Goal: Task Accomplishment & Management: Complete application form

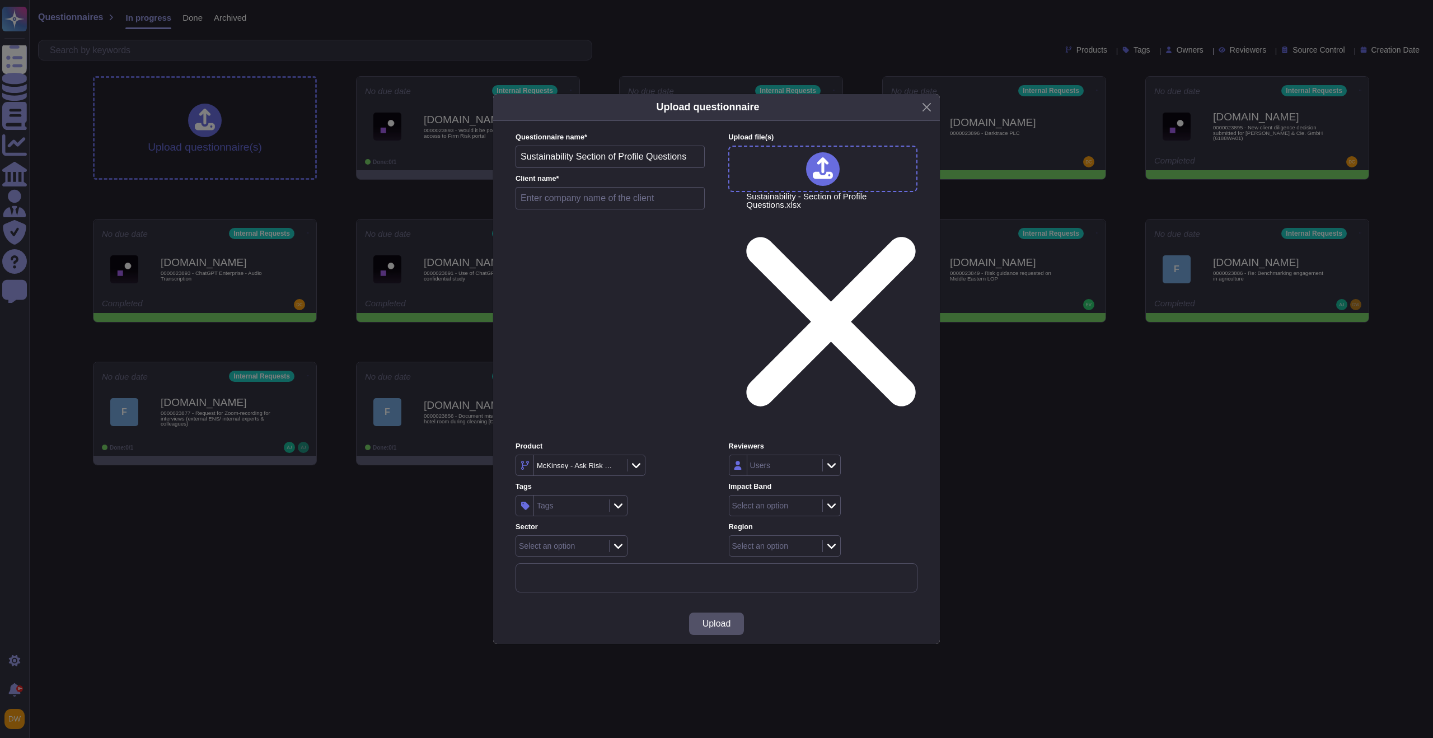
click at [603, 209] on input "text" at bounding box center [610, 198] width 189 height 22
type input "[GEOGRAPHIC_DATA]"
click at [616, 466] on icon at bounding box center [616, 466] width 0 height 0
click at [649, 455] on div "McKinsey - Ask Risk Wide" at bounding box center [583, 465] width 134 height 21
click at [644, 460] on icon at bounding box center [640, 465] width 8 height 11
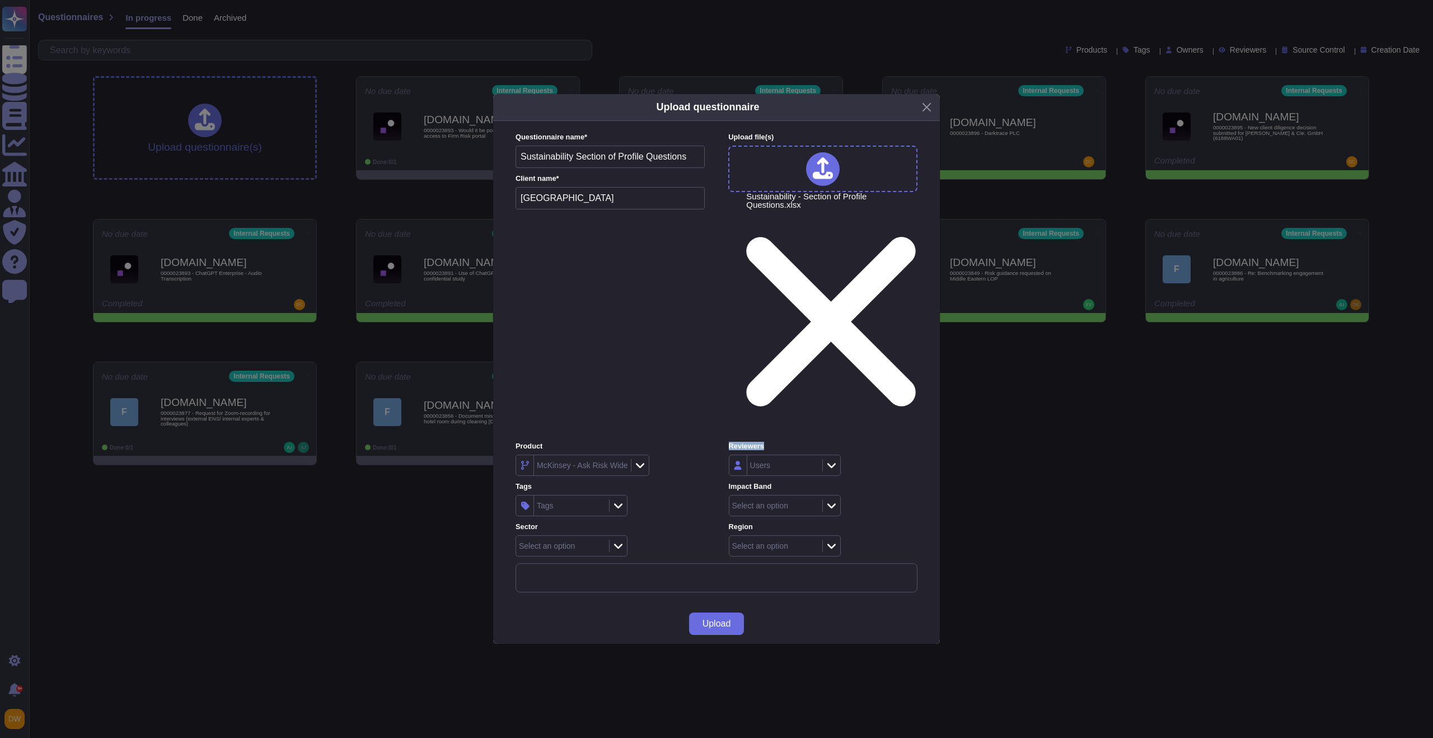
click at [644, 460] on icon at bounding box center [640, 465] width 8 height 11
click at [565, 470] on div "ESG" at bounding box center [589, 471] width 116 height 10
click at [610, 540] on div at bounding box center [618, 546] width 18 height 12
click at [580, 575] on div "Travel, Logistics & Infrastructure" at bounding box center [592, 582] width 140 height 25
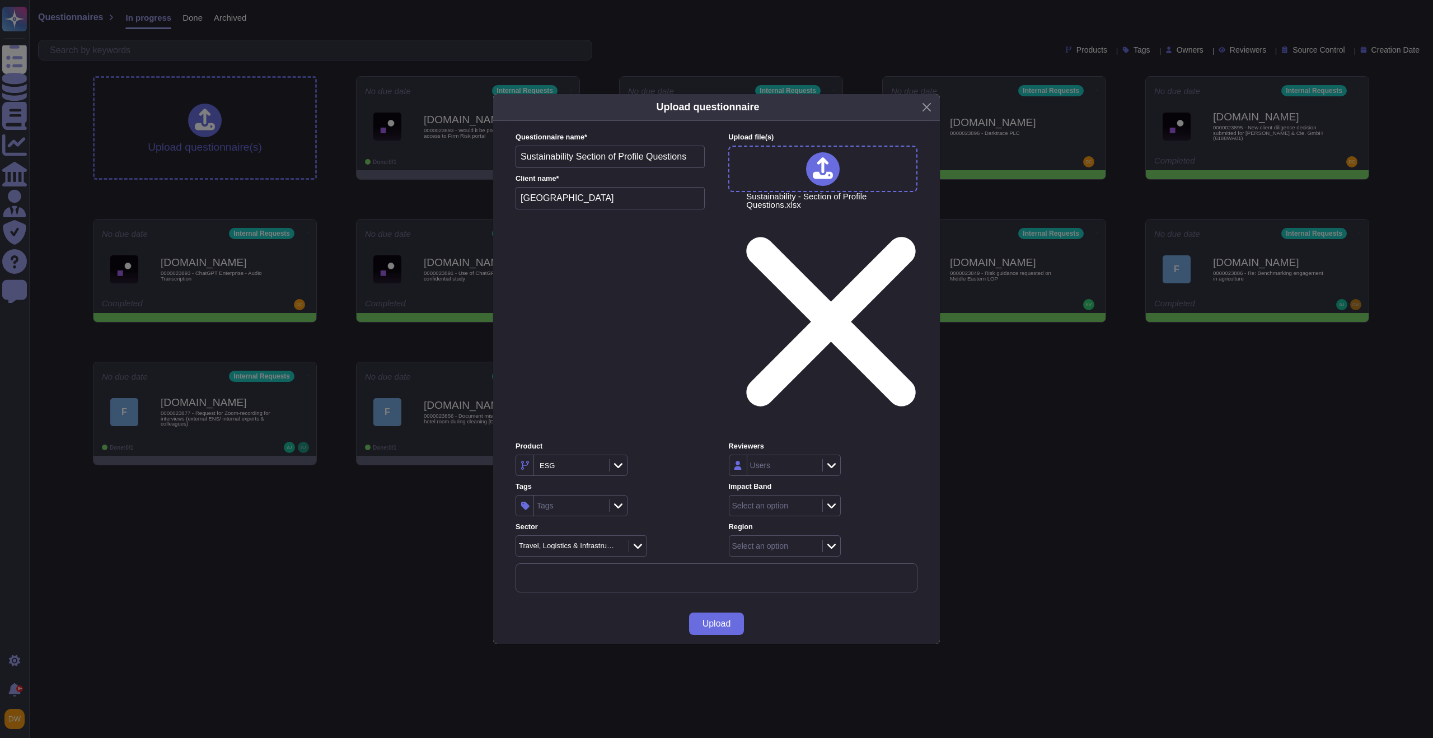
click at [832, 544] on icon at bounding box center [831, 546] width 8 height 5
click at [787, 526] on div "EEMA" at bounding box center [800, 523] width 121 height 10
click at [837, 499] on div at bounding box center [831, 505] width 18 height 12
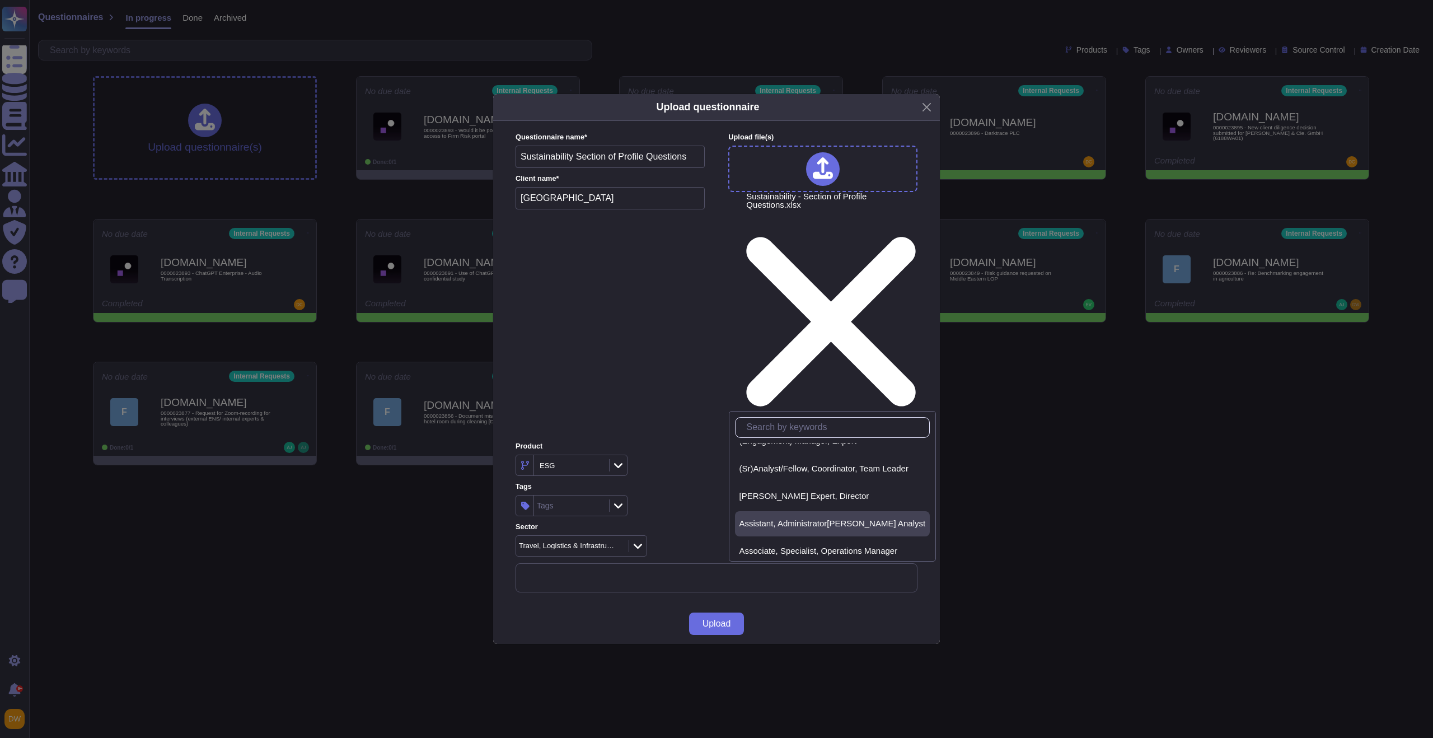
scroll to position [30, 0]
click at [800, 532] on span "Associate, Specialist, Operations Manager" at bounding box center [819, 536] width 158 height 10
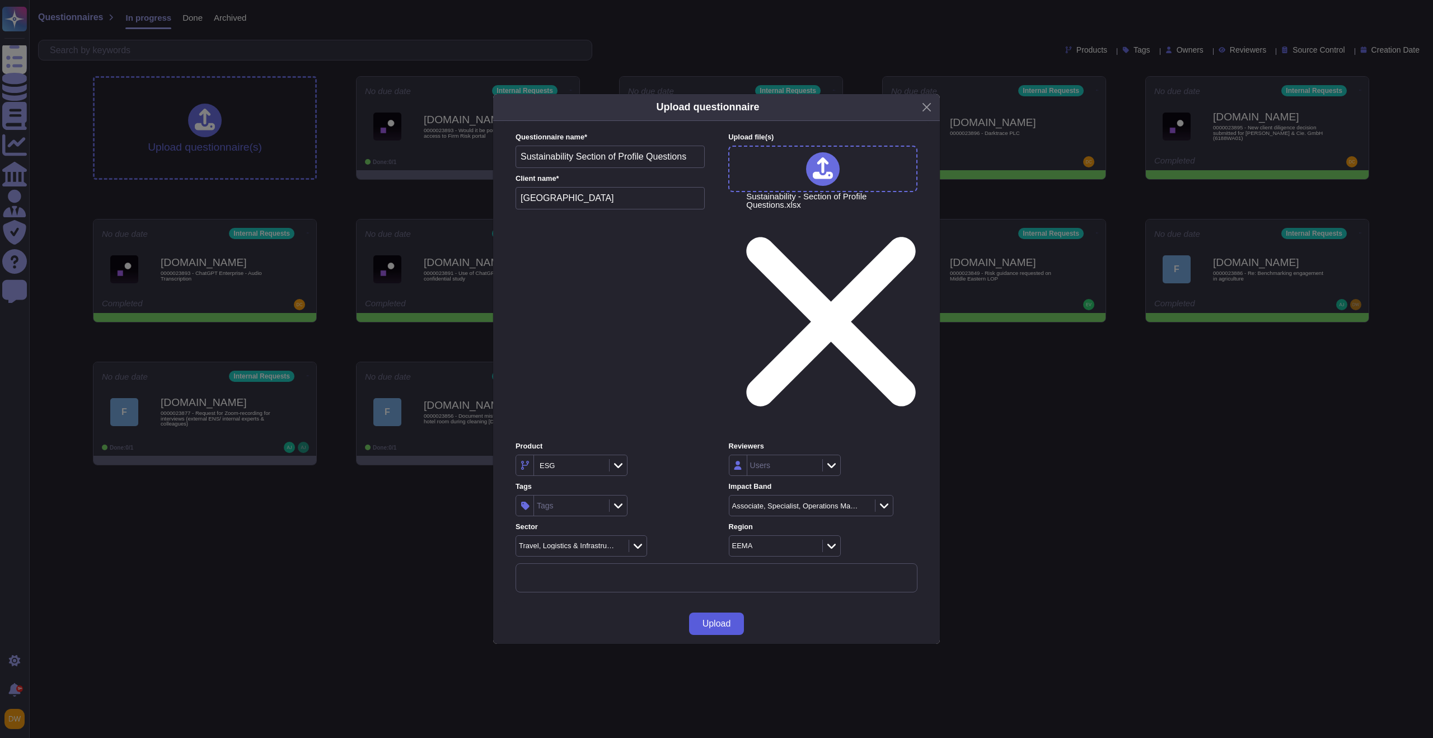
click at [726, 619] on span "Upload" at bounding box center [717, 623] width 29 height 9
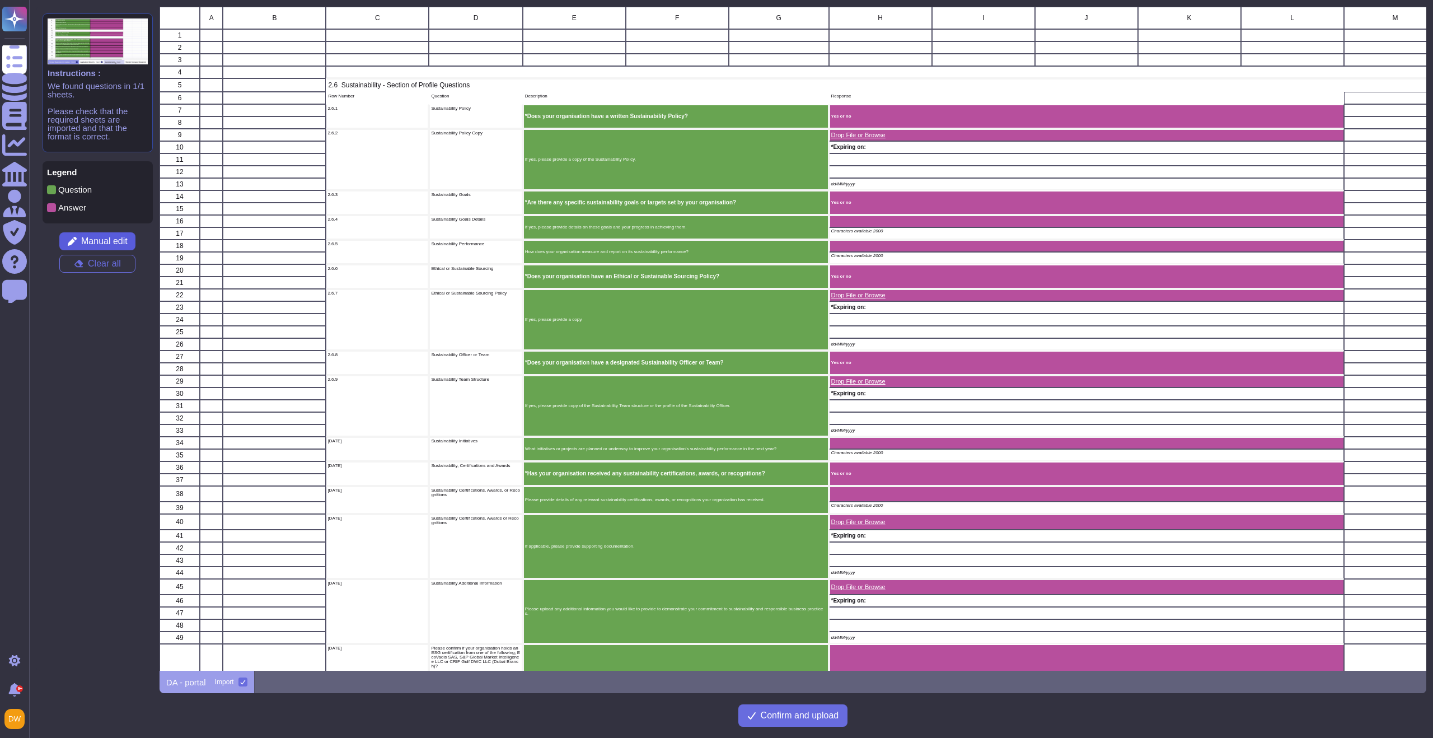
click at [91, 240] on span "Manual edit" at bounding box center [104, 241] width 46 height 9
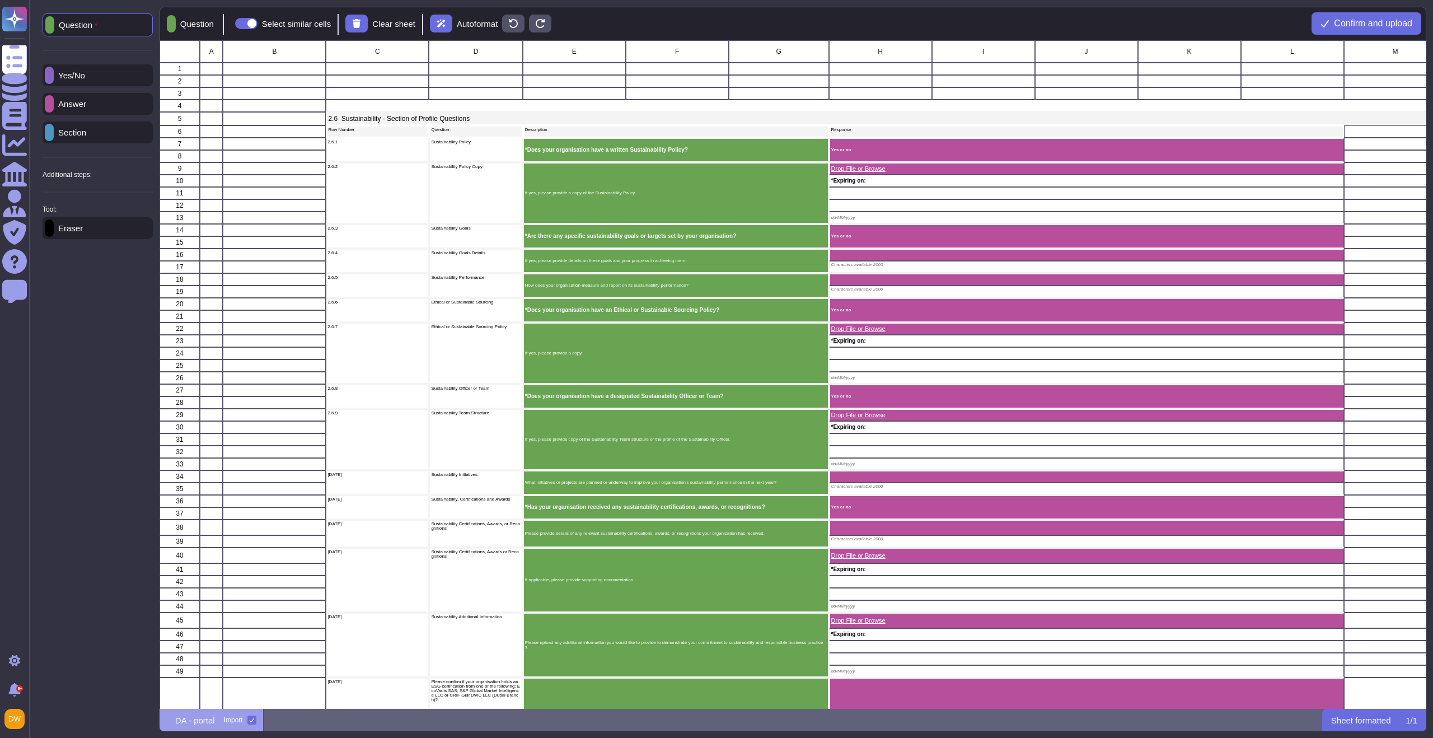
scroll to position [659, 1258]
click at [83, 232] on p "Eraser" at bounding box center [68, 228] width 29 height 8
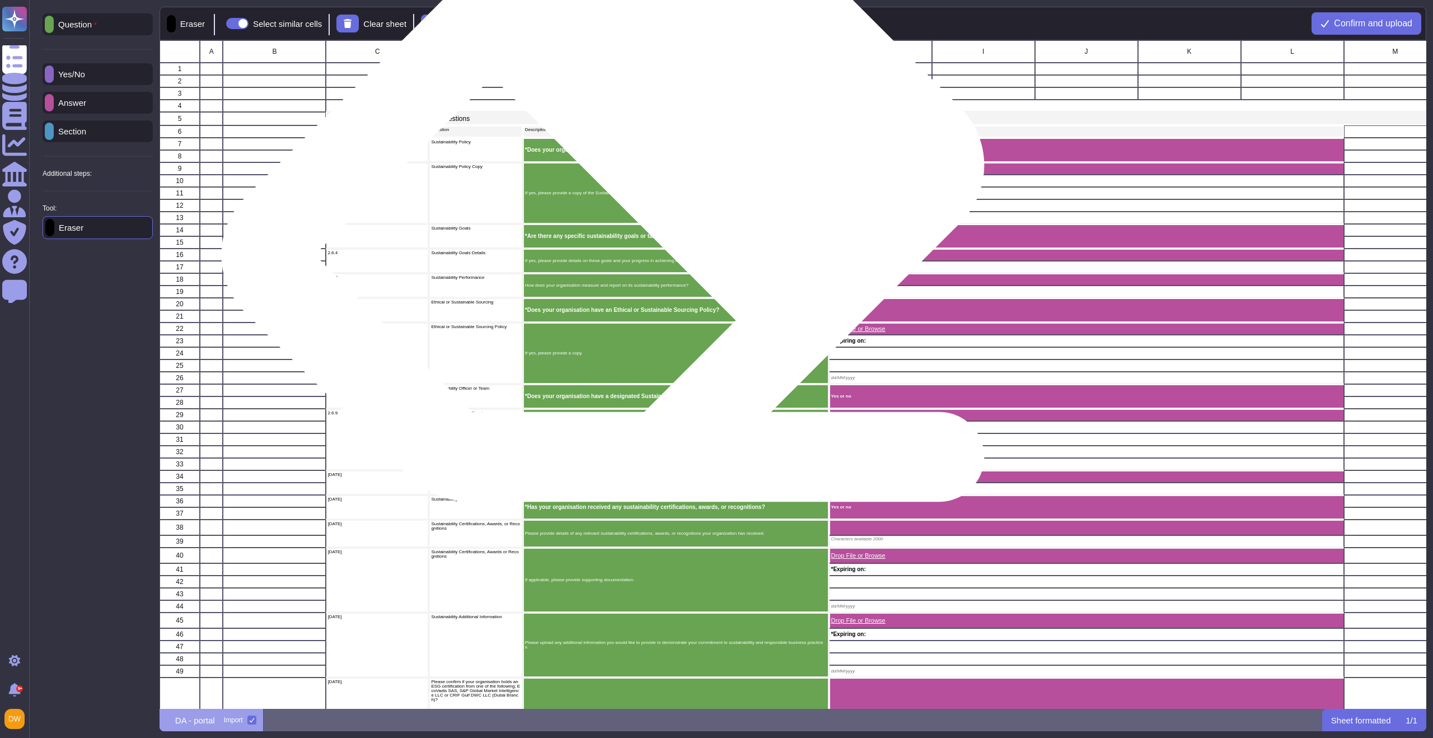
click at [621, 193] on p "If yes, please provide a copy of the Sustainability Policy." at bounding box center [676, 193] width 302 height 4
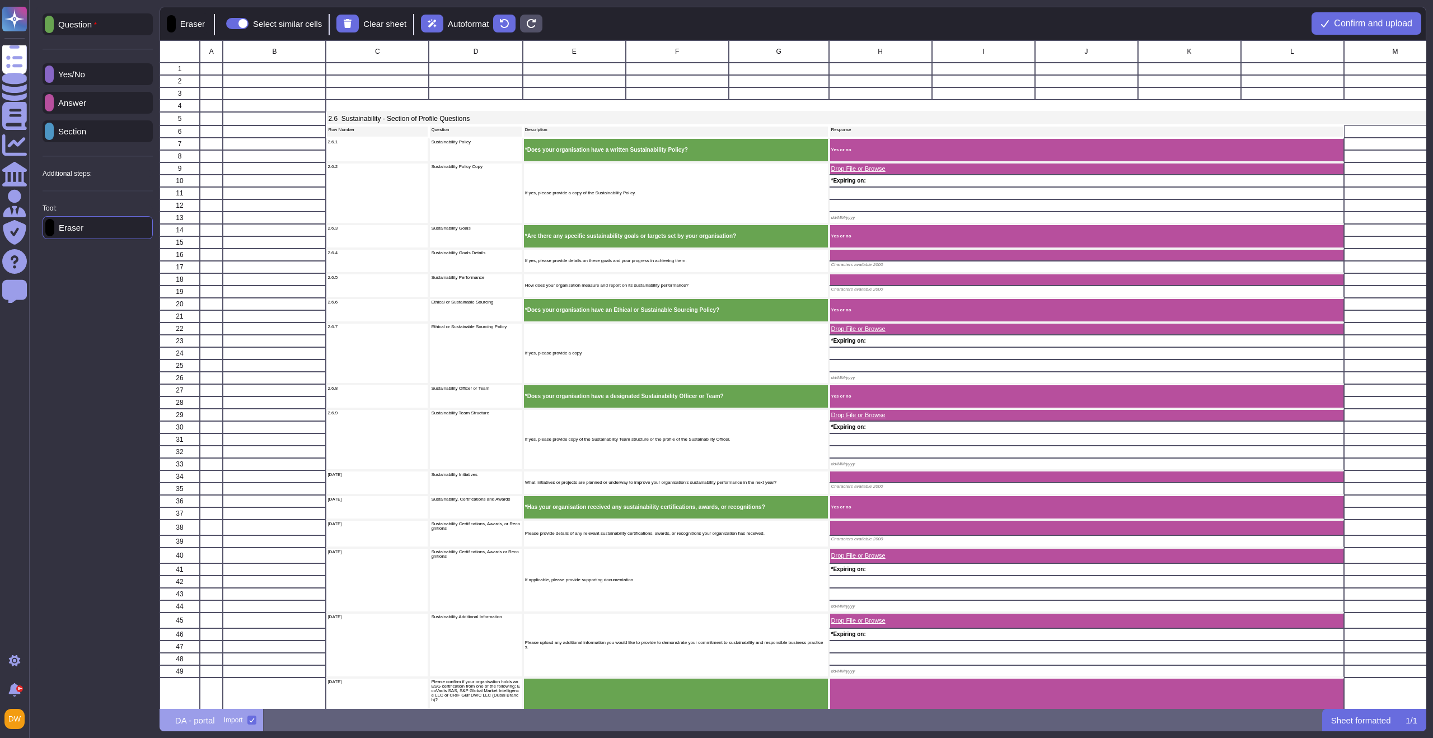
click at [96, 27] on p "Question" at bounding box center [75, 24] width 43 height 9
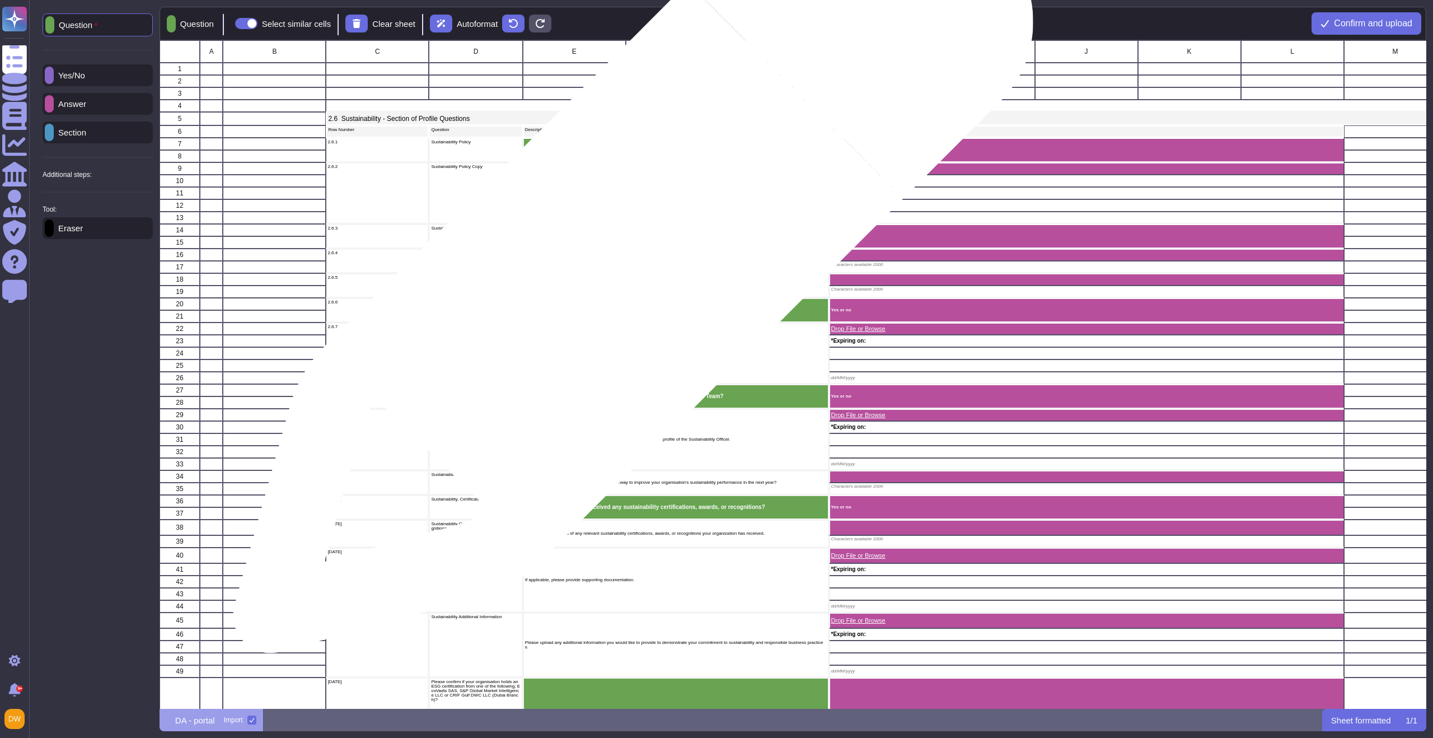
click at [629, 259] on p "If yes, please provide details on these goals and your progress in achieving th…" at bounding box center [676, 261] width 302 height 4
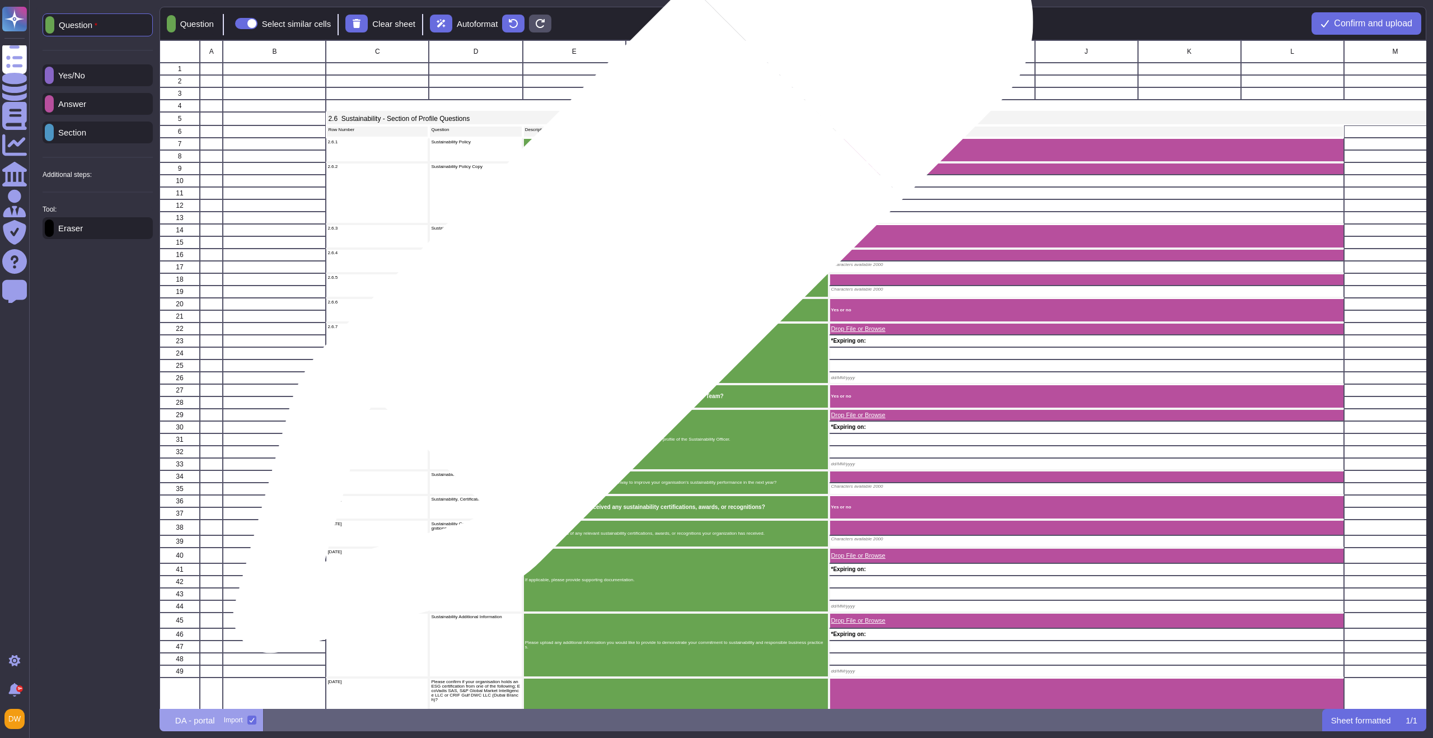
click at [629, 259] on p "If yes, please provide details on these goals and your progress in achieving th…" at bounding box center [676, 261] width 302 height 4
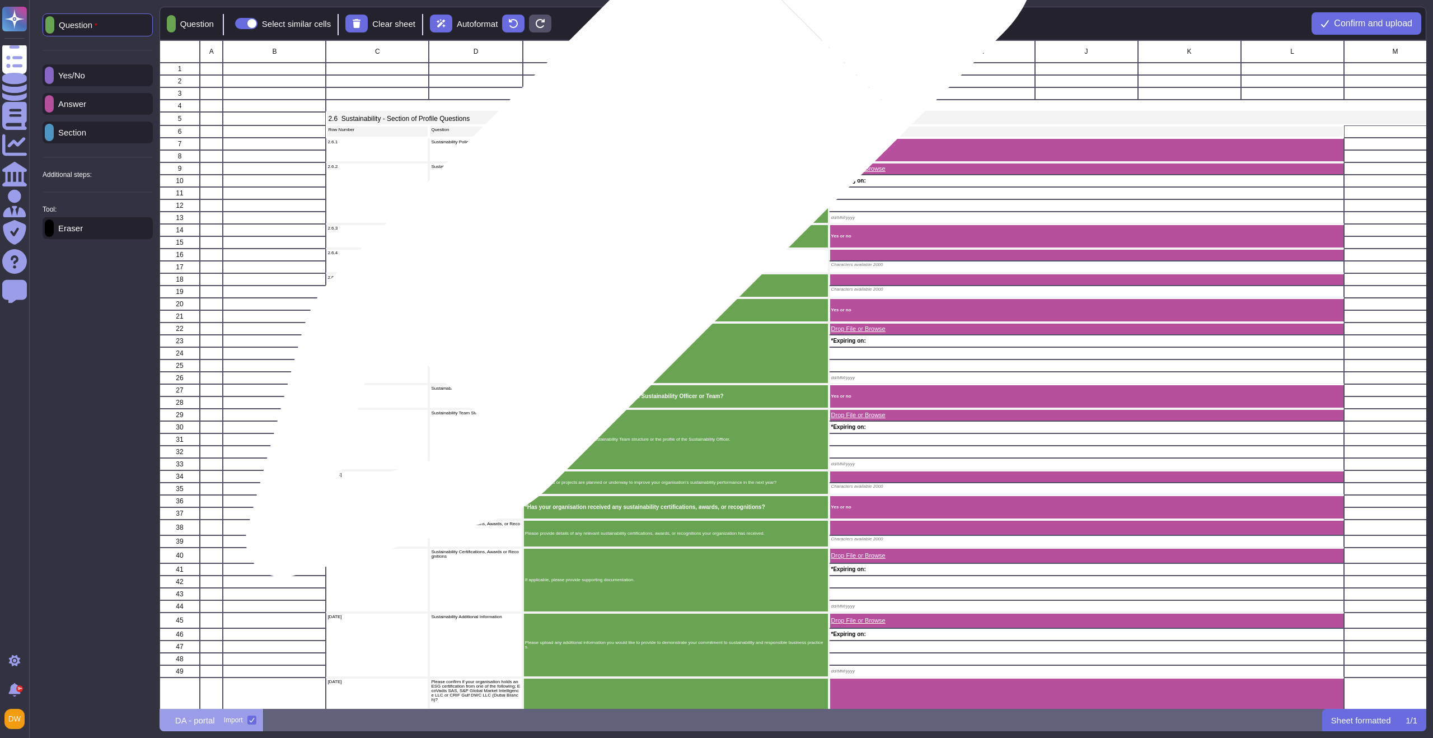
click at [637, 186] on div "If yes, please provide a copy of the Sustainability Policy." at bounding box center [676, 193] width 306 height 62
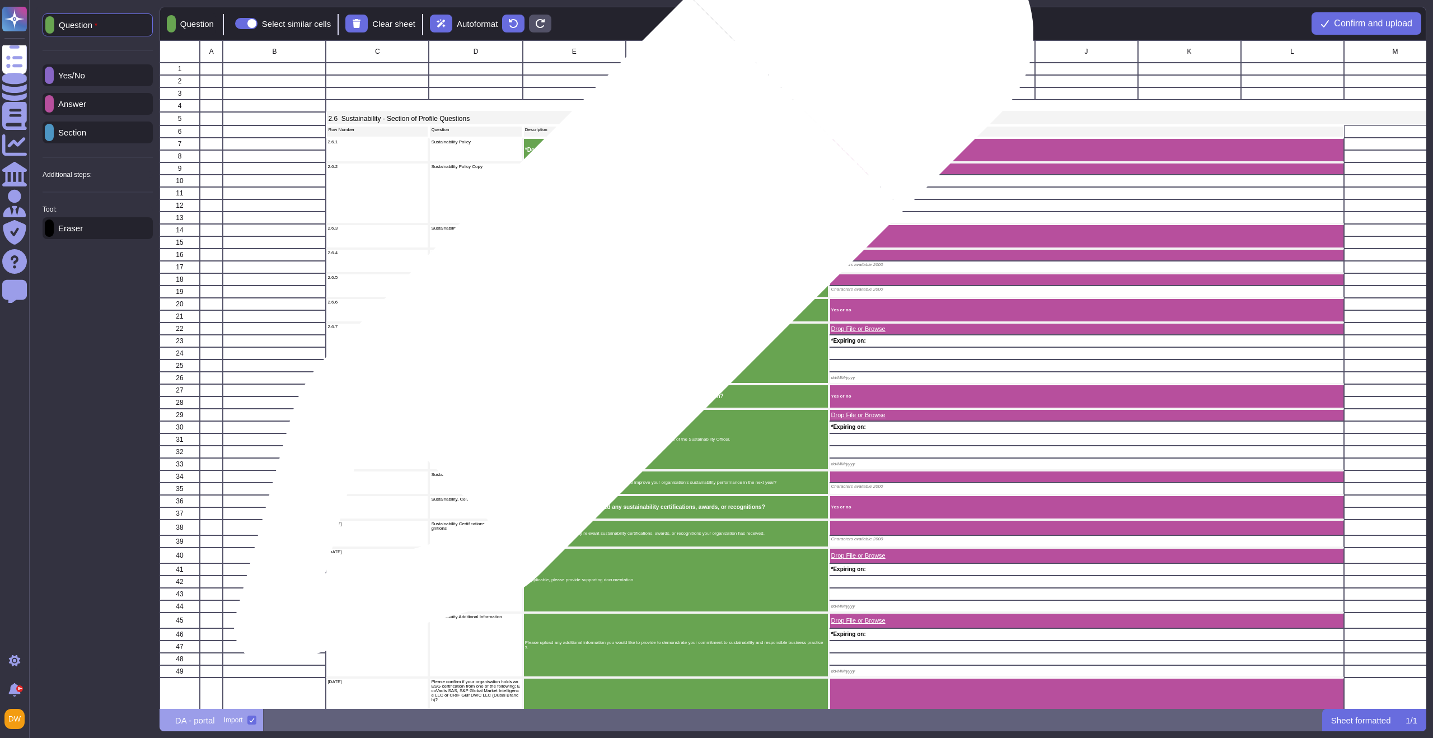
click at [629, 269] on div "If yes, please provide details on these goals and your progress in achieving th…" at bounding box center [676, 261] width 306 height 25
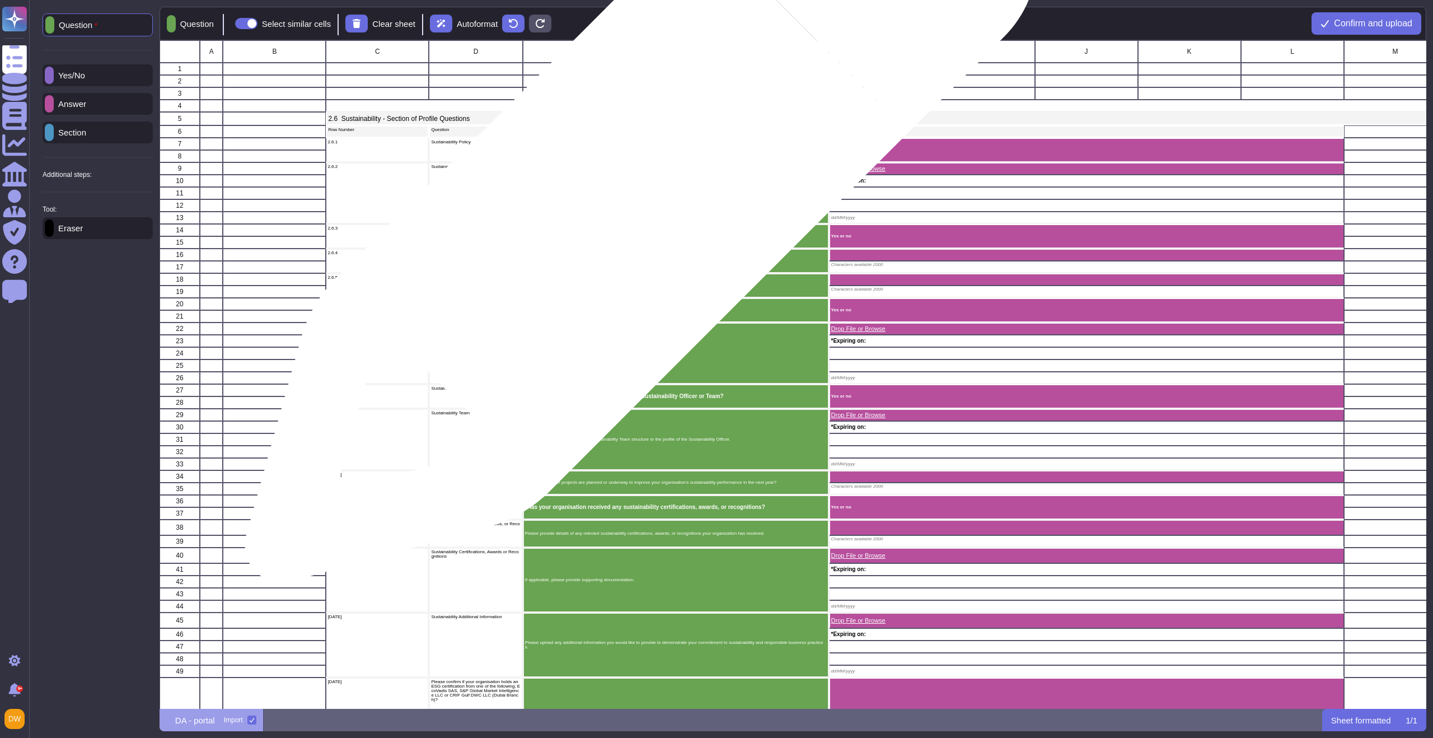
click at [636, 192] on p "If yes, please provide a copy of the Sustainability Policy." at bounding box center [676, 193] width 302 height 4
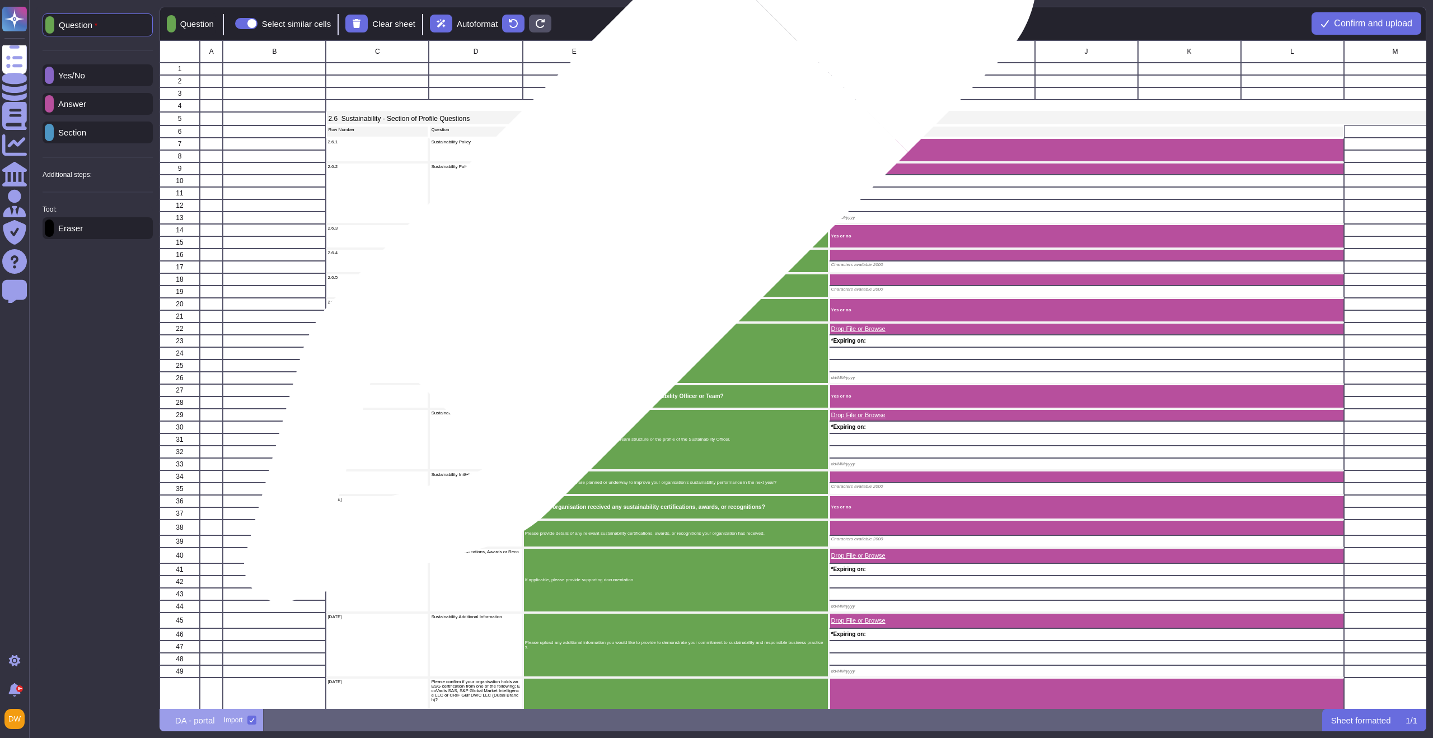
scroll to position [51, 0]
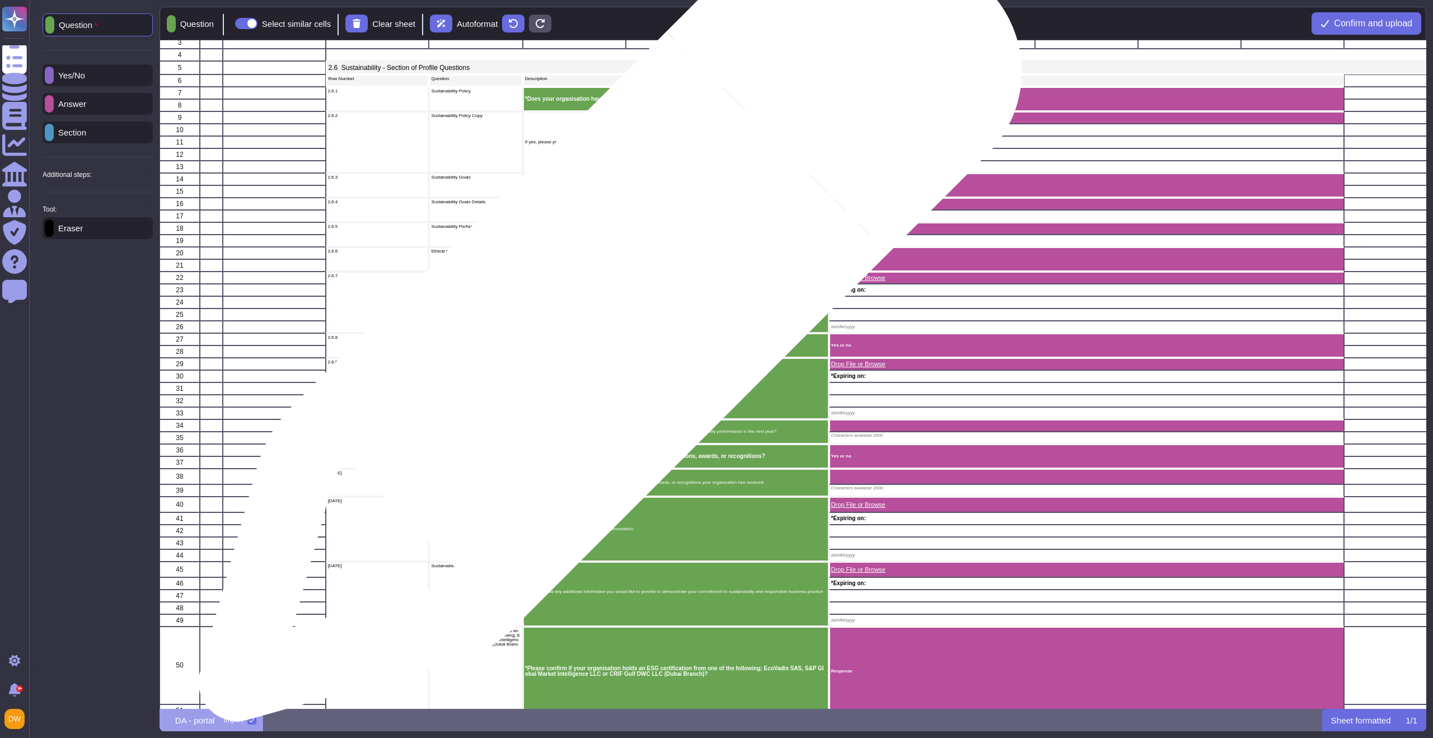
click at [606, 315] on div "If yes, please provide a copy." at bounding box center [676, 303] width 306 height 62
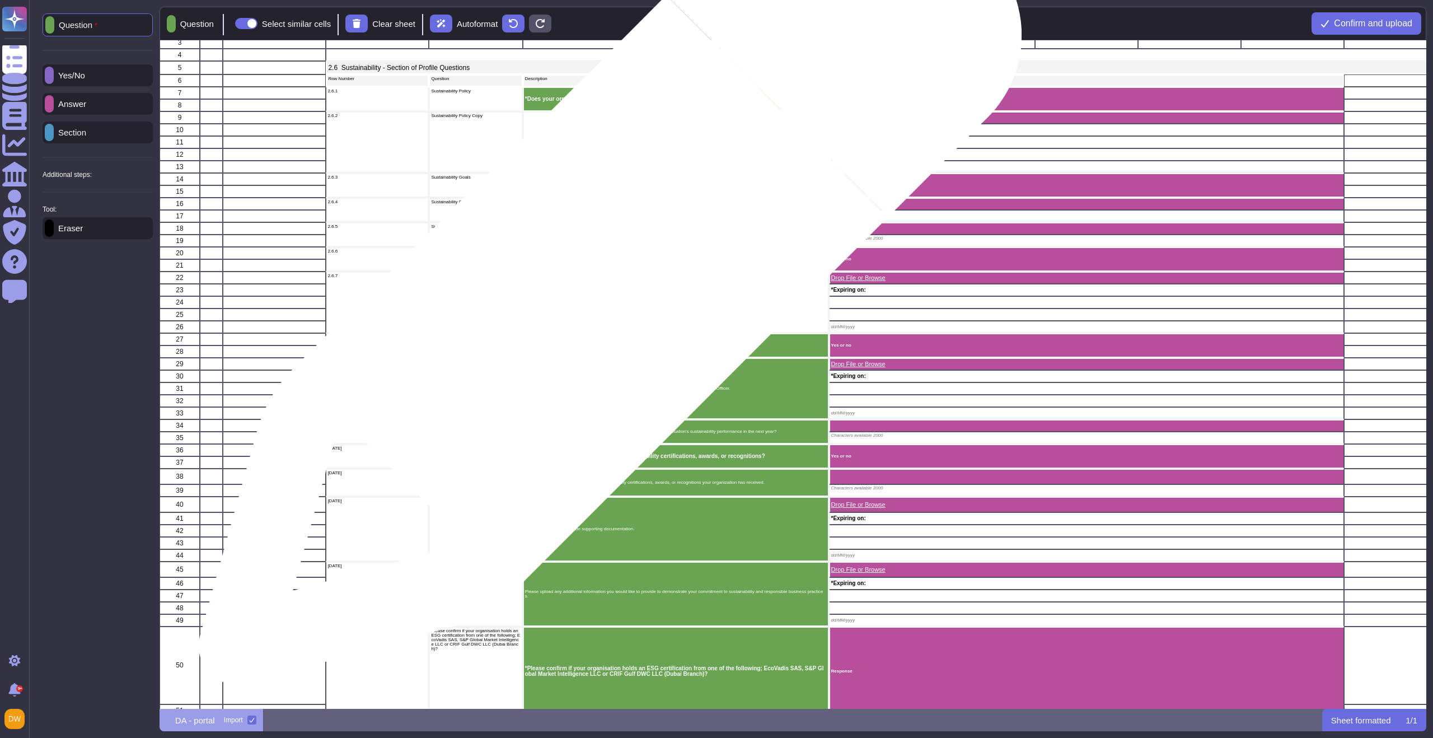
scroll to position [65, 0]
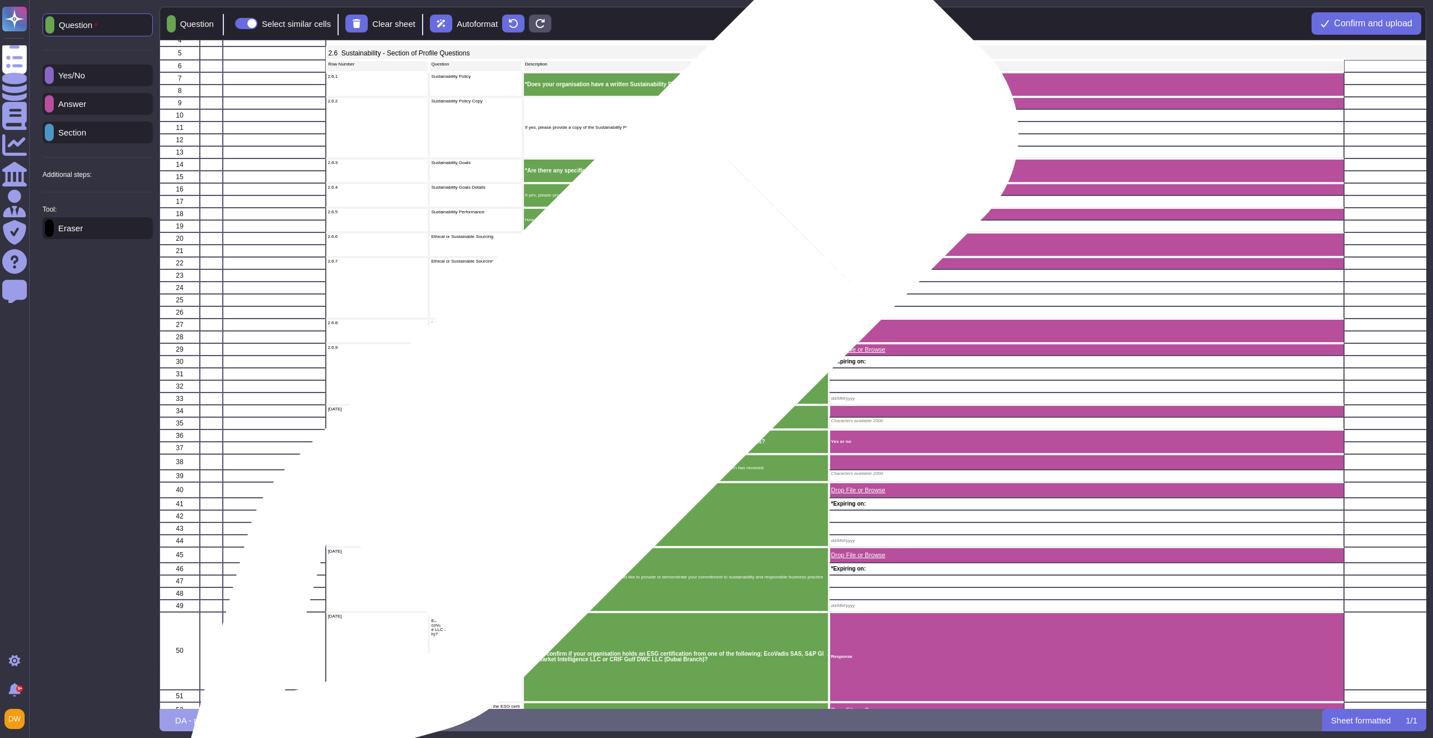
click at [600, 379] on div "If yes, please provide copy of the Sustainability Team structure or the profile…" at bounding box center [676, 374] width 306 height 62
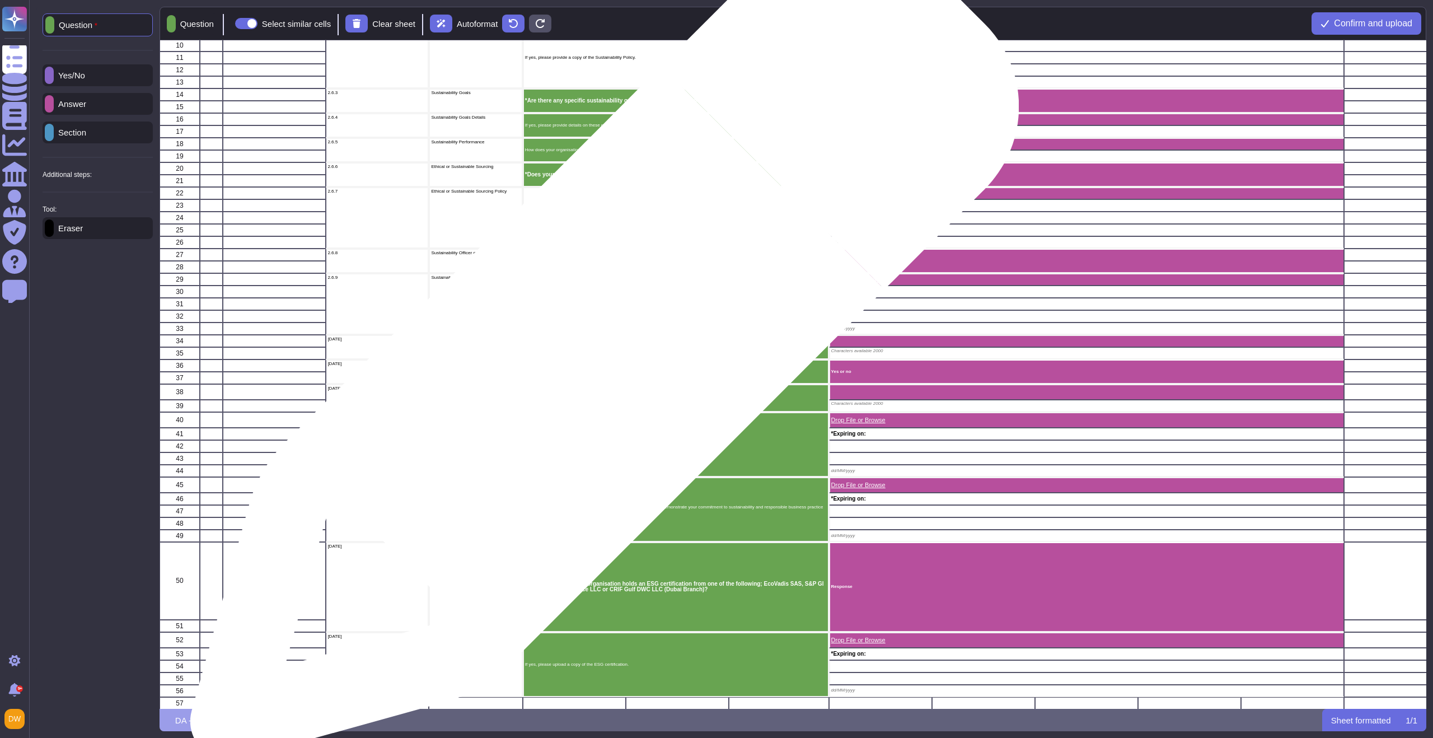
scroll to position [169, 0]
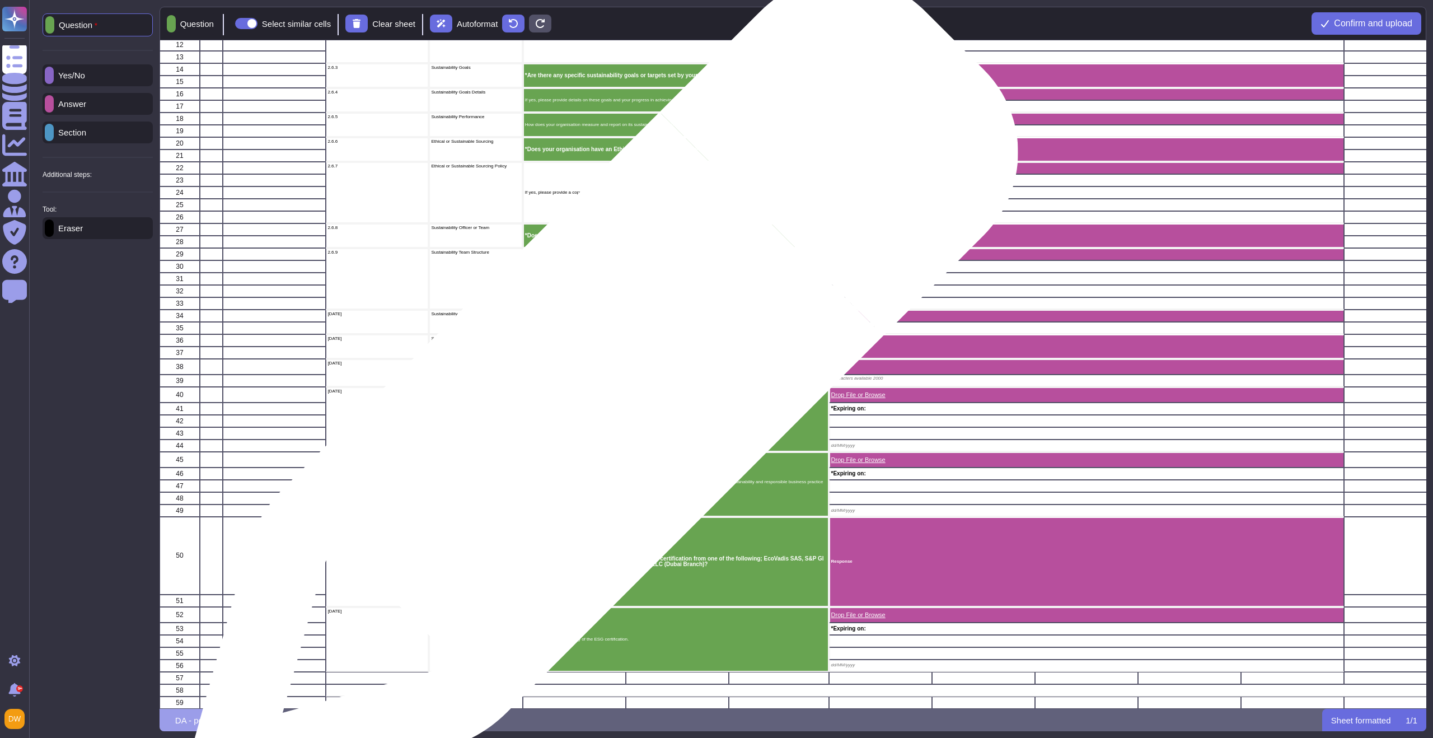
click at [598, 398] on div "If applicable, please provide supporting documentation." at bounding box center [676, 419] width 306 height 65
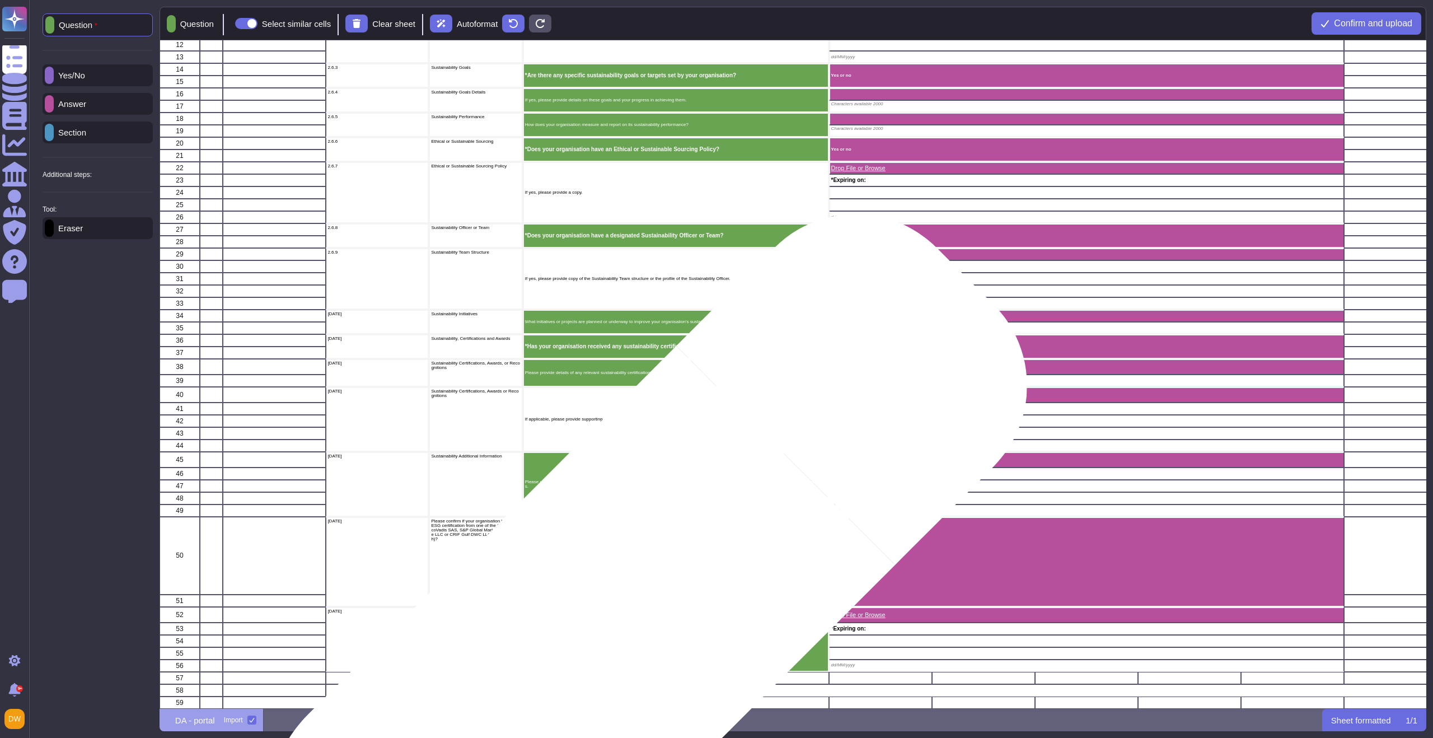
click at [616, 626] on div "If yes, please upload a copy of the ESG certification." at bounding box center [676, 639] width 306 height 65
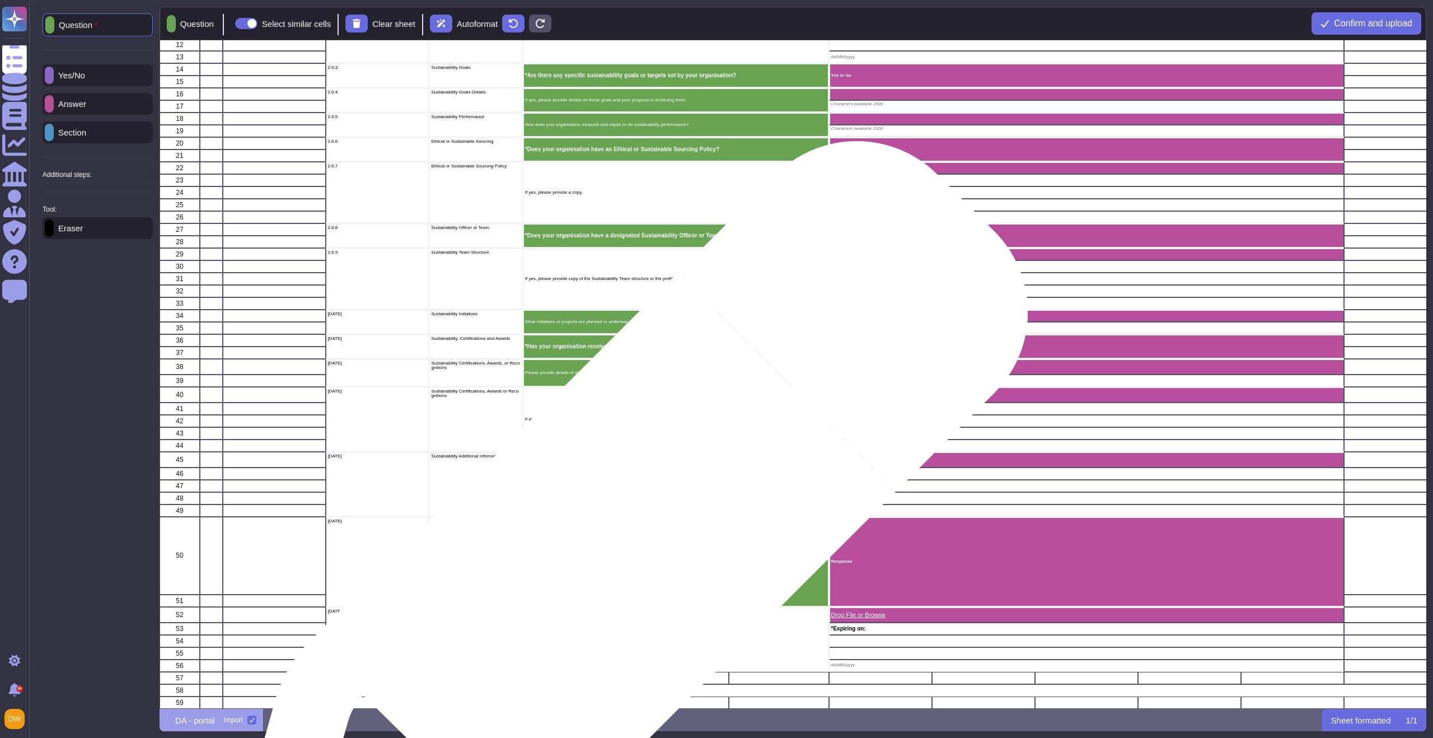
scroll to position [0, 0]
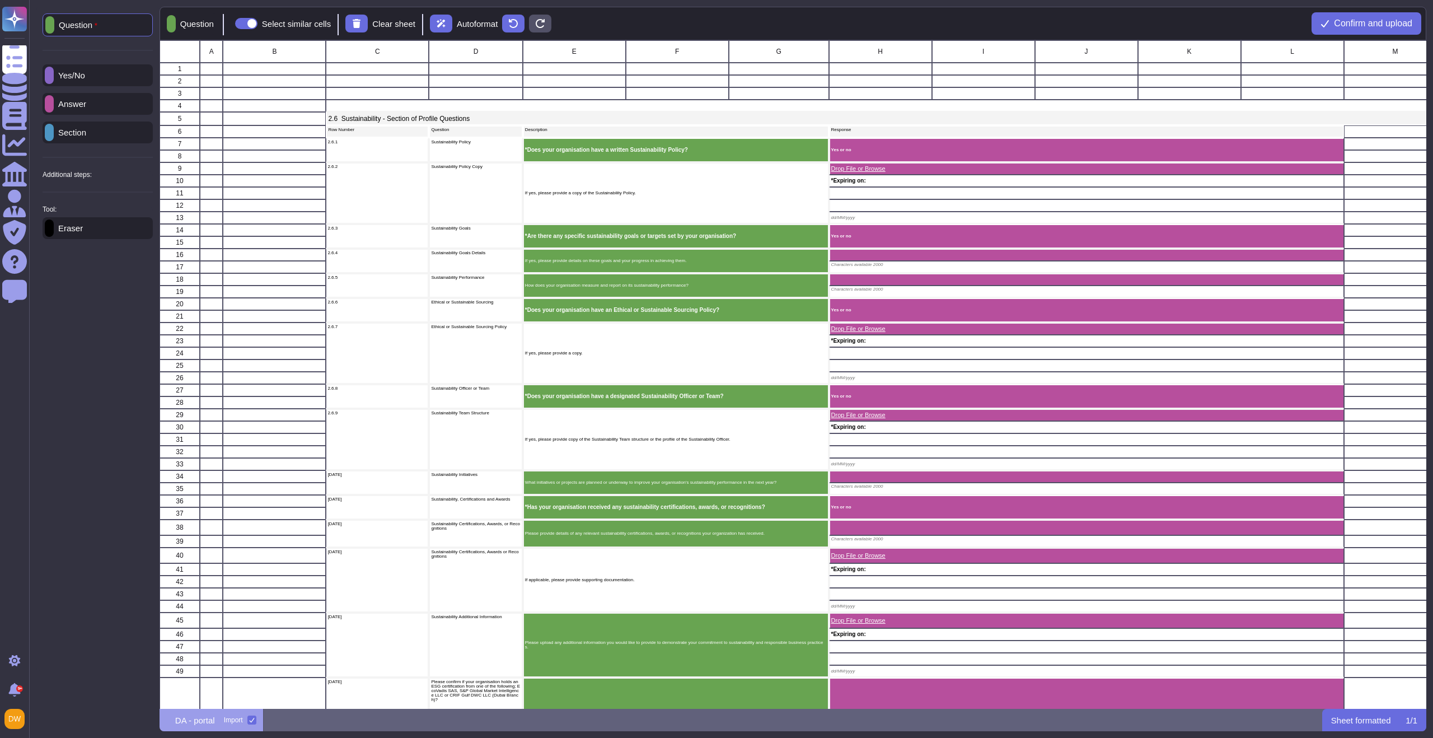
click at [86, 107] on p "Answer" at bounding box center [70, 104] width 32 height 8
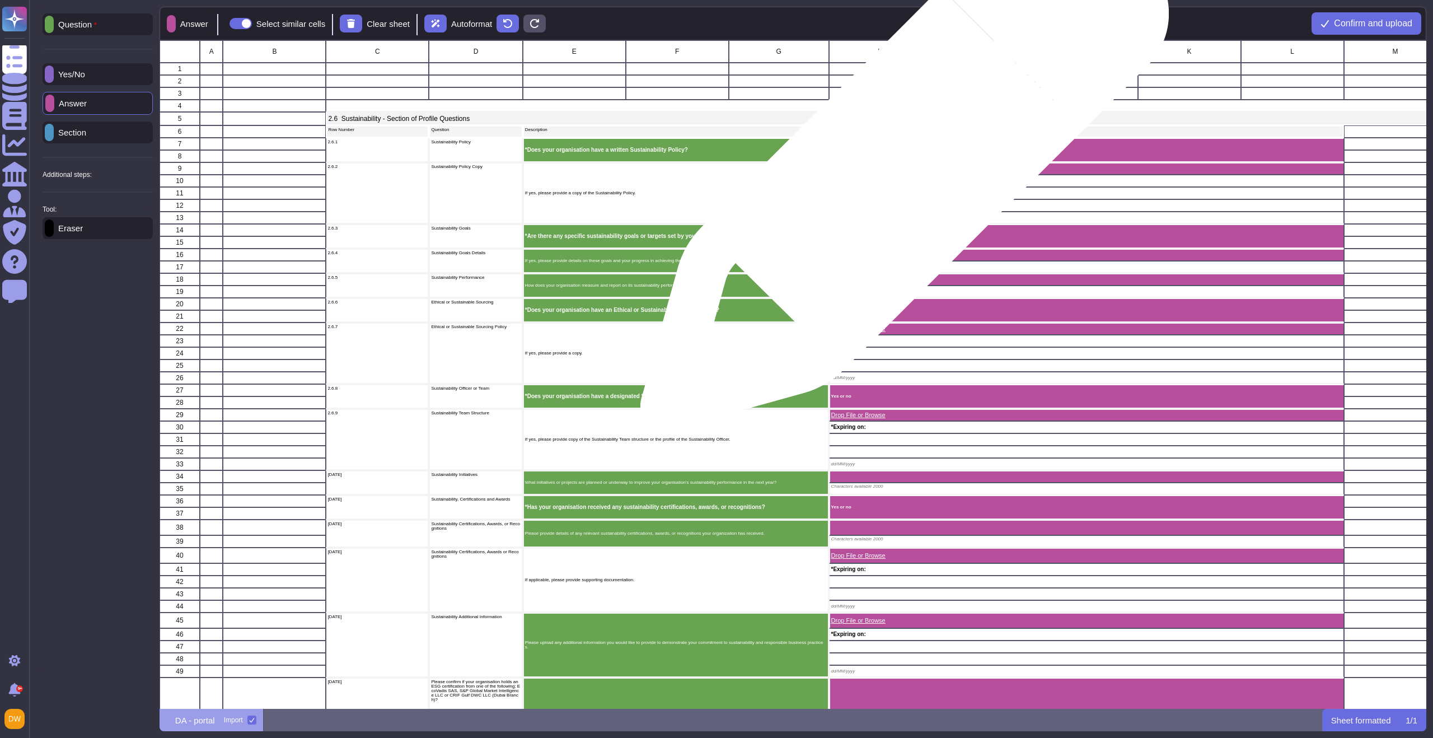
click at [903, 172] on div "Drop File or Browse" at bounding box center [1086, 168] width 515 height 12
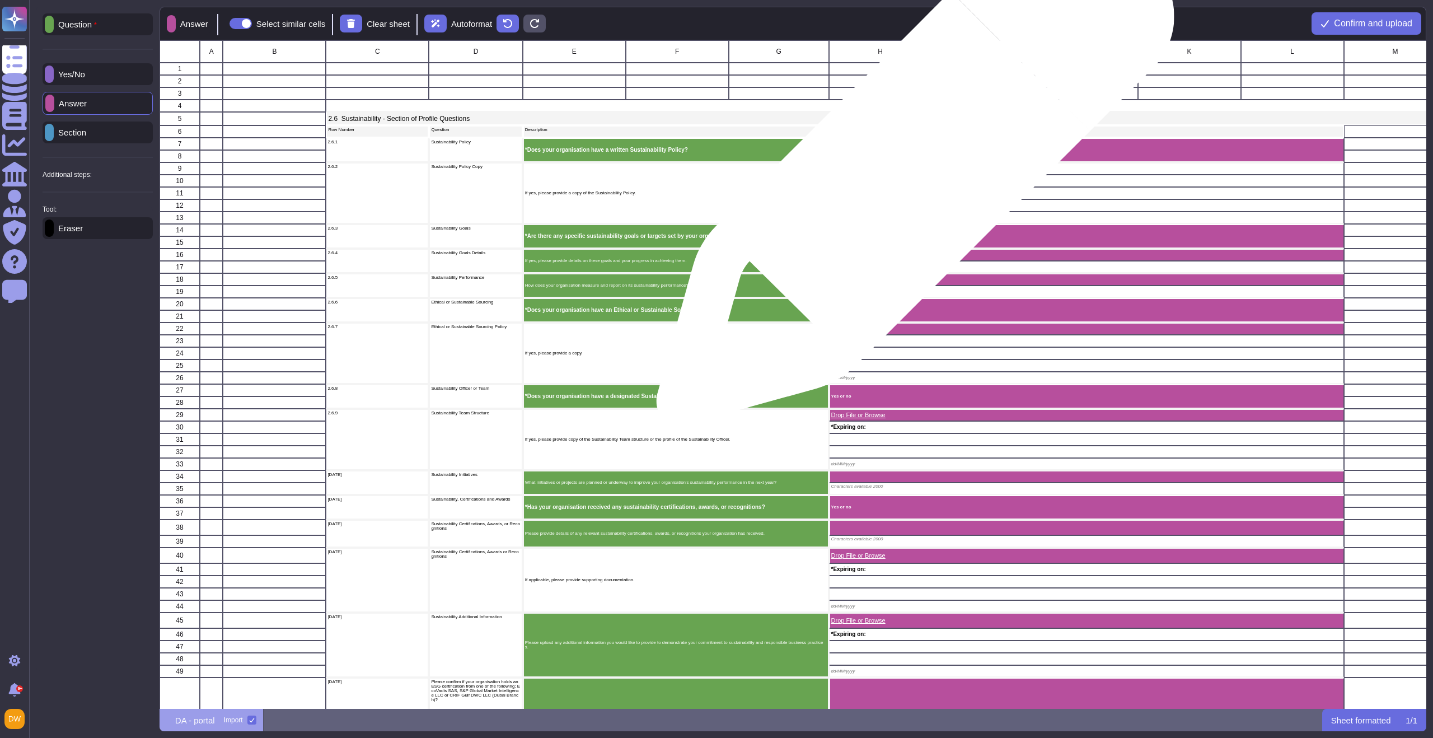
click at [911, 172] on div "Drop File or Browse" at bounding box center [1086, 168] width 515 height 12
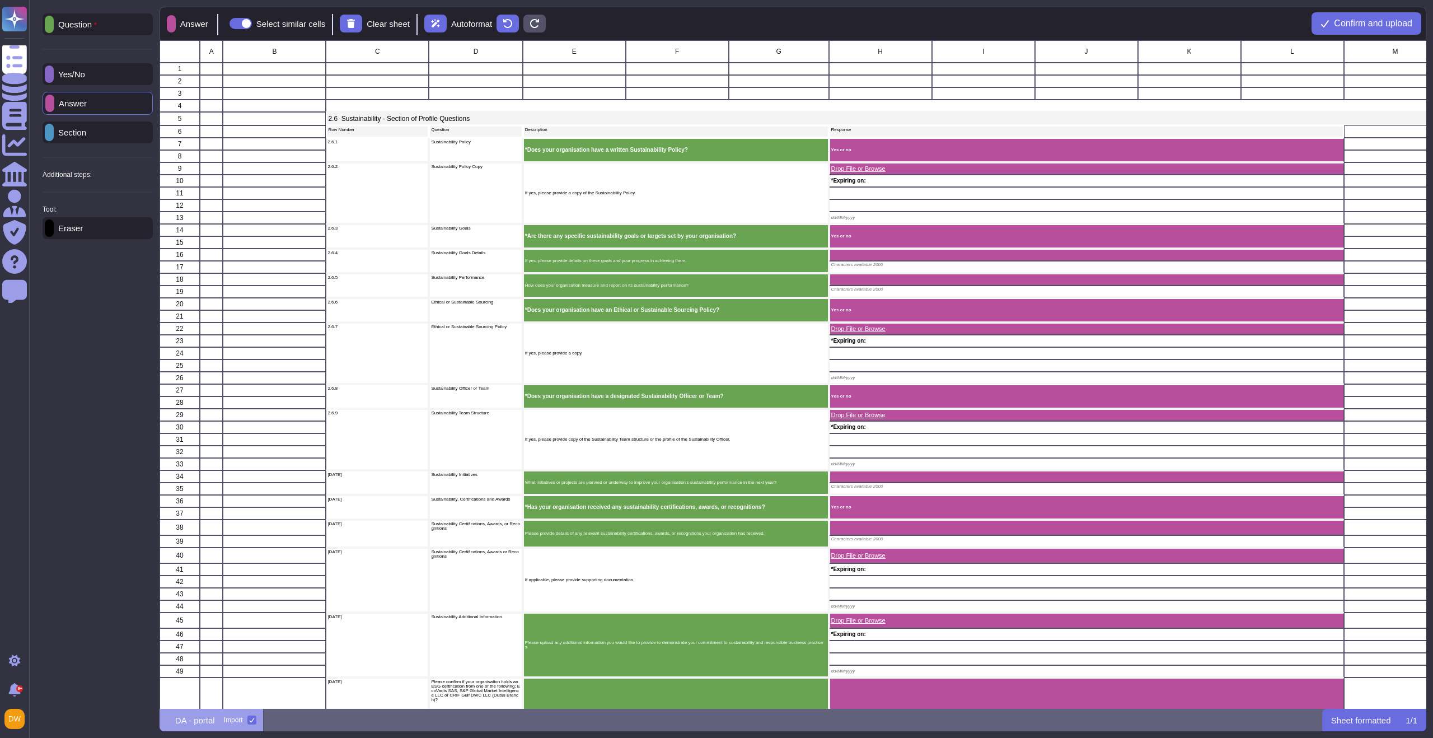
click at [85, 77] on p "Yes/No" at bounding box center [69, 74] width 31 height 8
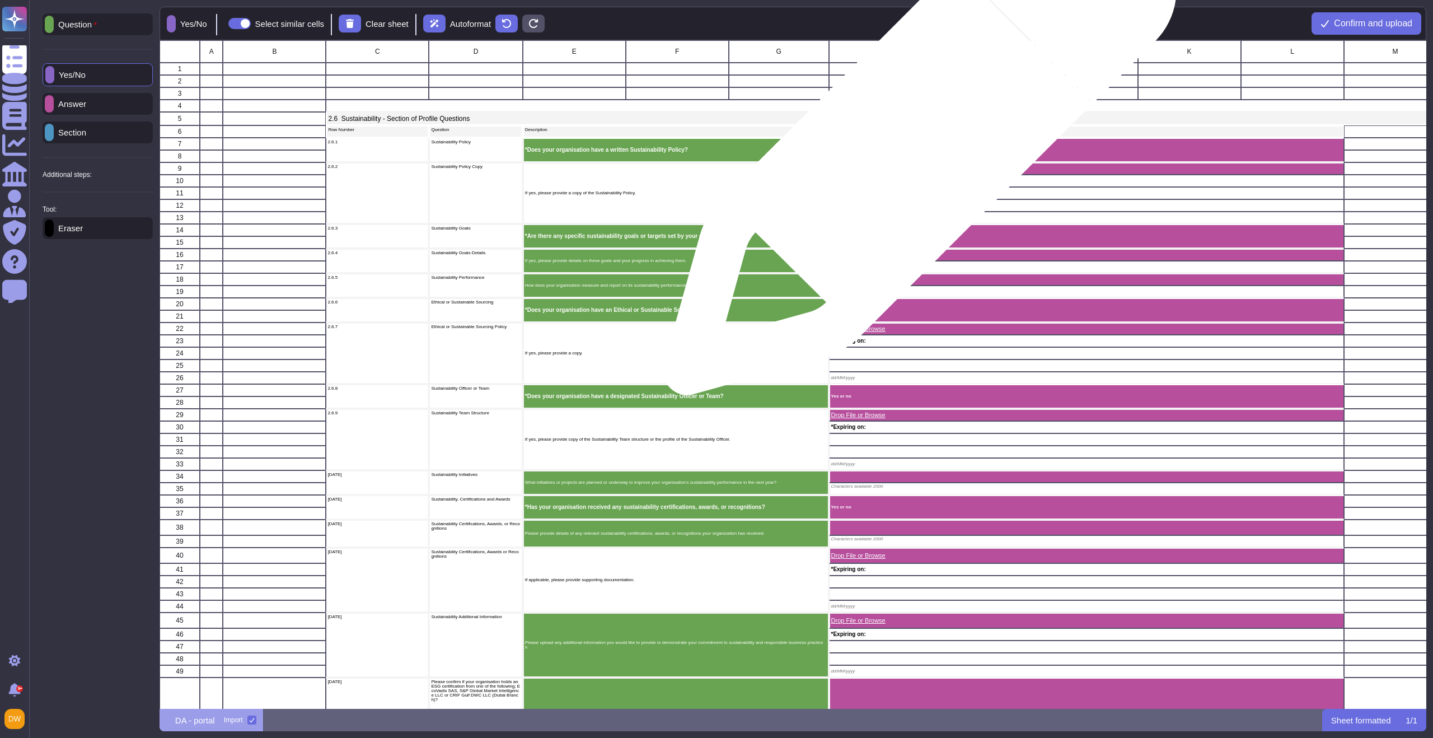
click at [915, 144] on div "Yes or no" at bounding box center [1086, 150] width 515 height 25
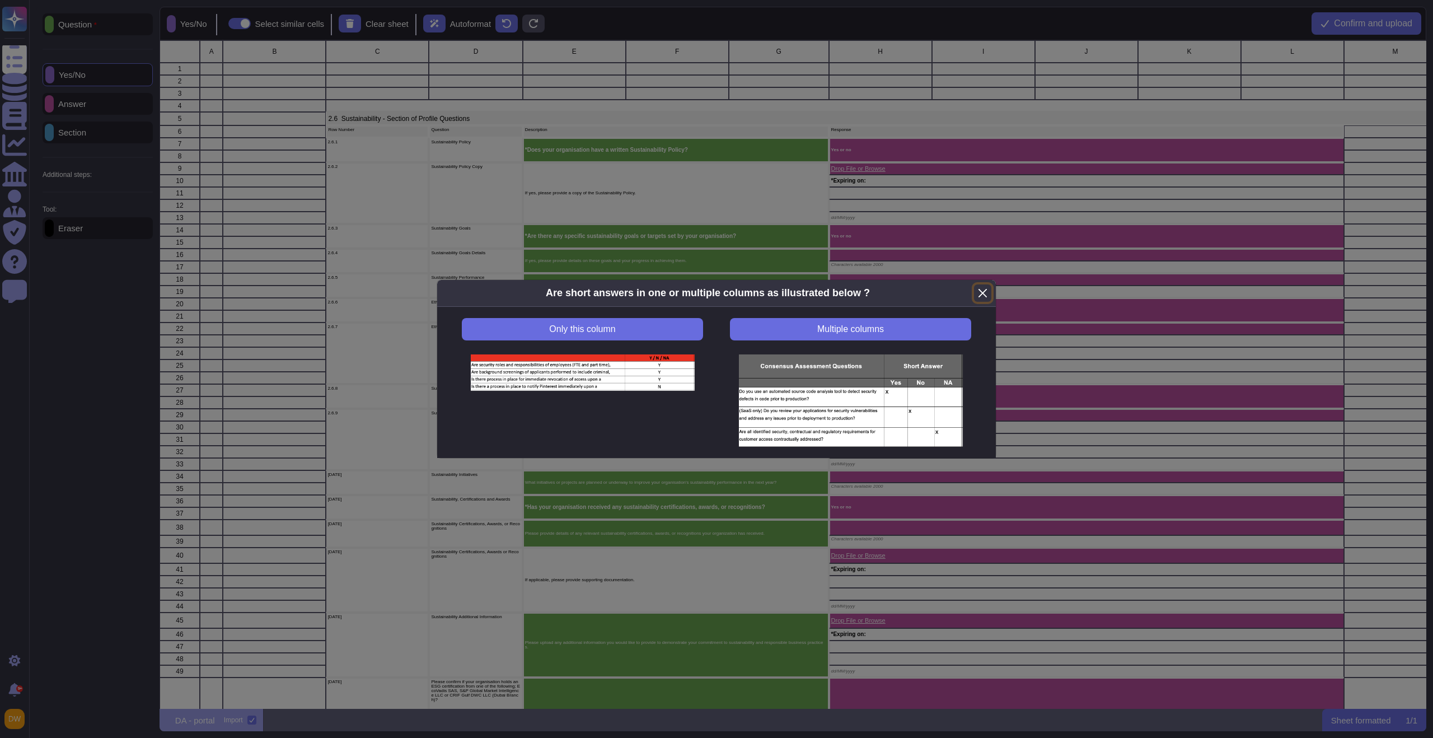
click at [985, 292] on button "Close" at bounding box center [982, 292] width 17 height 17
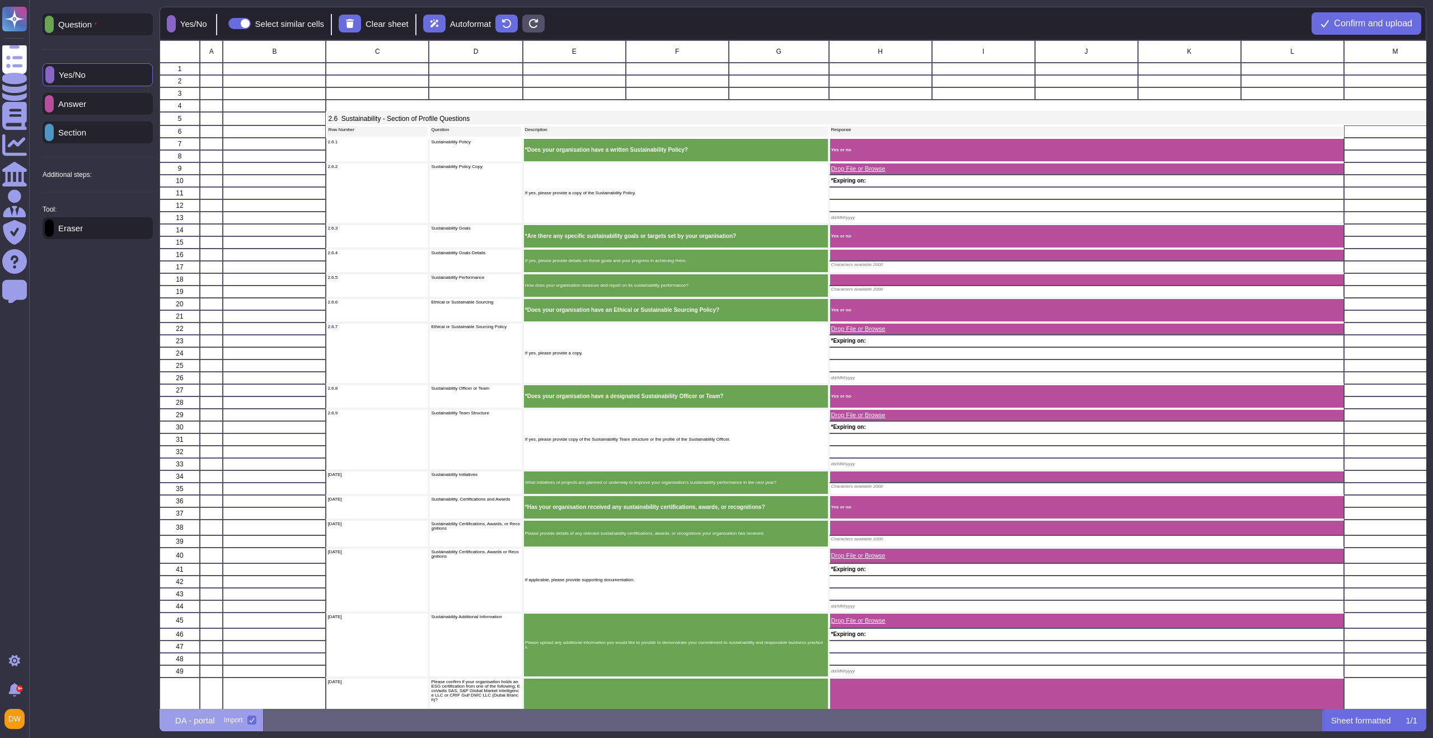
click at [86, 106] on p "Answer" at bounding box center [70, 104] width 32 height 8
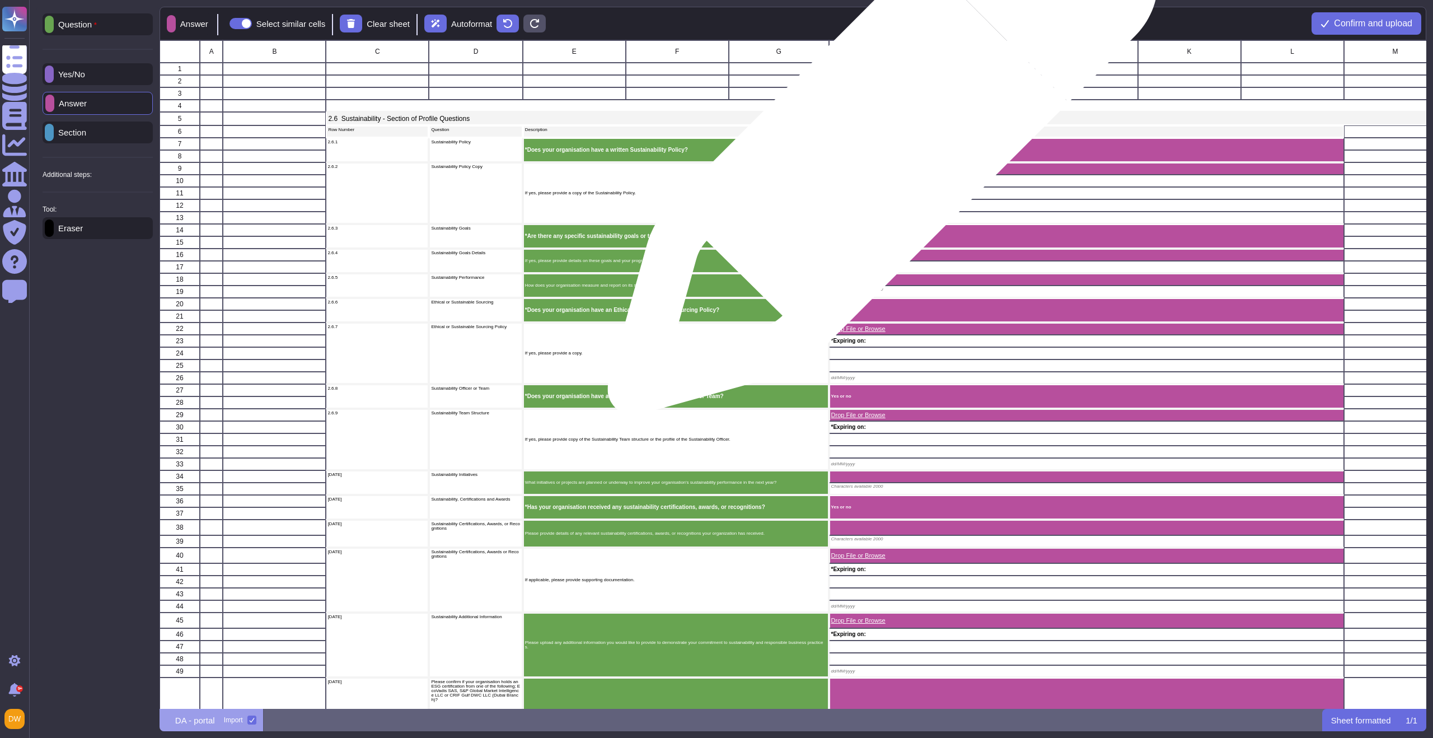
click at [878, 146] on div "Yes or no" at bounding box center [1086, 150] width 515 height 25
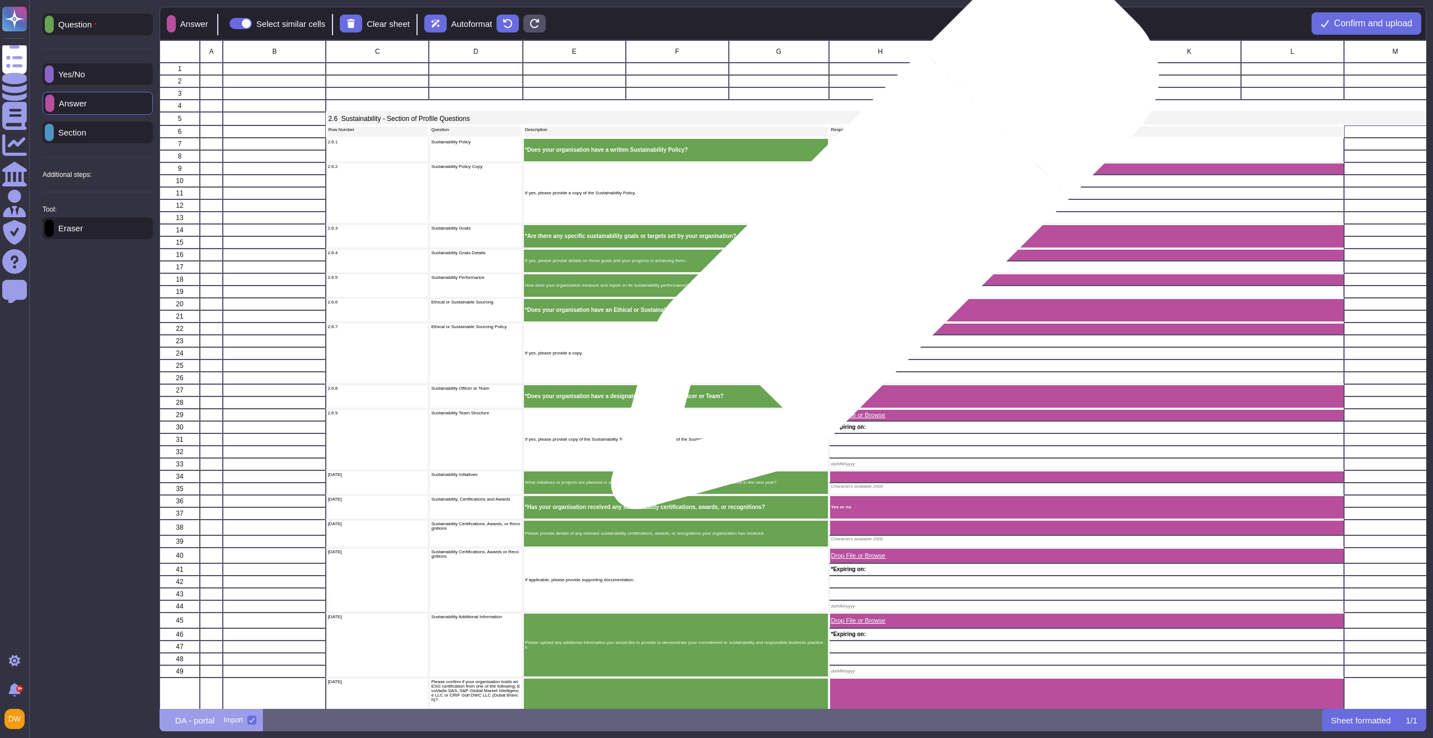
click at [881, 241] on div "Yes or no" at bounding box center [1086, 236] width 515 height 25
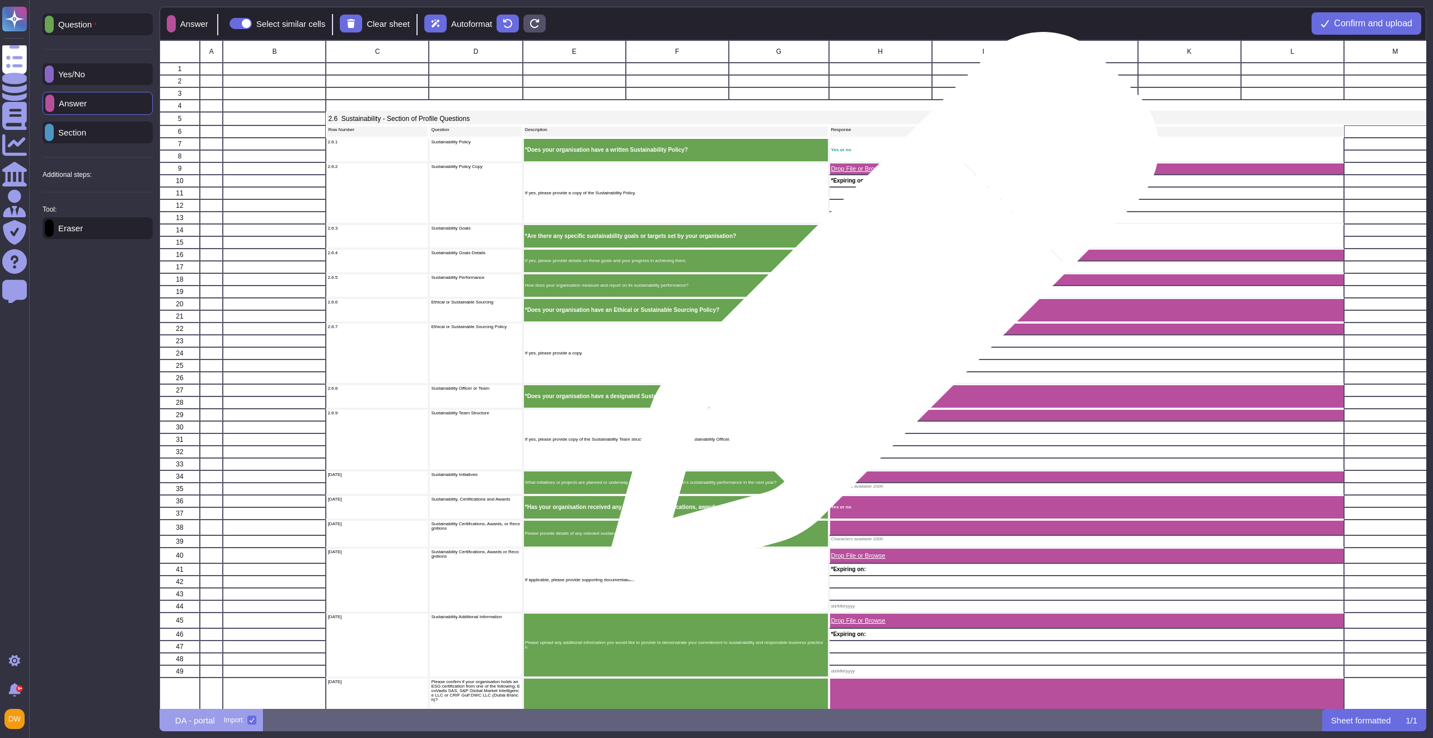
click at [880, 312] on div "Yes or no" at bounding box center [1086, 310] width 515 height 25
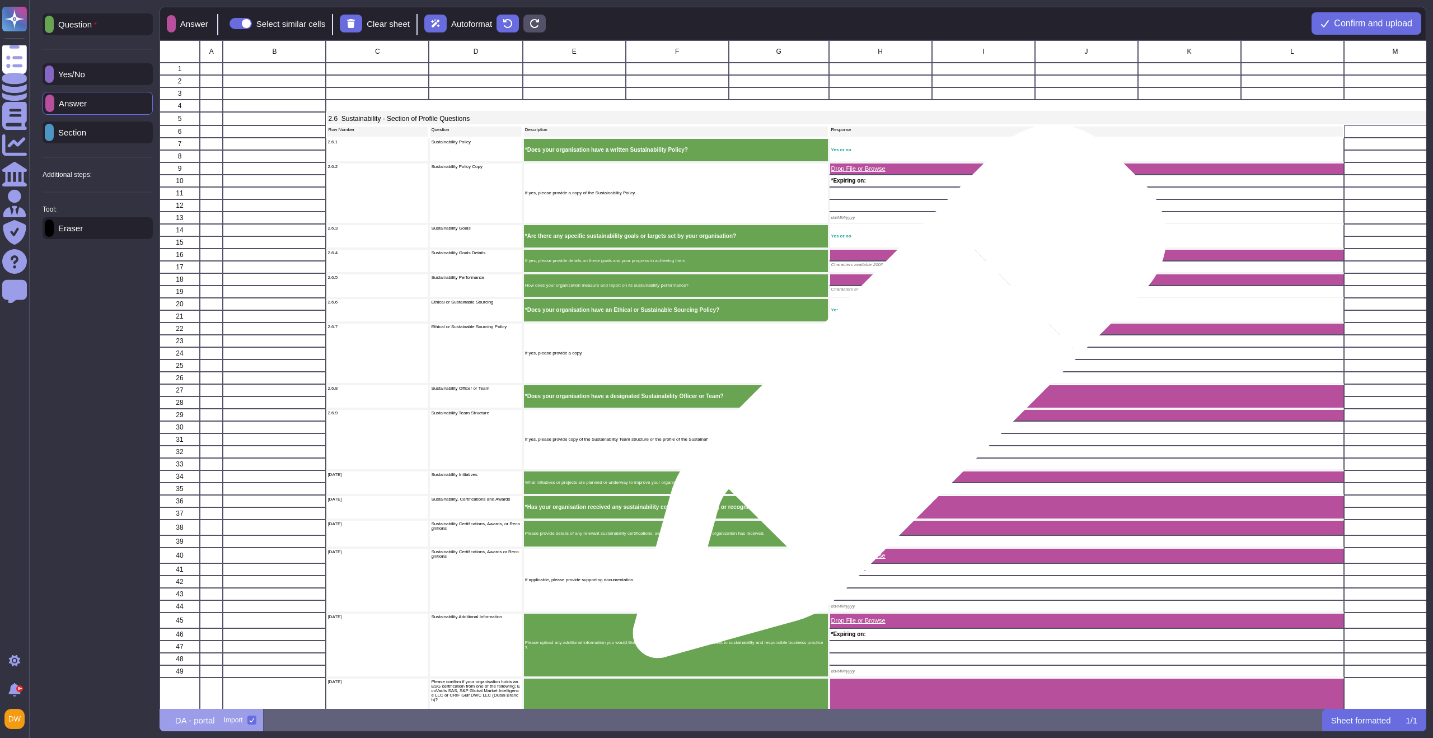
click at [895, 397] on p "Yes or no" at bounding box center [1086, 396] width 511 height 4
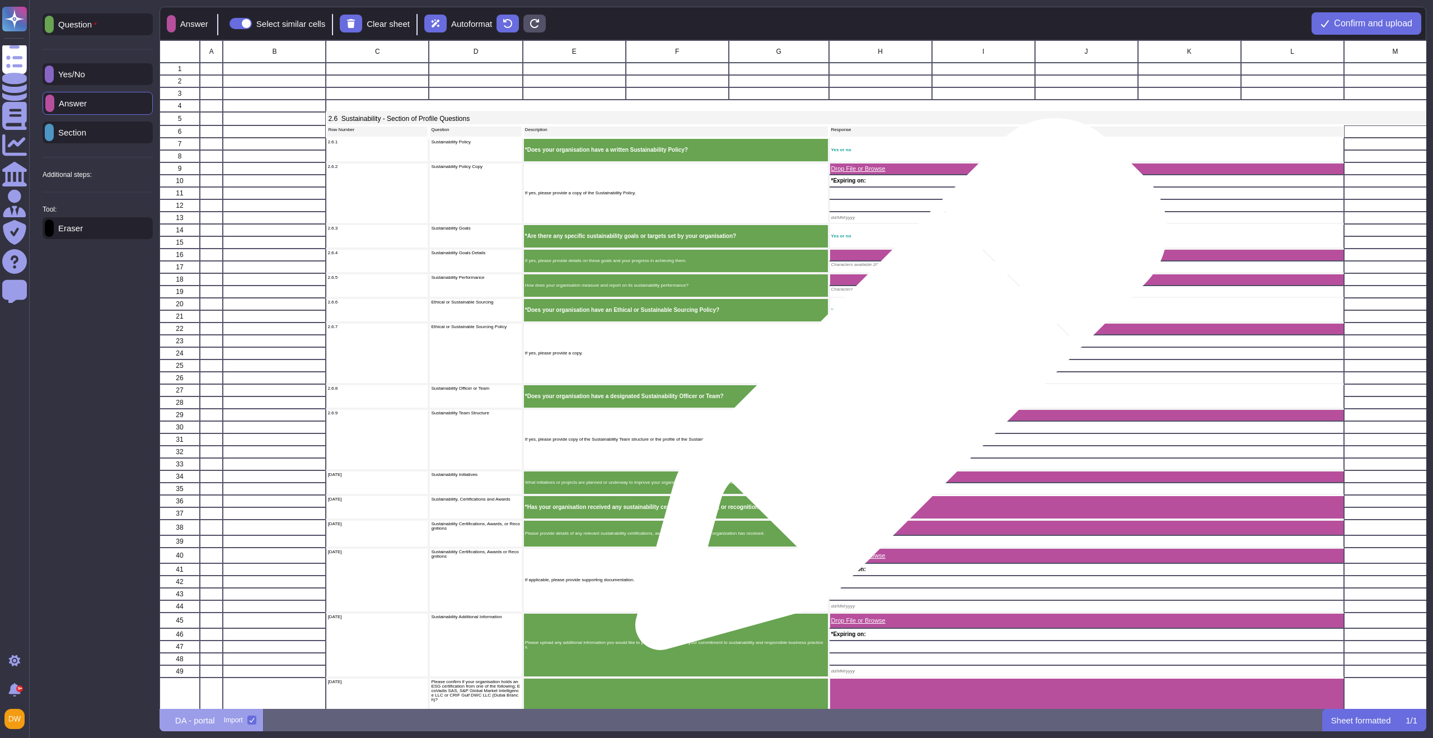
scroll to position [55, 0]
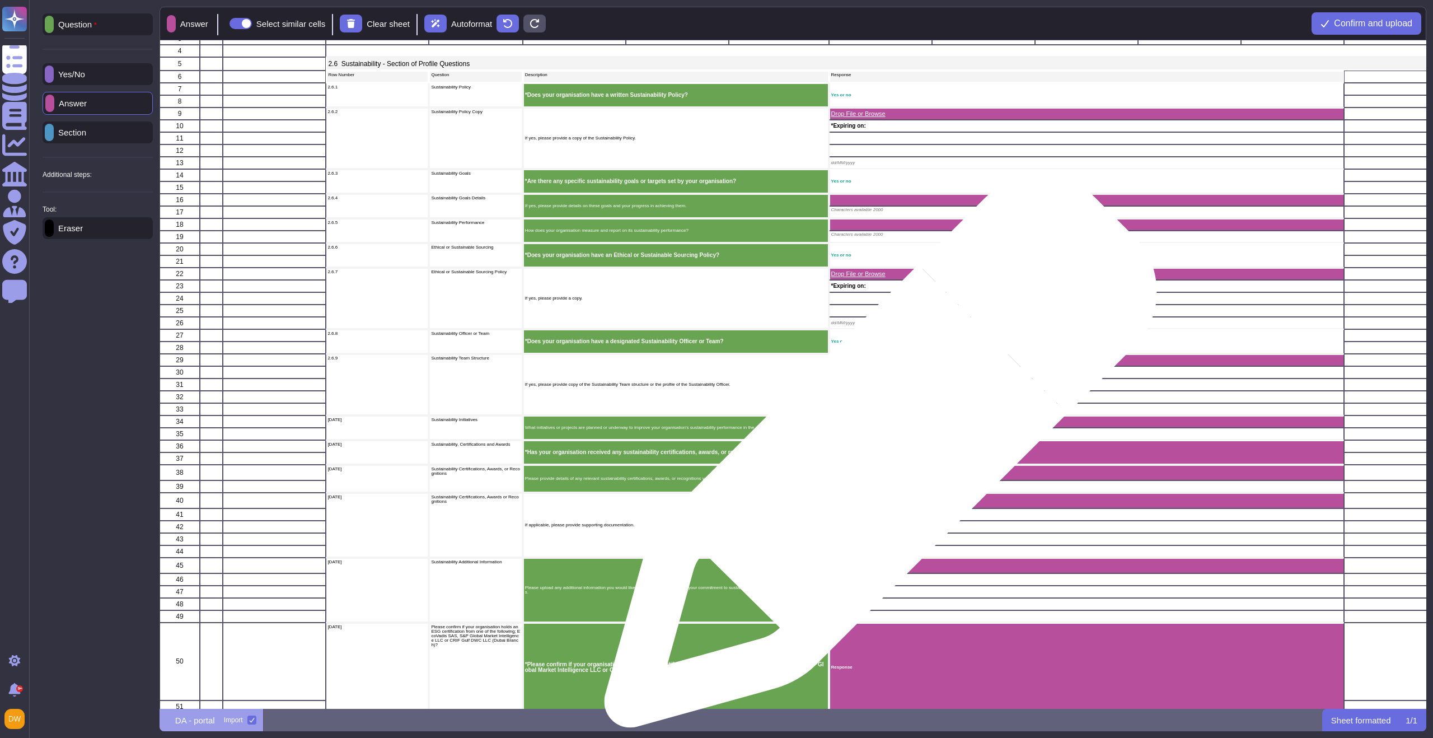
click at [876, 457] on div "Yes or no" at bounding box center [1086, 452] width 515 height 25
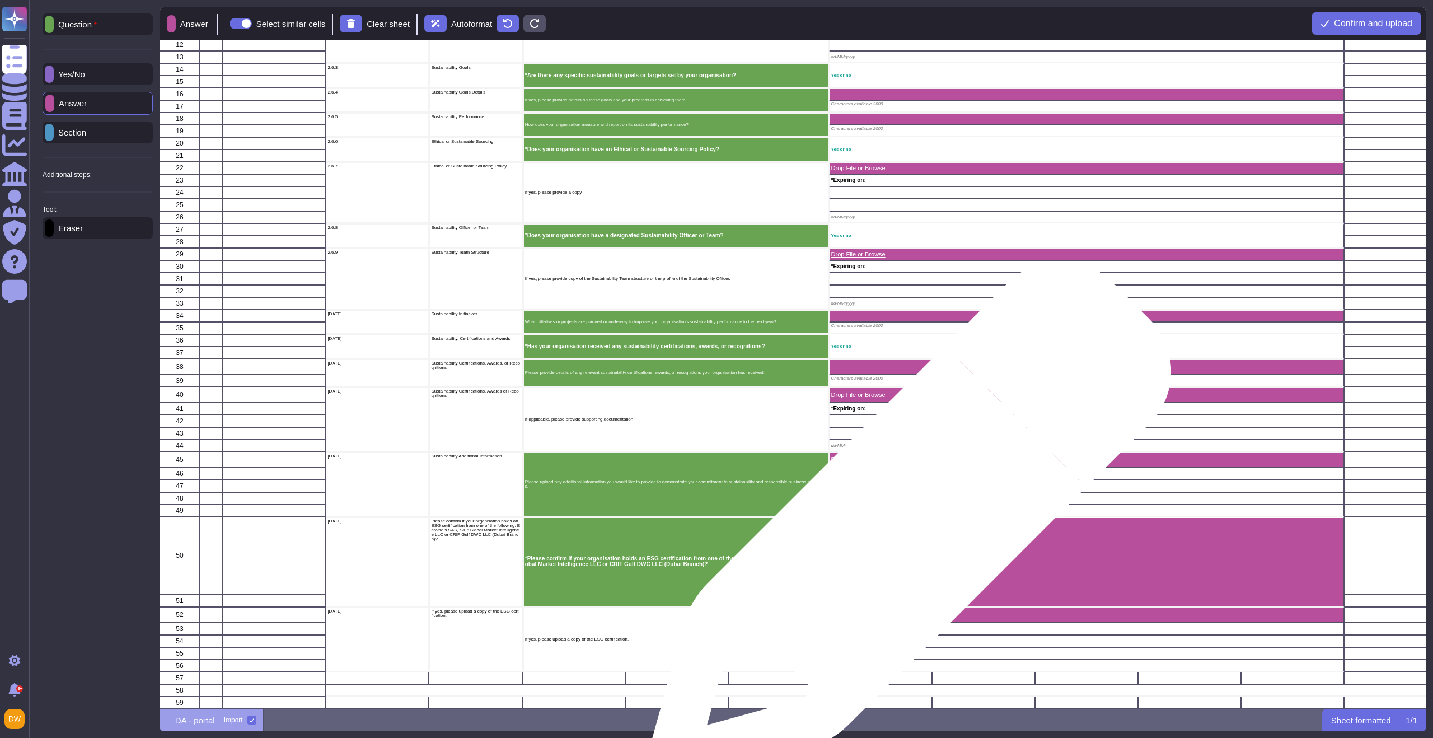
scroll to position [0, 0]
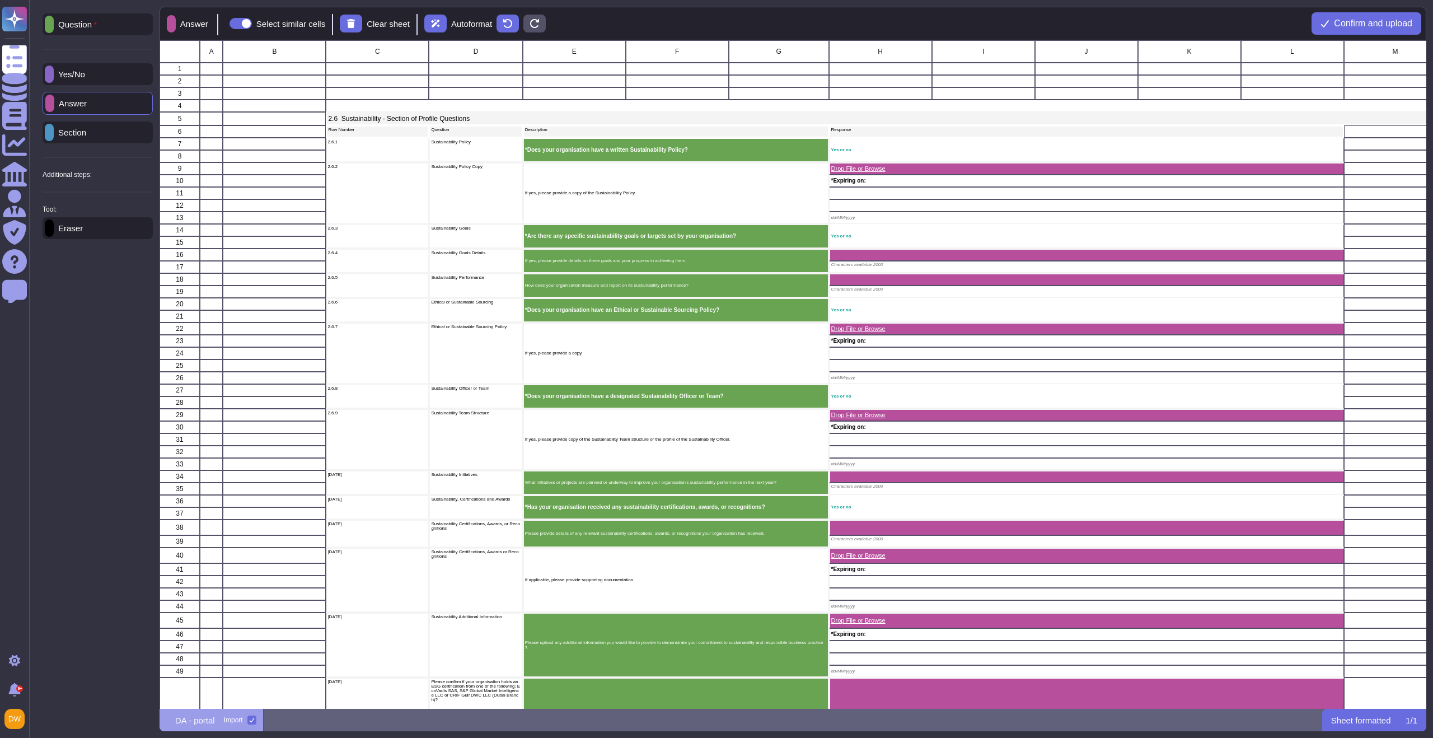
click at [93, 82] on div "Yes/No" at bounding box center [98, 74] width 110 height 22
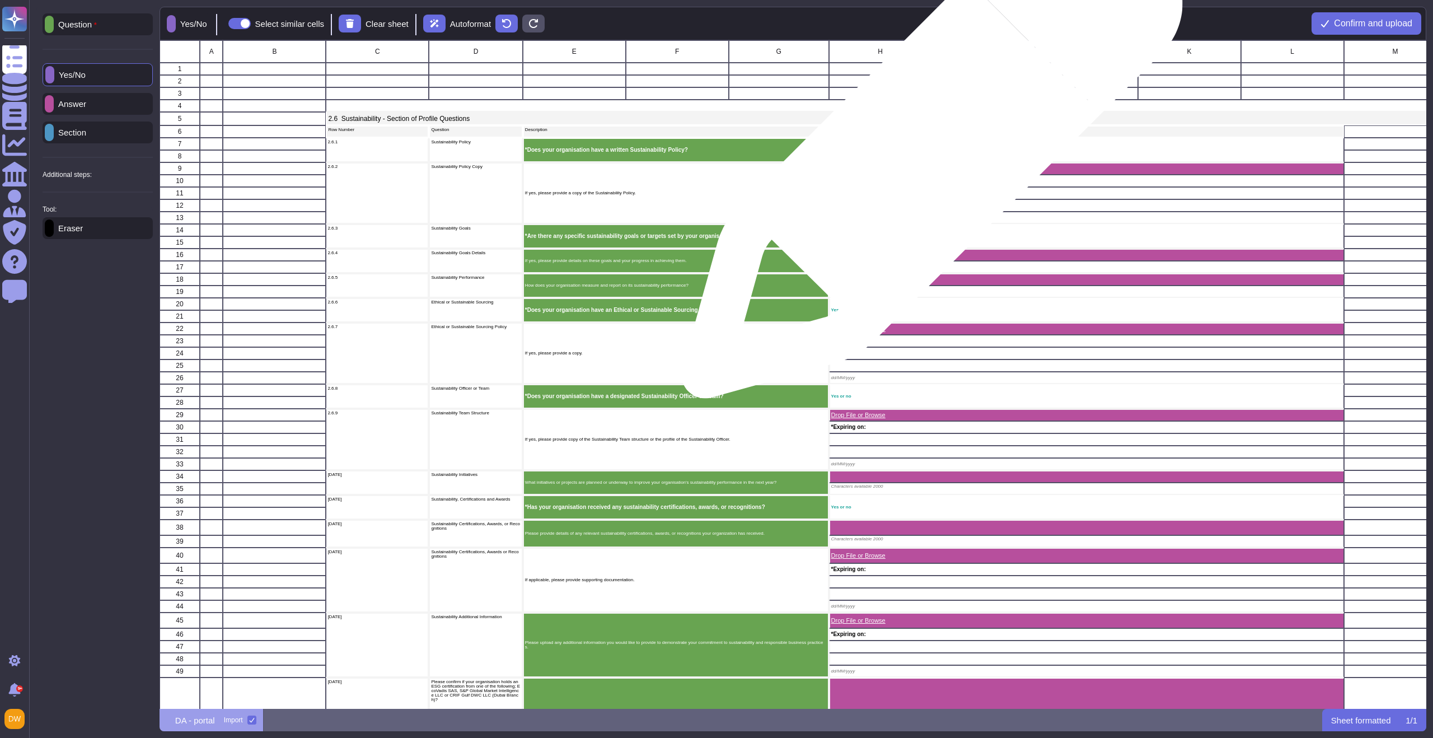
click at [929, 151] on p "Yes or no" at bounding box center [1086, 150] width 511 height 4
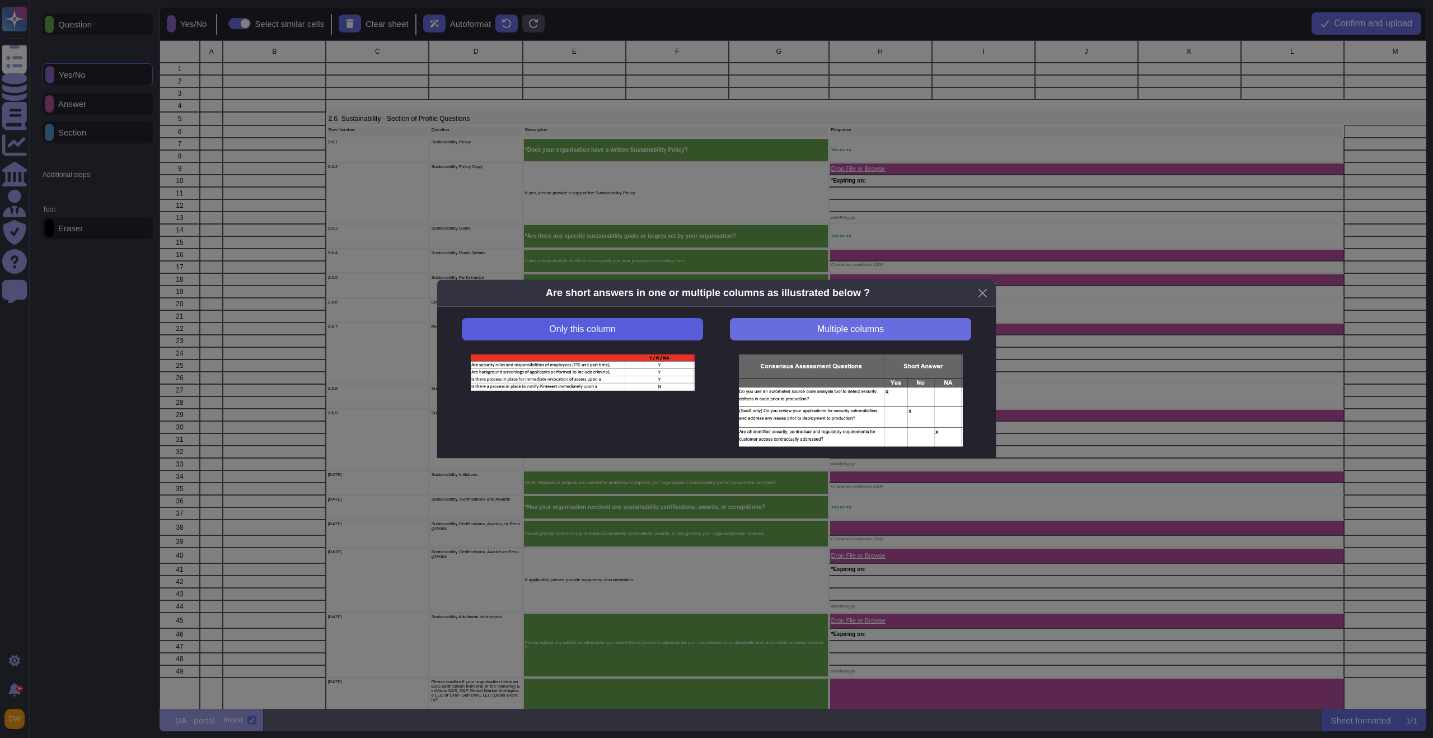
click at [667, 334] on button "Only this column" at bounding box center [582, 329] width 241 height 22
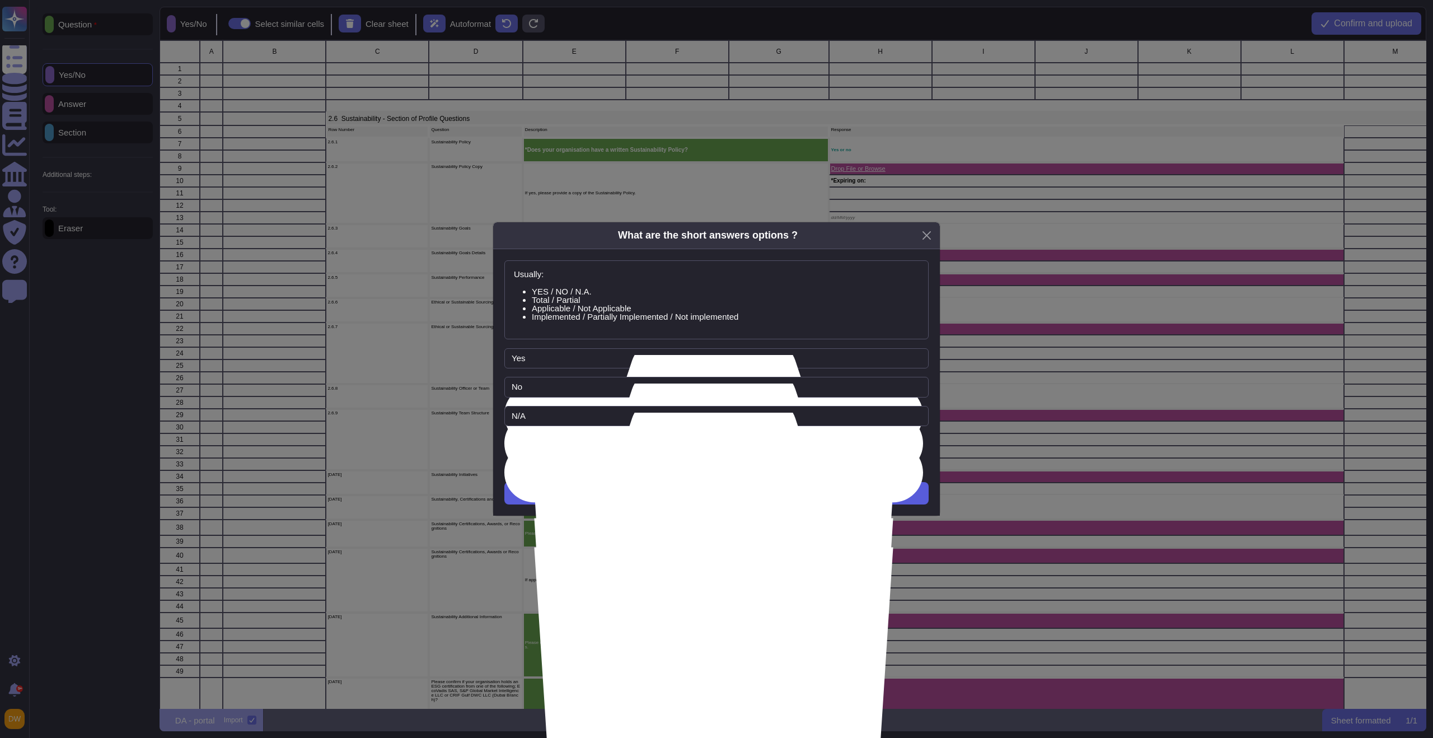
click at [748, 491] on button "Next" at bounding box center [716, 493] width 424 height 22
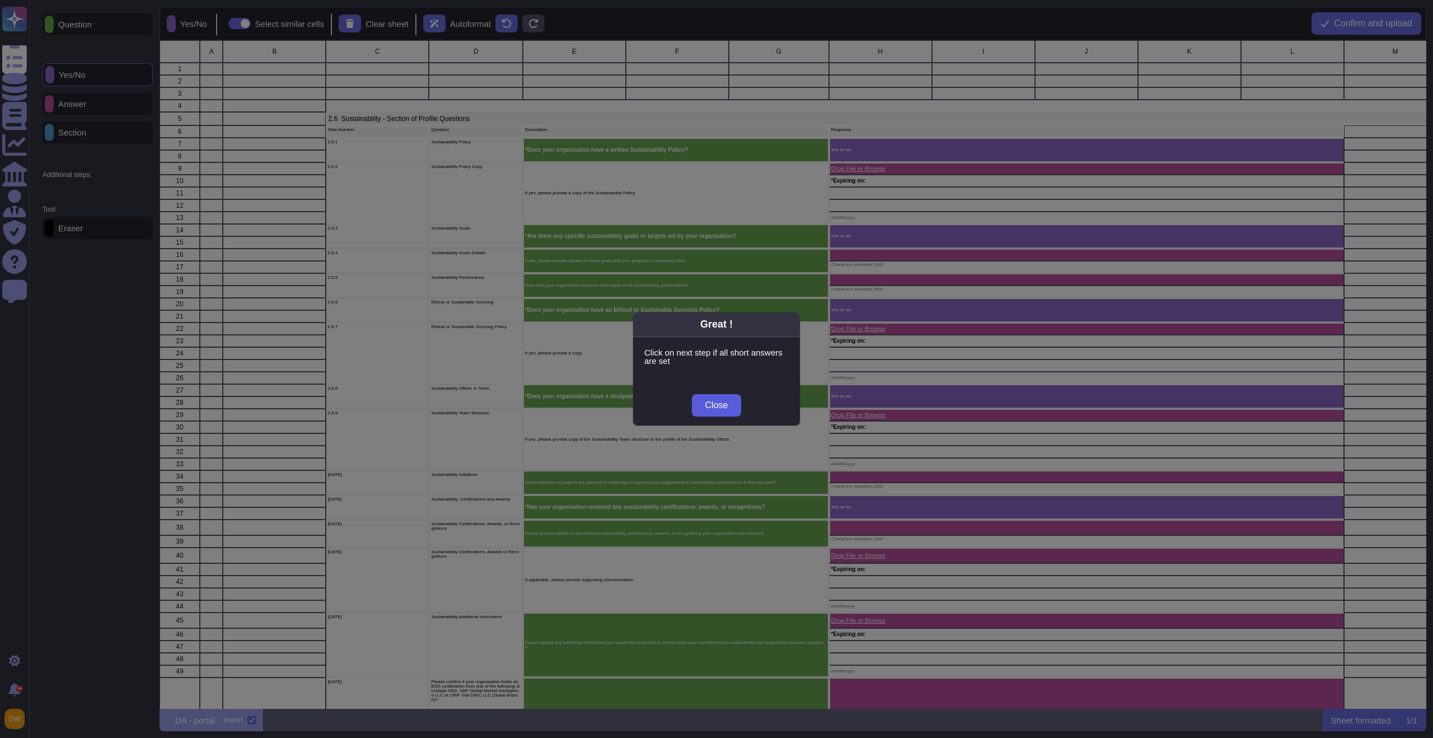
click at [727, 401] on span "Close" at bounding box center [716, 405] width 23 height 9
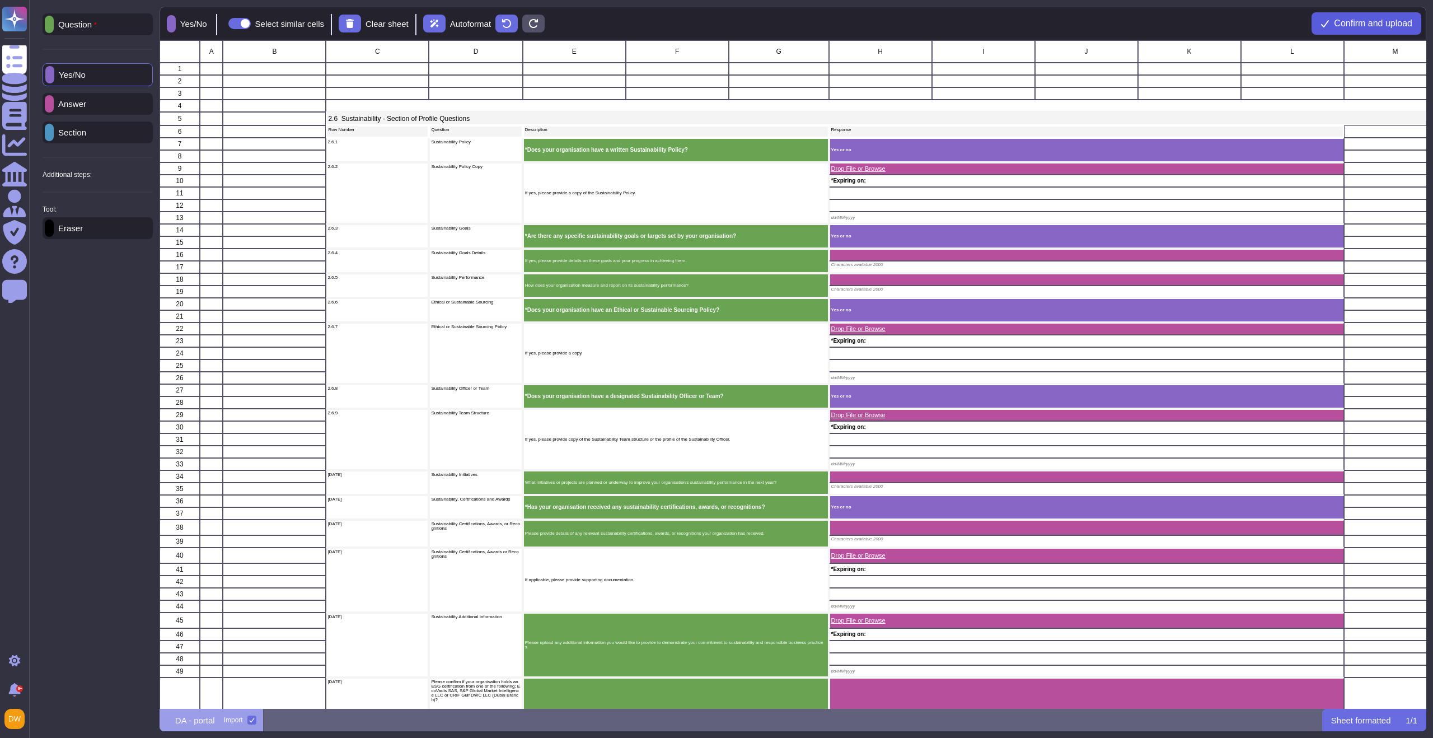
click at [1353, 21] on span "Confirm and upload" at bounding box center [1373, 23] width 78 height 9
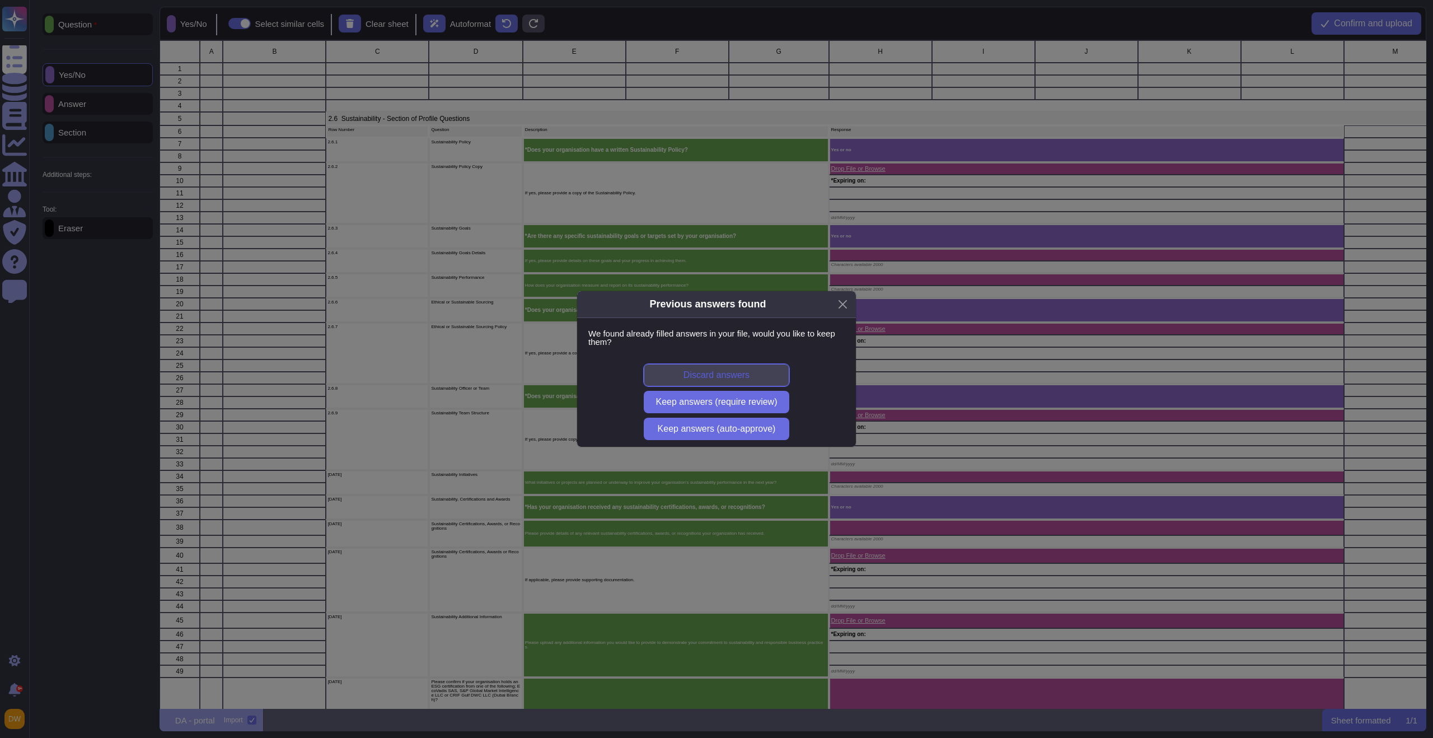
click at [751, 372] on button "Discard answers" at bounding box center [717, 375] width 146 height 22
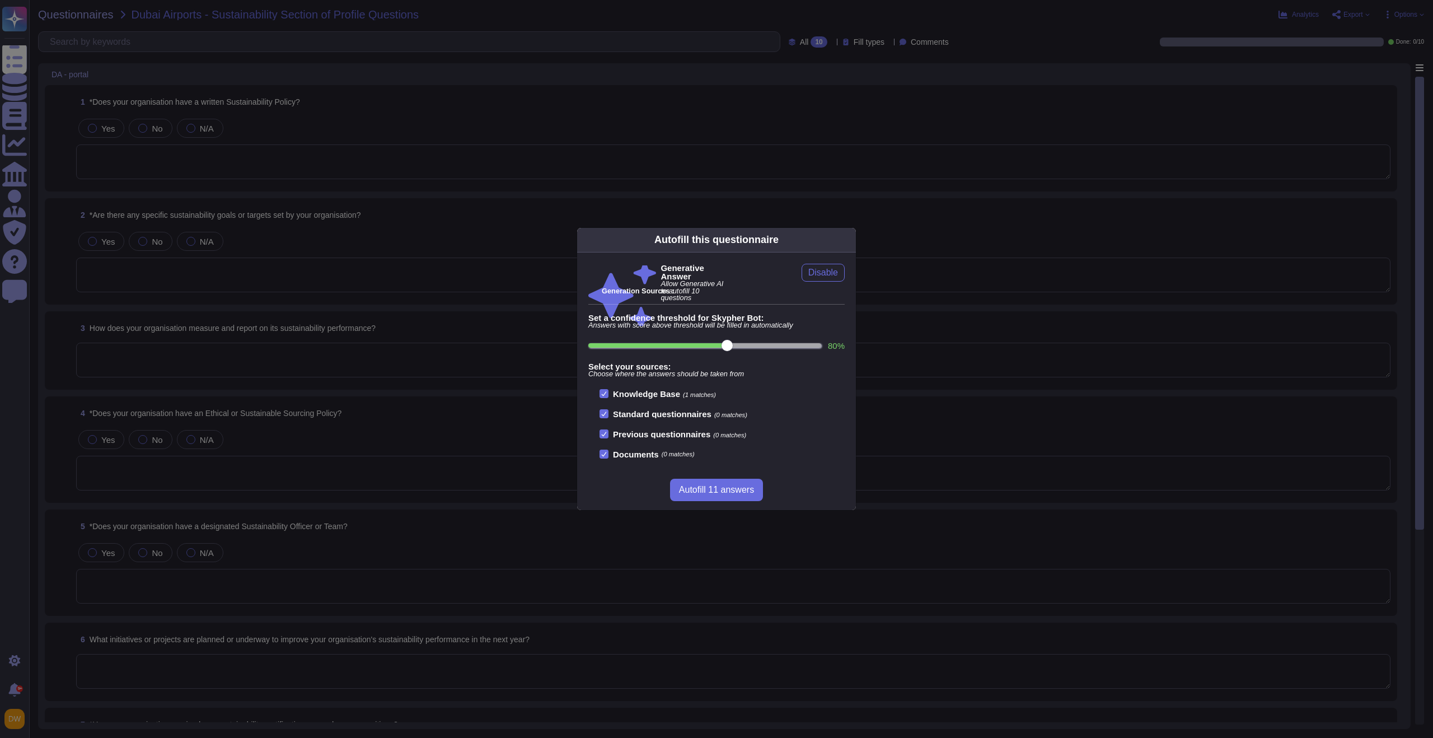
click at [843, 228] on div "Autofill this questionnaire" at bounding box center [716, 240] width 279 height 25
click at [849, 240] on icon at bounding box center [849, 240] width 0 height 0
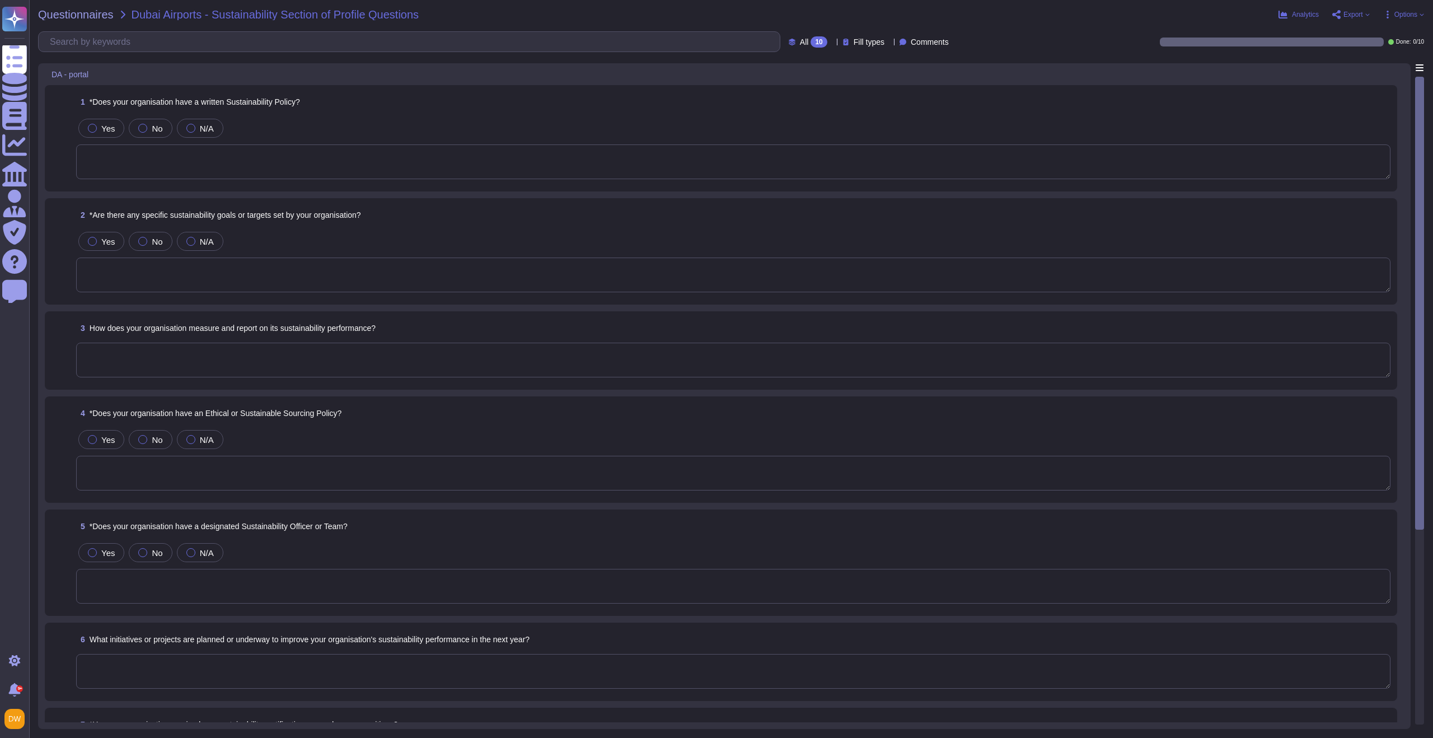
click at [360, 163] on textarea at bounding box center [733, 161] width 1314 height 35
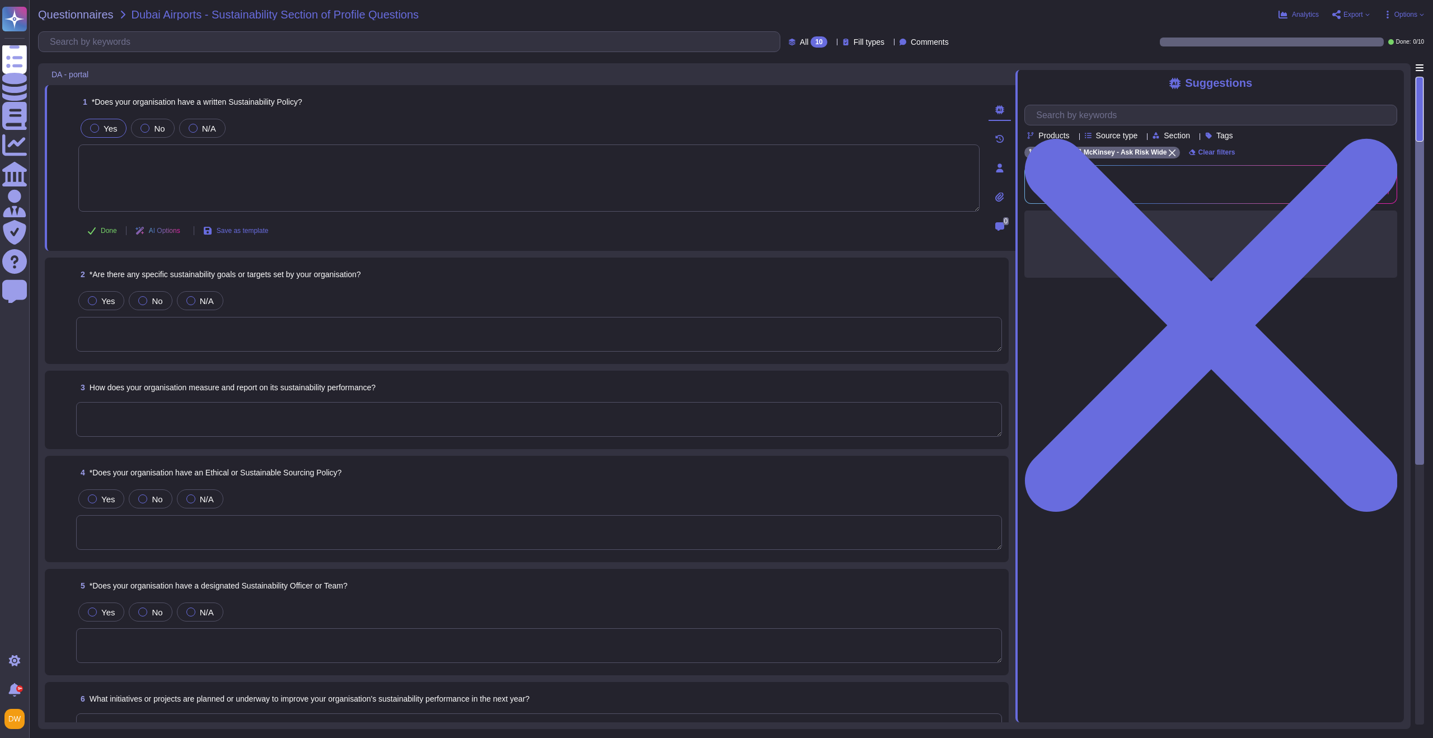
click at [106, 122] on div "Yes" at bounding box center [104, 128] width 46 height 19
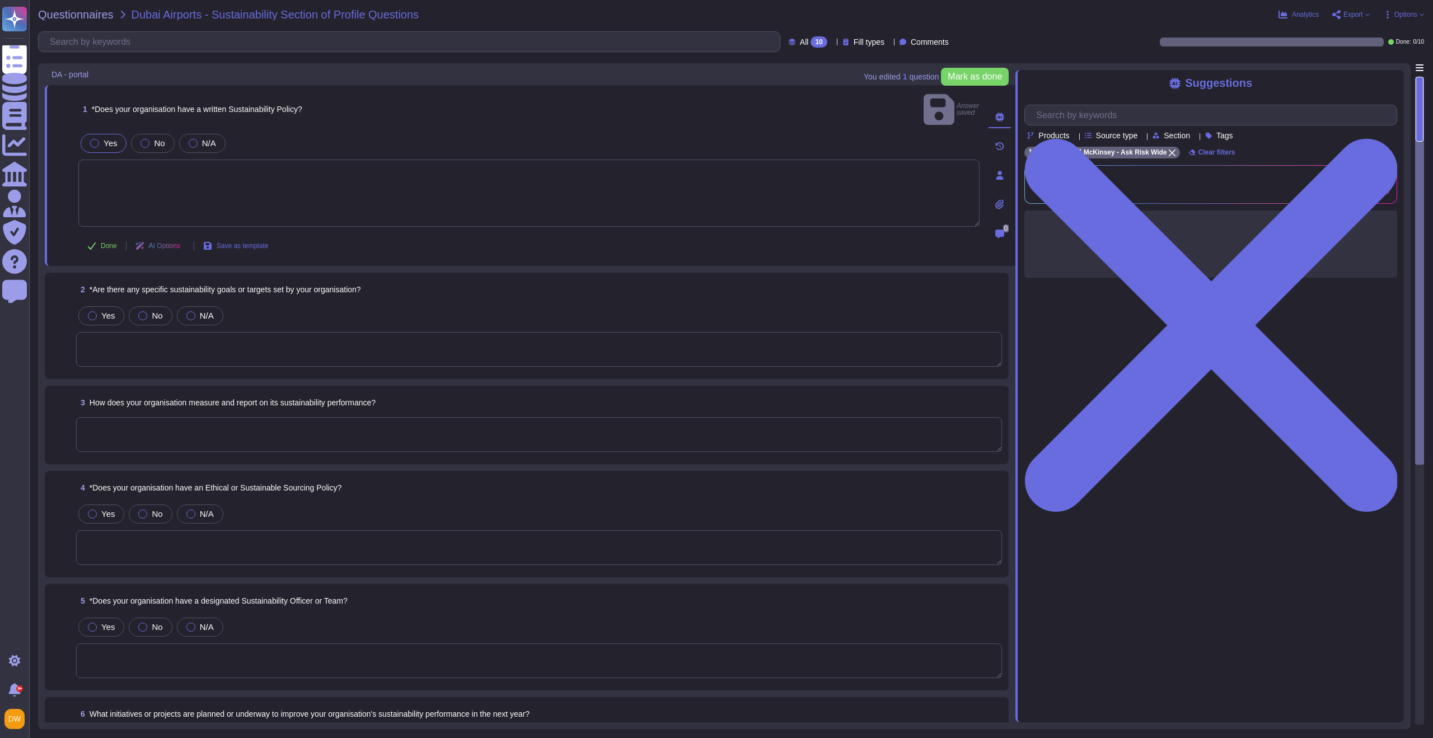
click at [366, 187] on textarea at bounding box center [528, 193] width 901 height 67
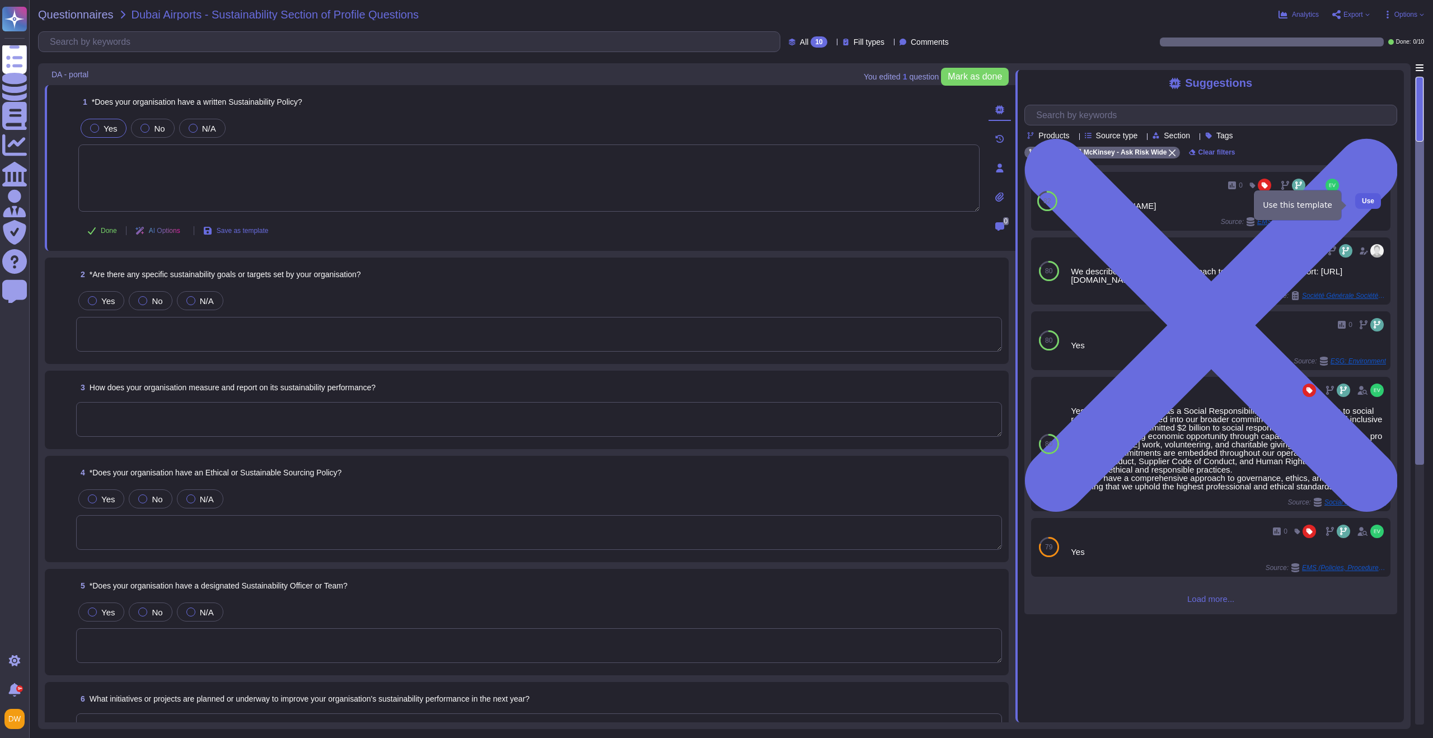
click at [1362, 204] on span "Use" at bounding box center [1368, 201] width 12 height 7
type textarea "https://www.mckinsey.com/about-us/environmental-sustainability/environmental-st…"
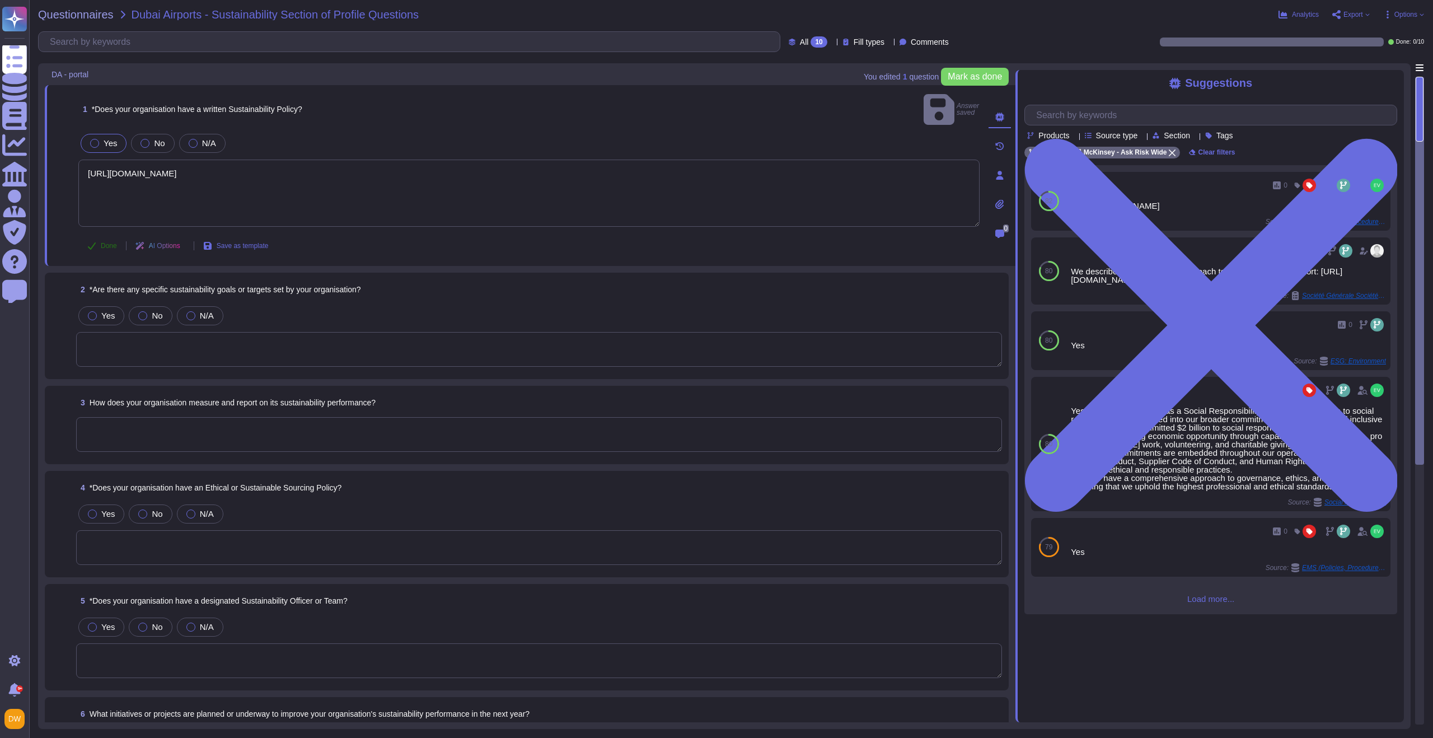
click at [97, 235] on button "Done" at bounding box center [102, 246] width 48 height 22
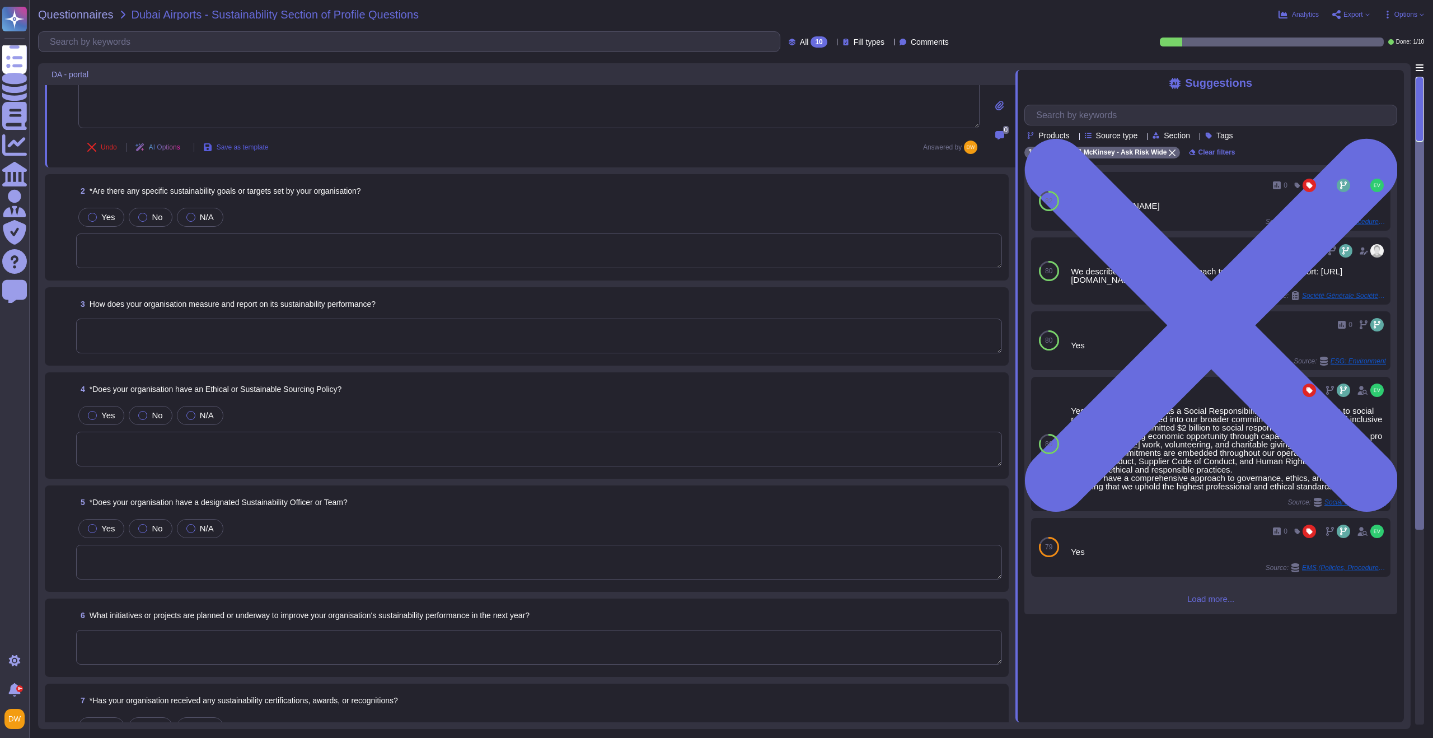
scroll to position [100, 0]
click at [169, 232] on textarea at bounding box center [539, 249] width 926 height 35
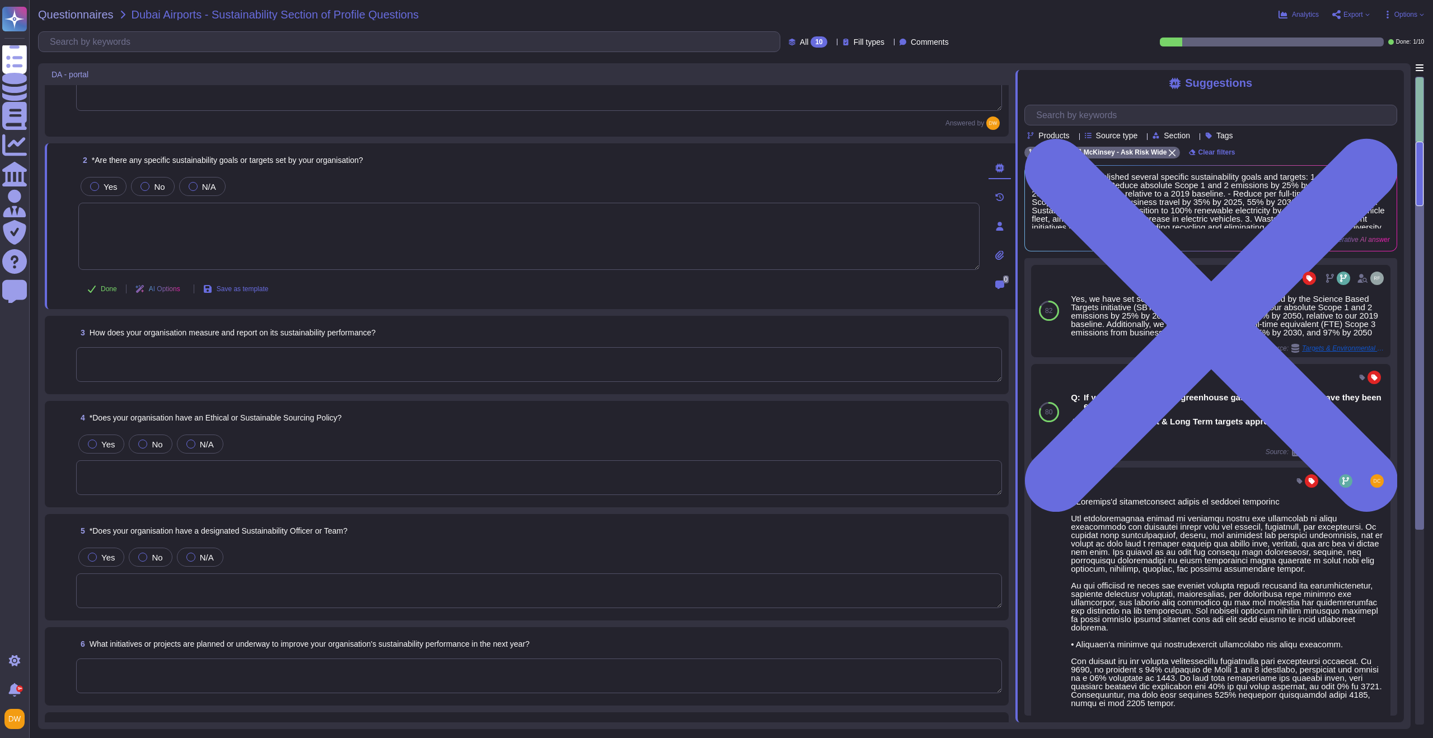
click at [322, 245] on textarea at bounding box center [528, 236] width 901 height 67
click at [94, 186] on div at bounding box center [94, 186] width 9 height 9
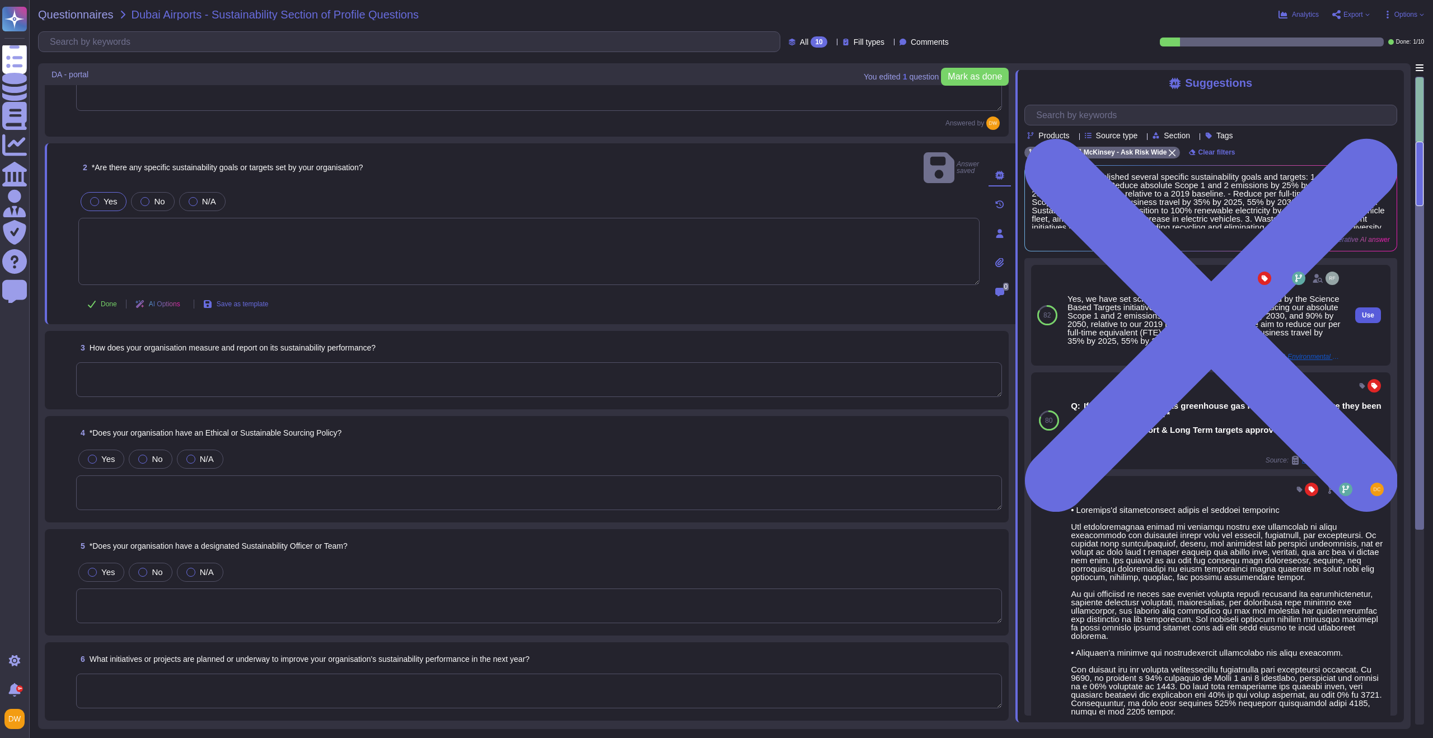
click at [1362, 319] on span "Use" at bounding box center [1368, 315] width 12 height 7
type textarea "Yes, we have set science-based targets that are validated by the Science Based …"
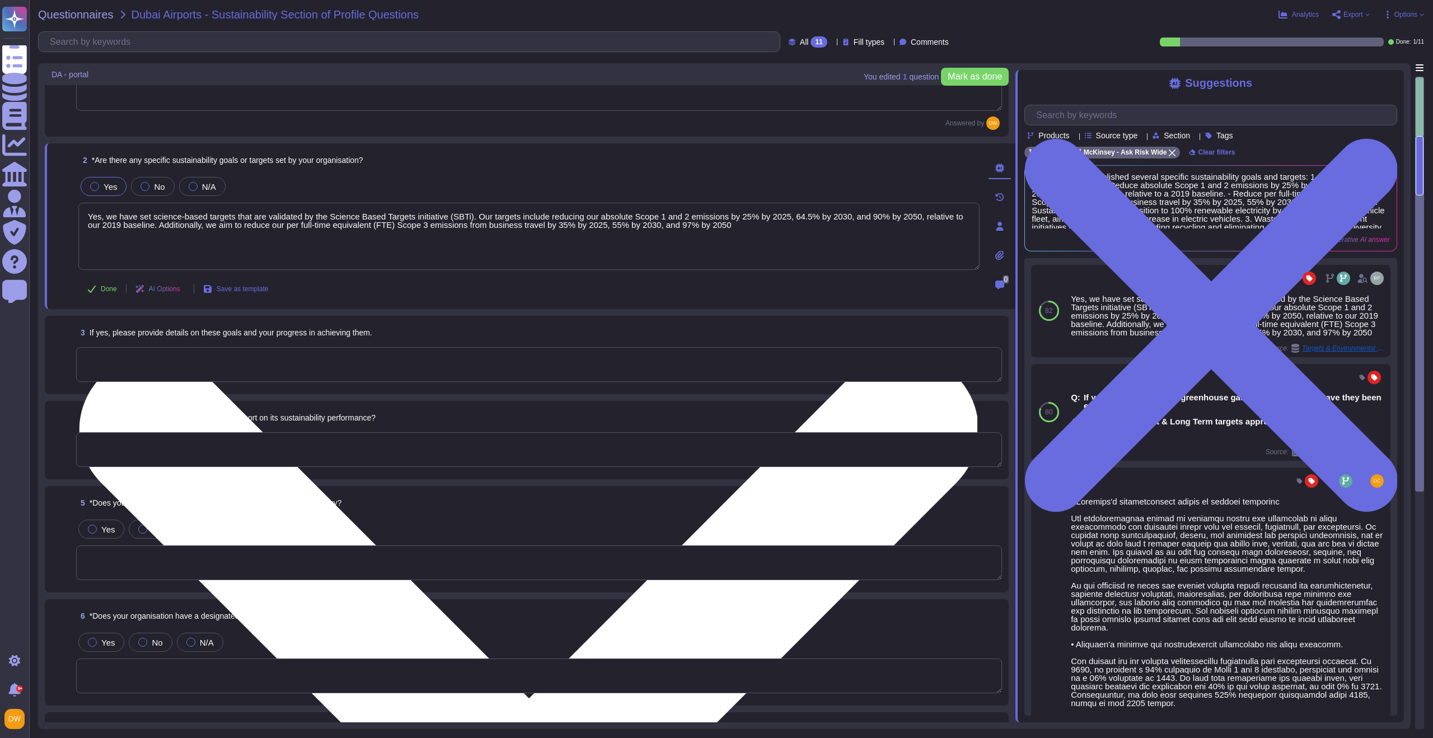
click at [288, 222] on textarea "Yes, we have set science-based targets that are validated by the Science Based …" at bounding box center [528, 236] width 901 height 67
click at [388, 217] on textarea "Yes, we have set science-based targets that are validated by the Science Based …" at bounding box center [528, 236] width 901 height 67
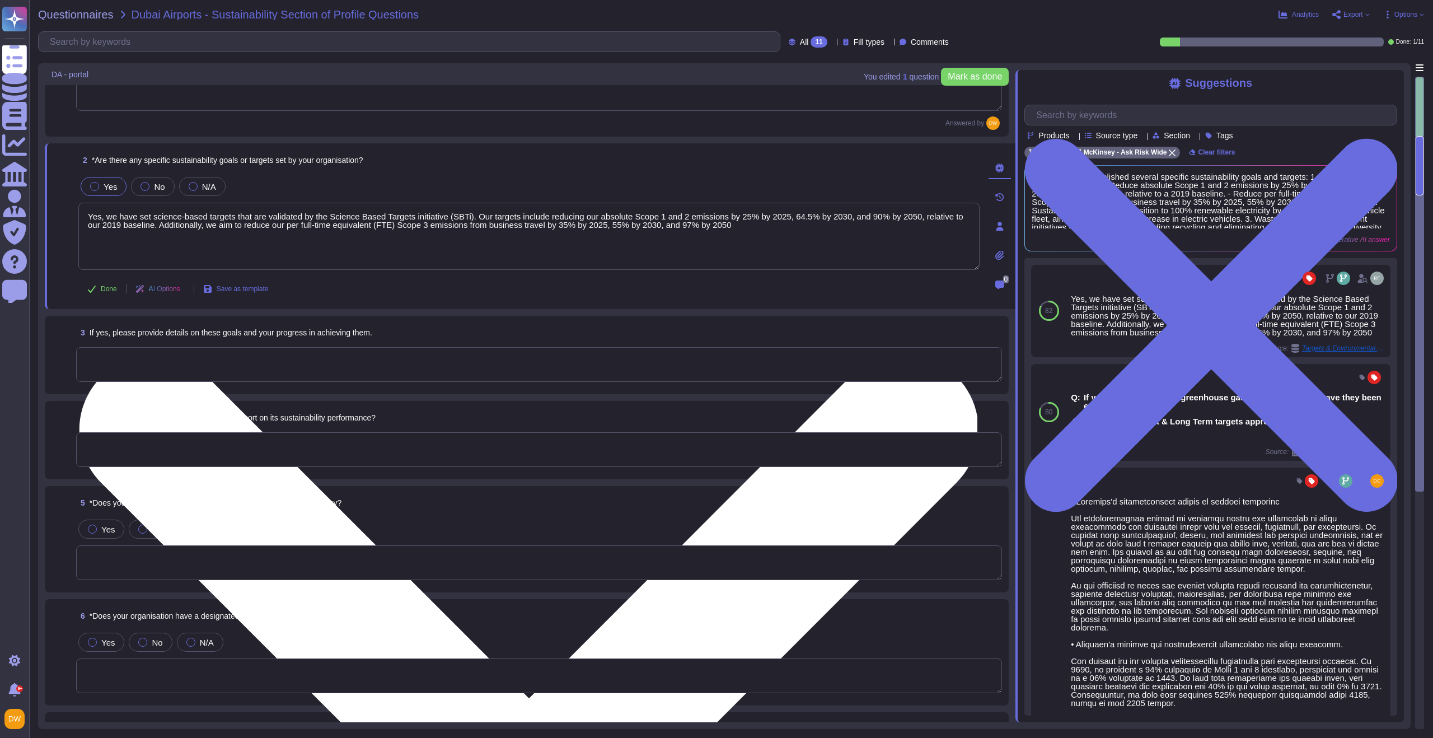
click at [295, 218] on textarea "Yes, we have set science-based targets that are validated by the Science Based …" at bounding box center [528, 236] width 901 height 67
click at [185, 218] on textarea "Yes, we have set science-based targets that are validated by the Science Based …" at bounding box center [528, 236] width 901 height 67
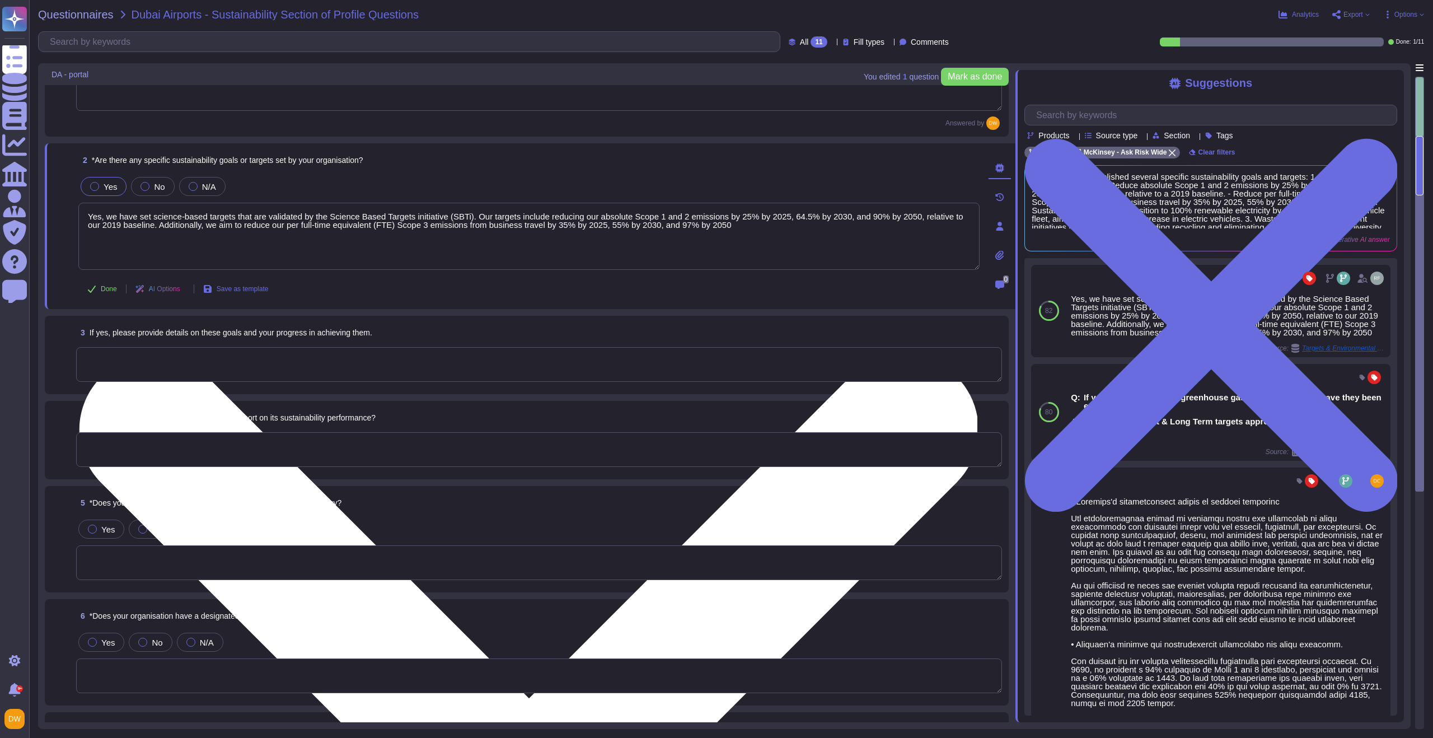
click at [185, 218] on textarea "Yes, we have set science-based targets that are validated by the Science Based …" at bounding box center [528, 236] width 901 height 67
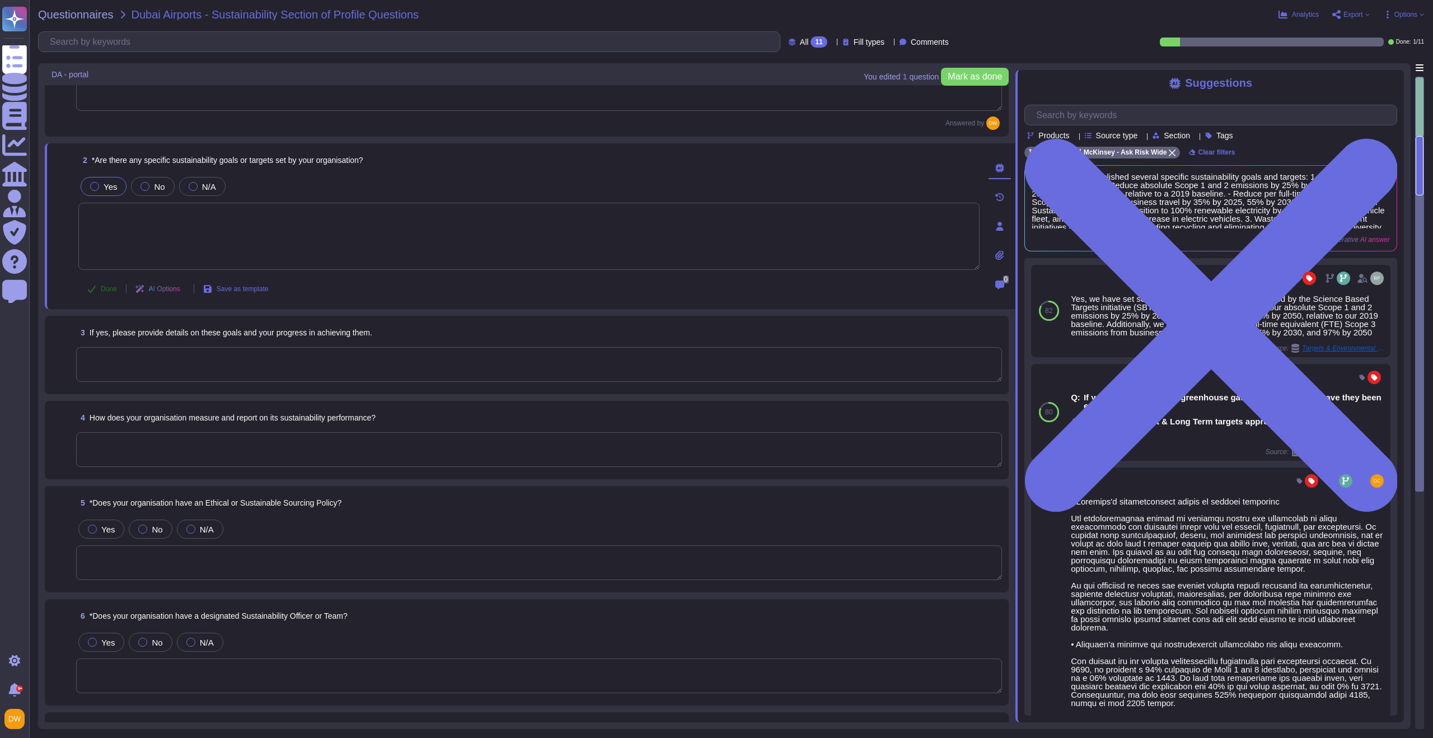
click at [105, 290] on span "Done" at bounding box center [109, 288] width 16 height 7
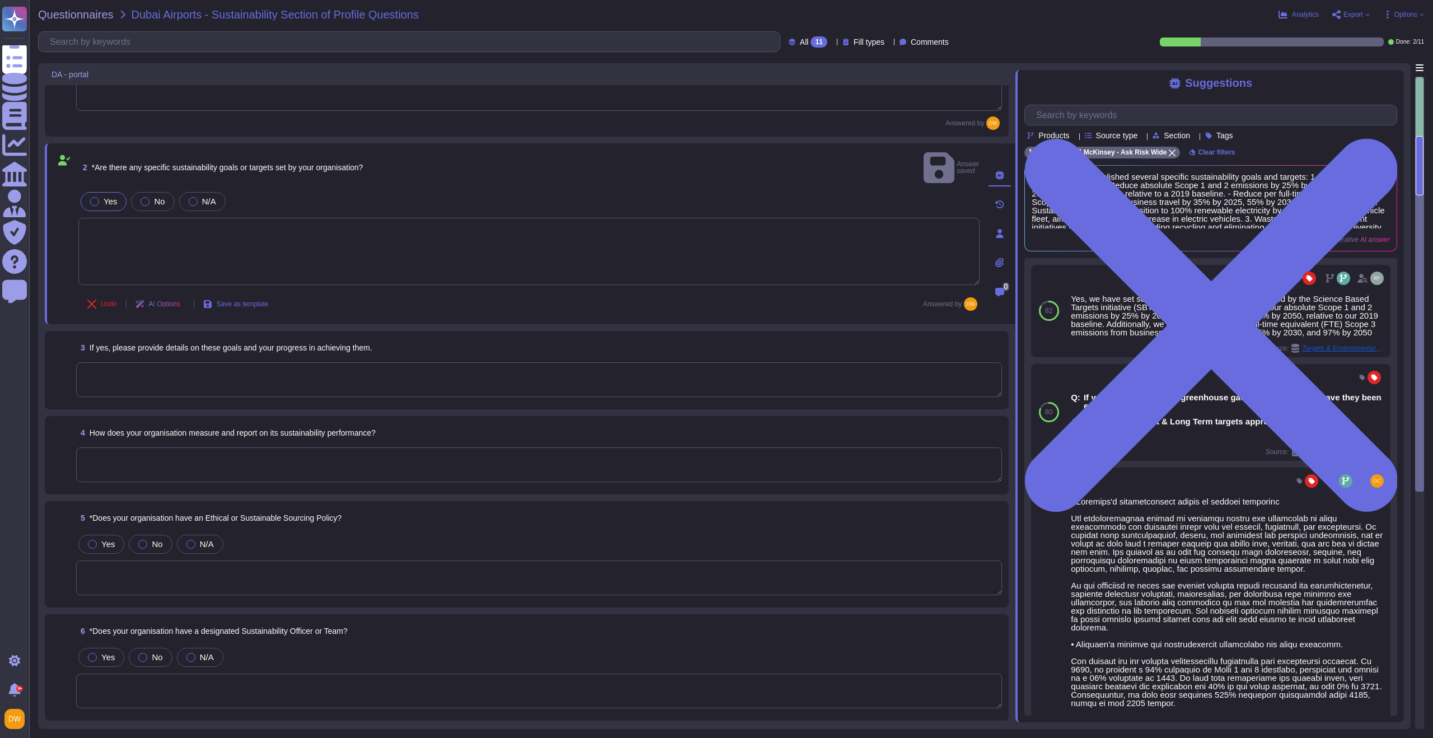
click at [153, 369] on textarea at bounding box center [539, 379] width 926 height 35
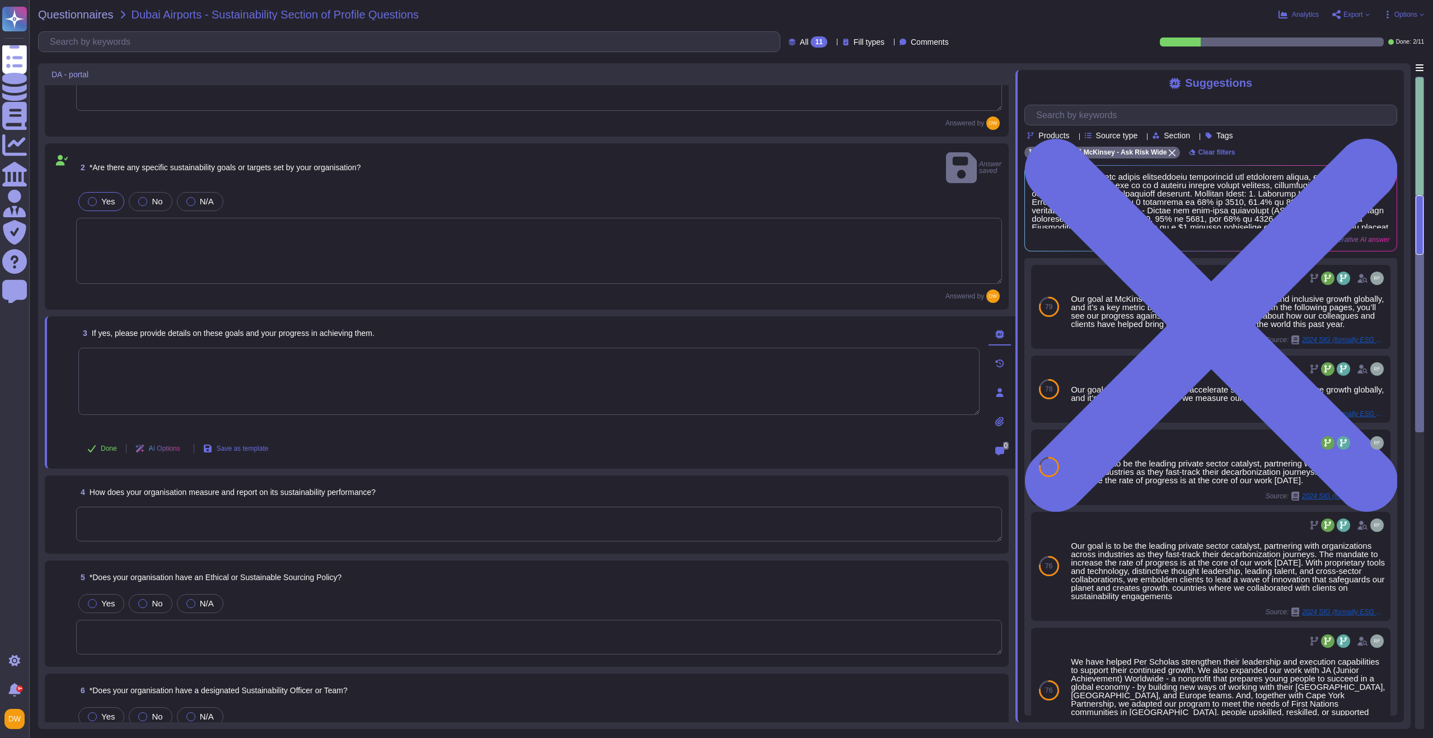
paste textarea "Yes, we have set science-based targets that are validated by the Science Based …"
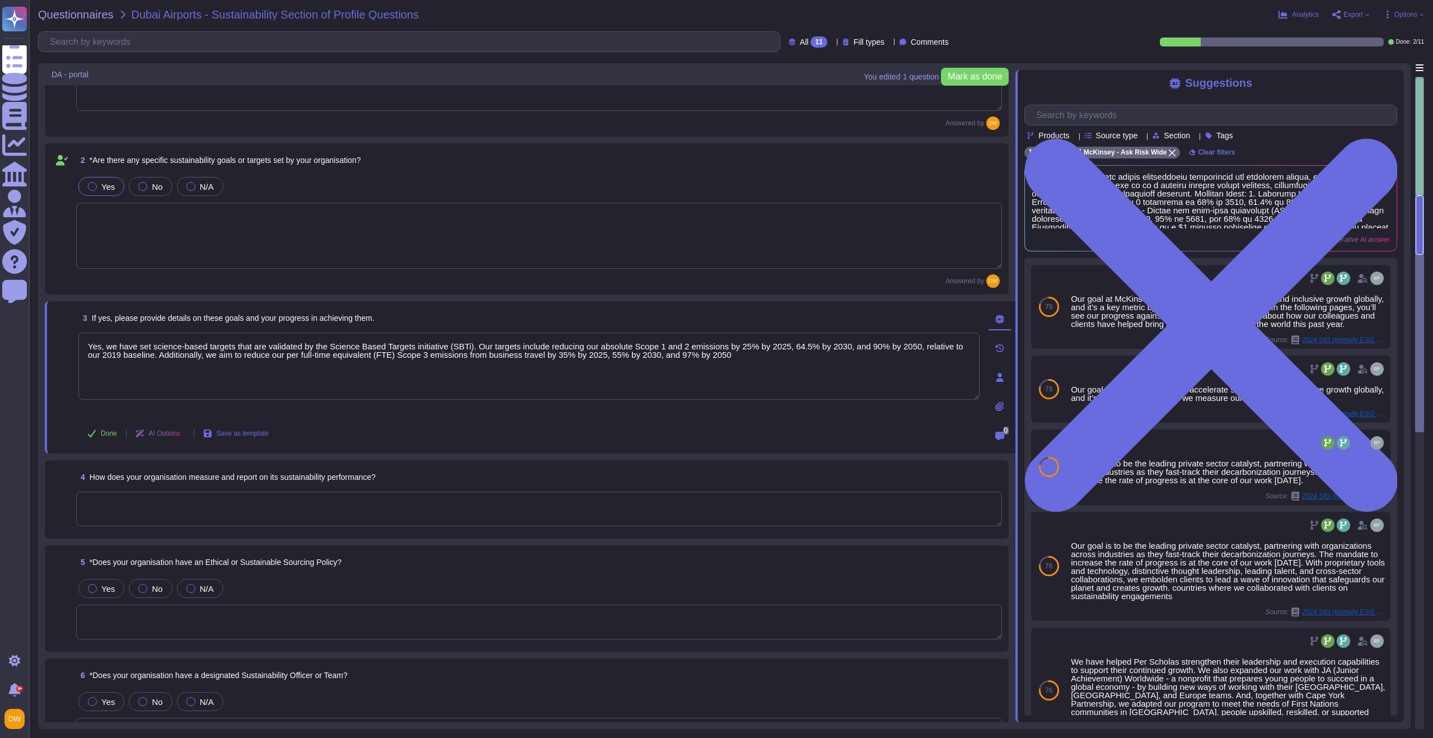
type textarea "Yes, we have set science-based targets that are validated by the Science Based …"
click at [287, 250] on textarea at bounding box center [539, 236] width 926 height 66
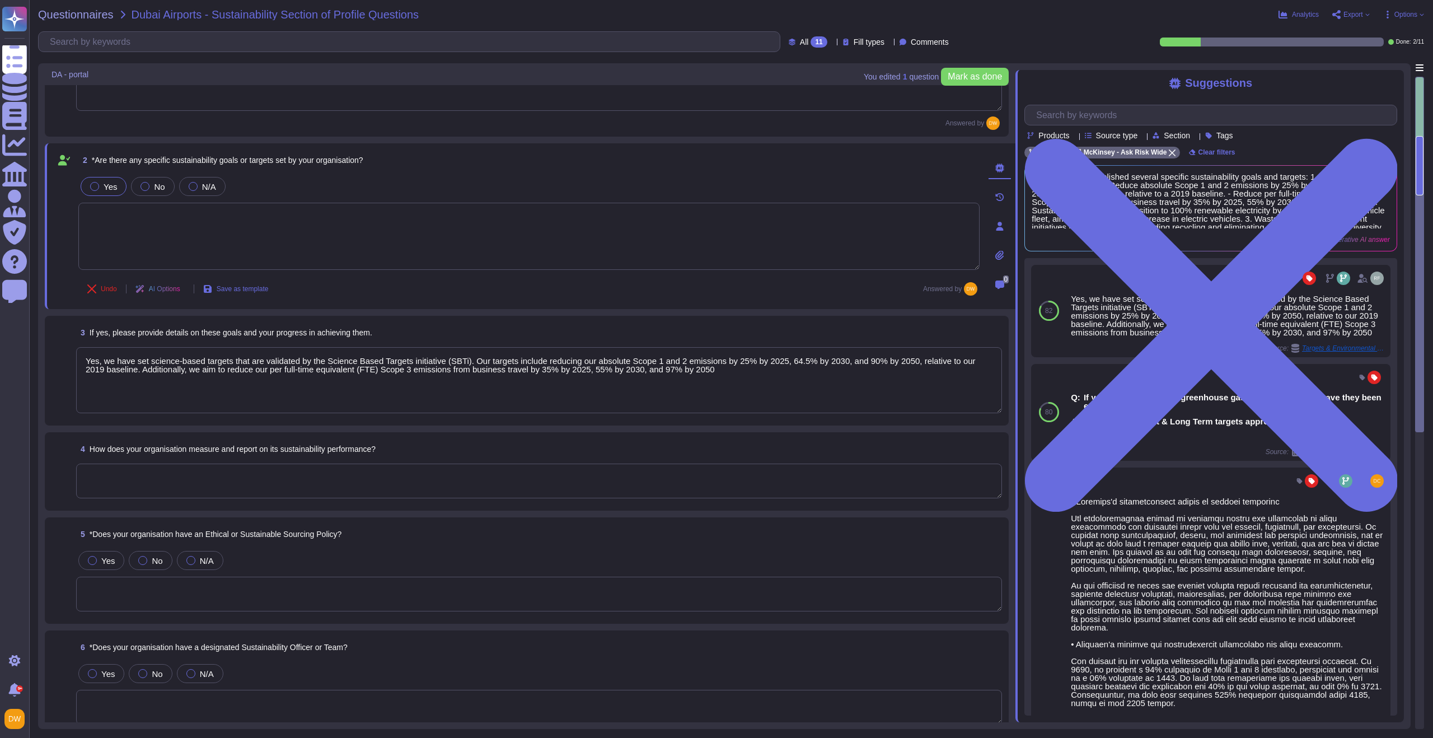
click at [150, 396] on textarea "Yes, we have set science-based targets that are validated by the Science Based …" at bounding box center [539, 380] width 926 height 66
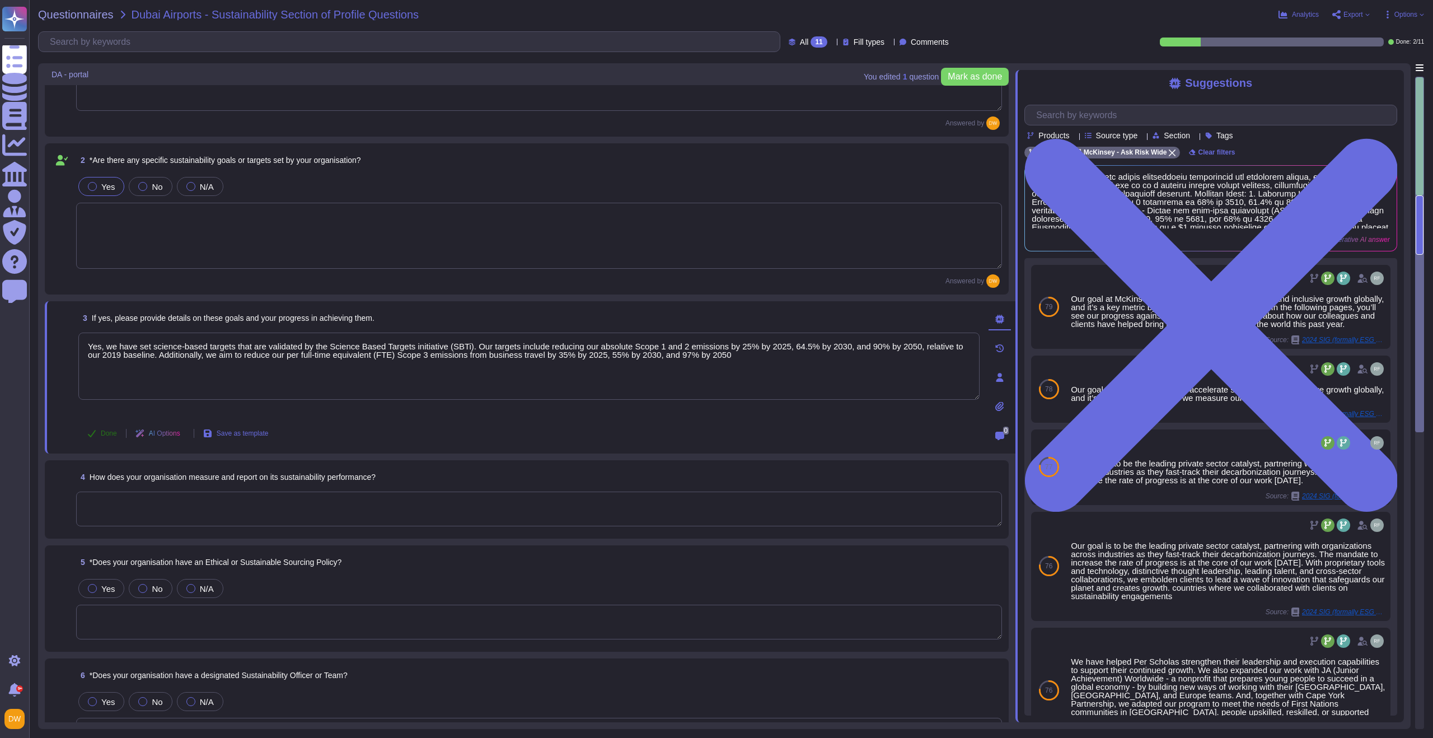
click at [93, 436] on icon at bounding box center [91, 433] width 9 height 9
click at [166, 502] on textarea at bounding box center [539, 509] width 926 height 35
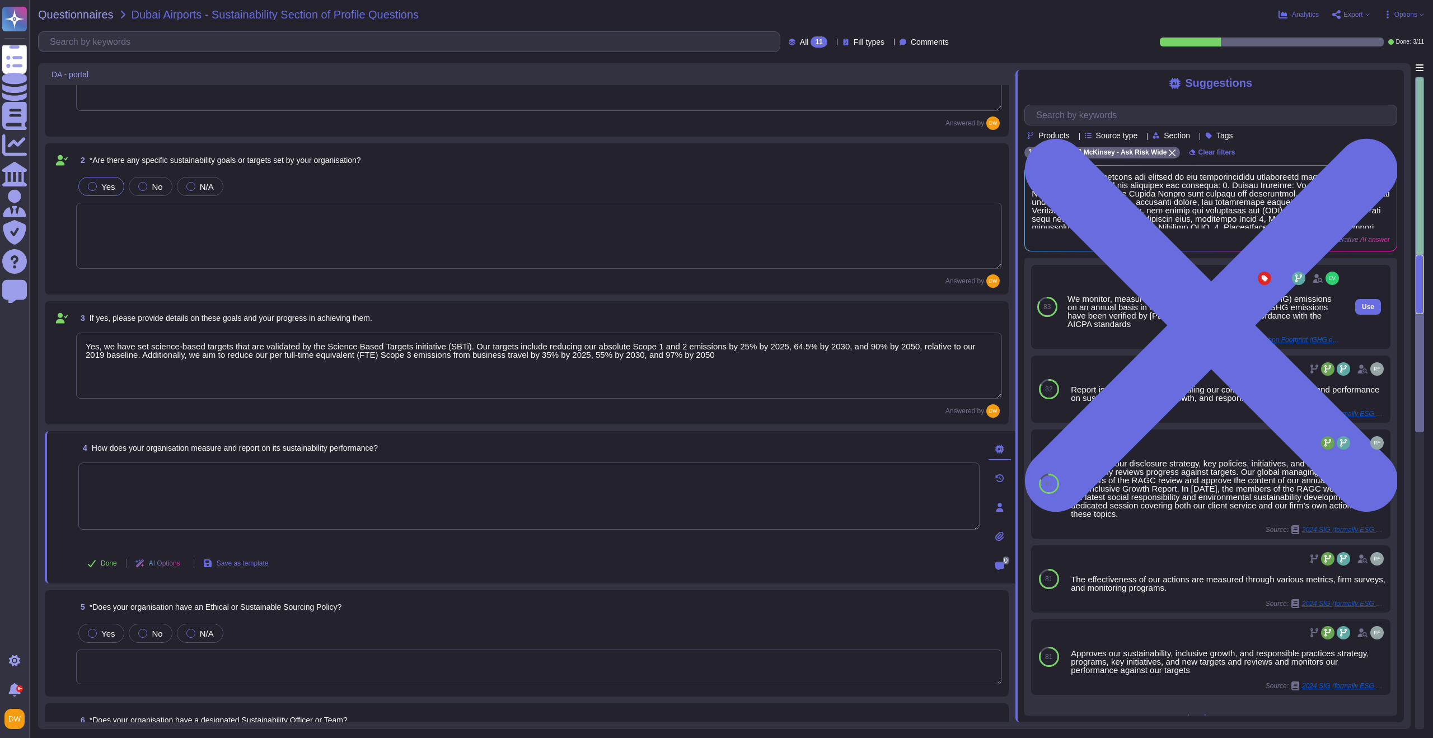
drag, startPoint x: 1069, startPoint y: 296, endPoint x: 1172, endPoint y: 325, distance: 107.4
click at [1172, 325] on div "We monitor, measure and report our greenhouse gas (GHG) emissions on an annual …" at bounding box center [1205, 311] width 274 height 34
copy div "We monitor, measure and report our greenhouse gas (GHG) emissions on an annual …"
click at [1362, 303] on span "Use" at bounding box center [1368, 306] width 12 height 7
type textarea "We monitor, measure and report our greenhouse gas (GHG) emissions on an annual …"
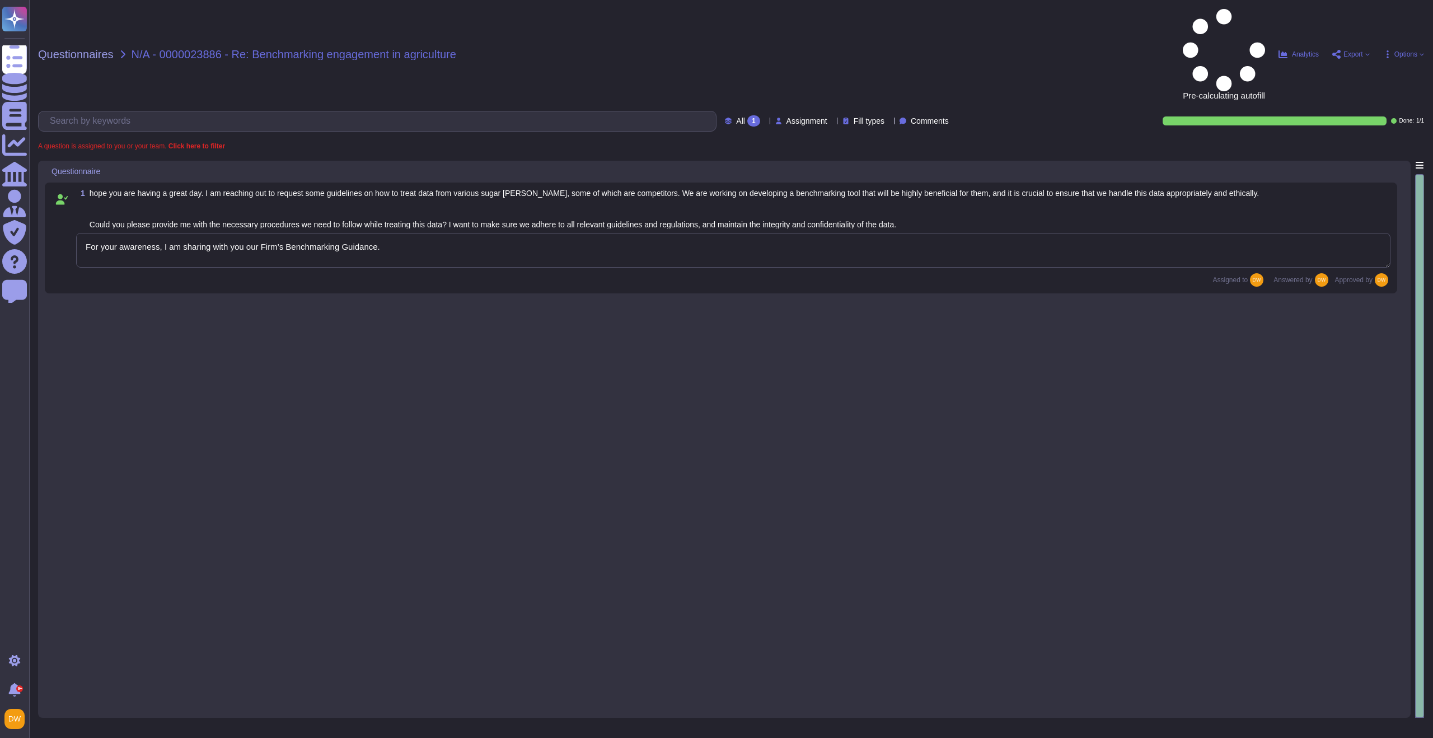
type textarea "For your awareness, I am sharing with you our Firm’s Benchmarking Guidance."
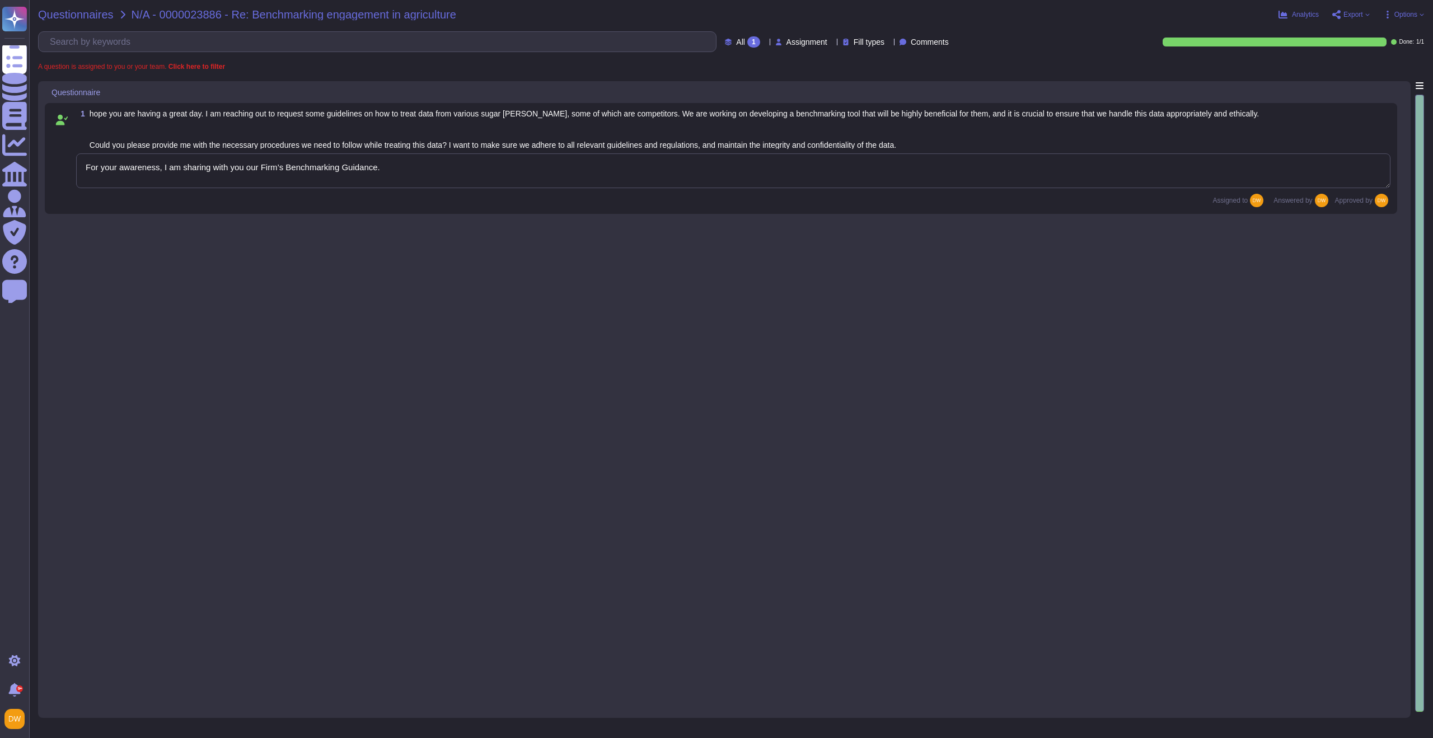
click at [91, 11] on span "Questionnaires" at bounding box center [76, 14] width 76 height 11
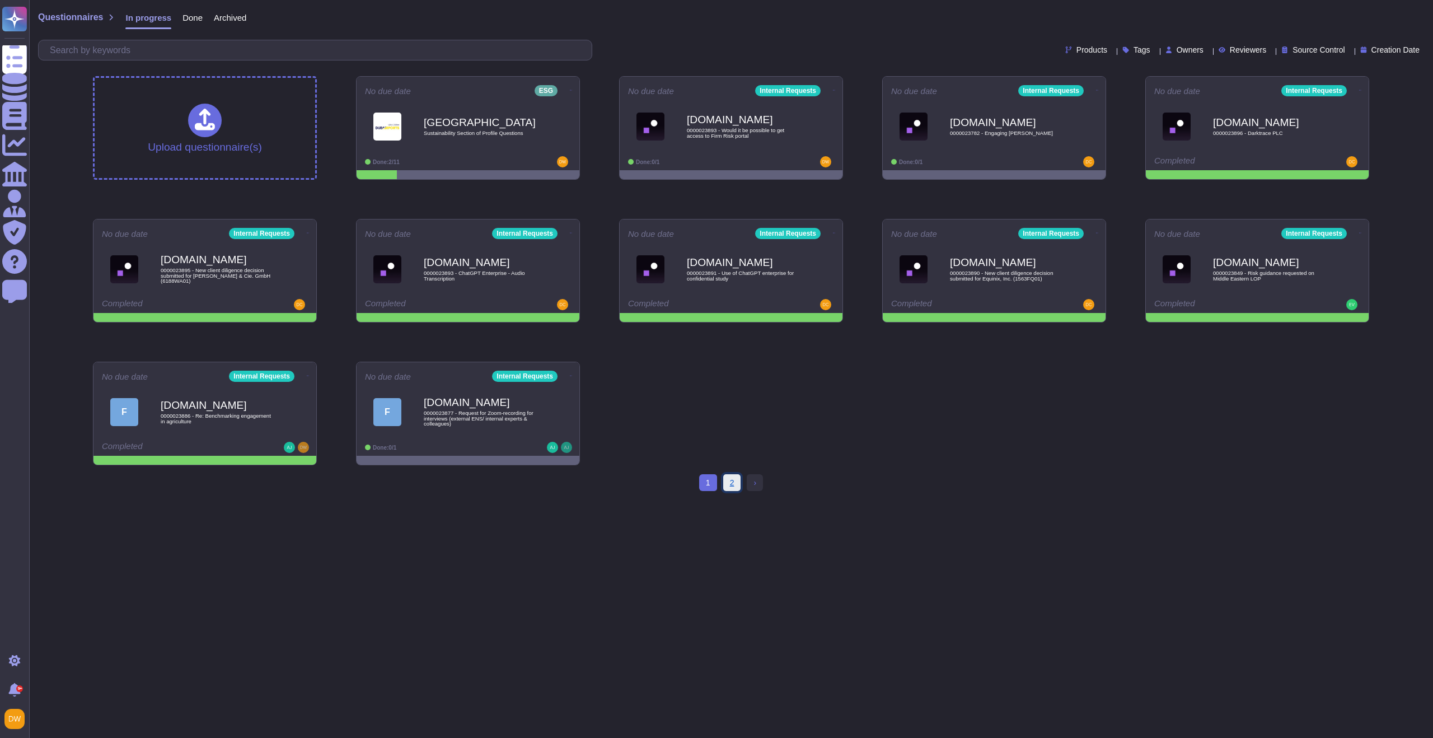
click at [737, 485] on link "2" at bounding box center [732, 482] width 18 height 17
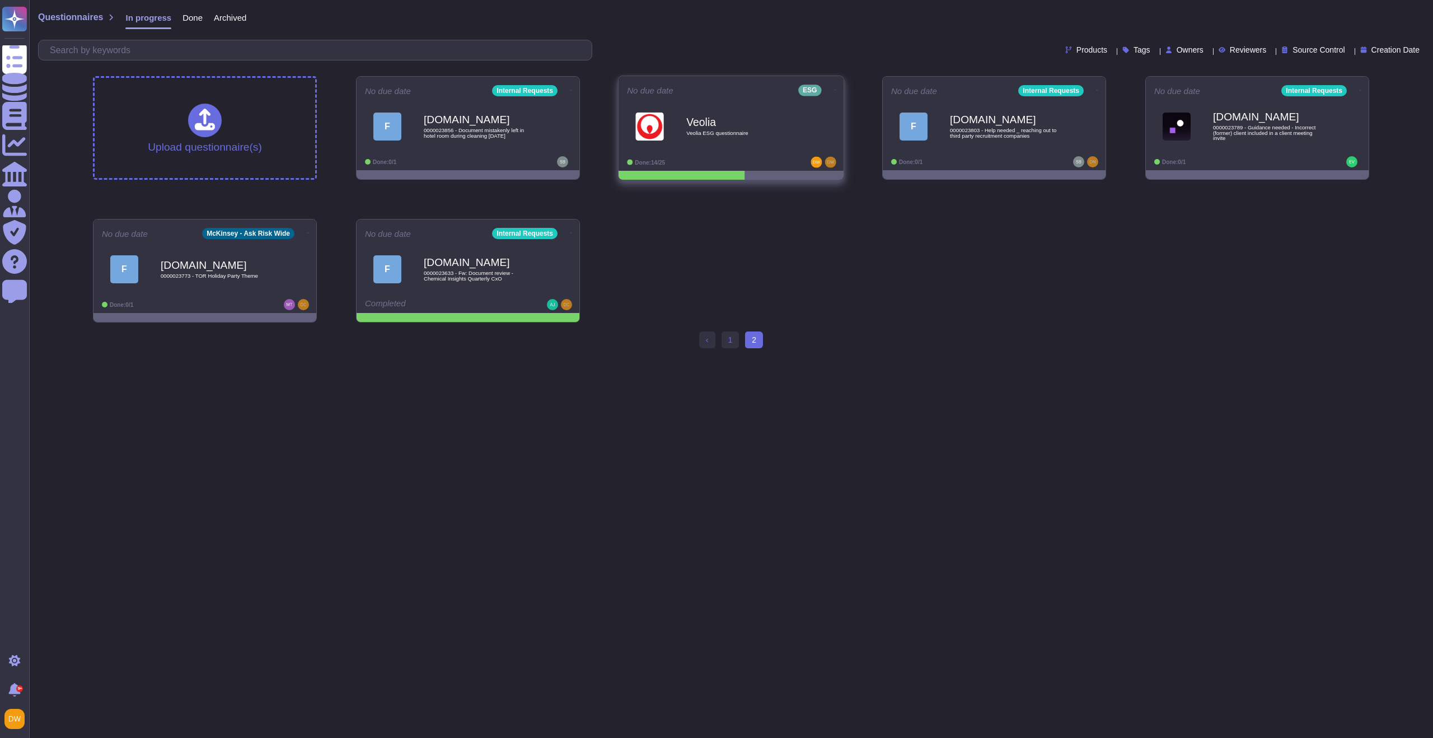
click at [834, 88] on icon at bounding box center [835, 89] width 2 height 3
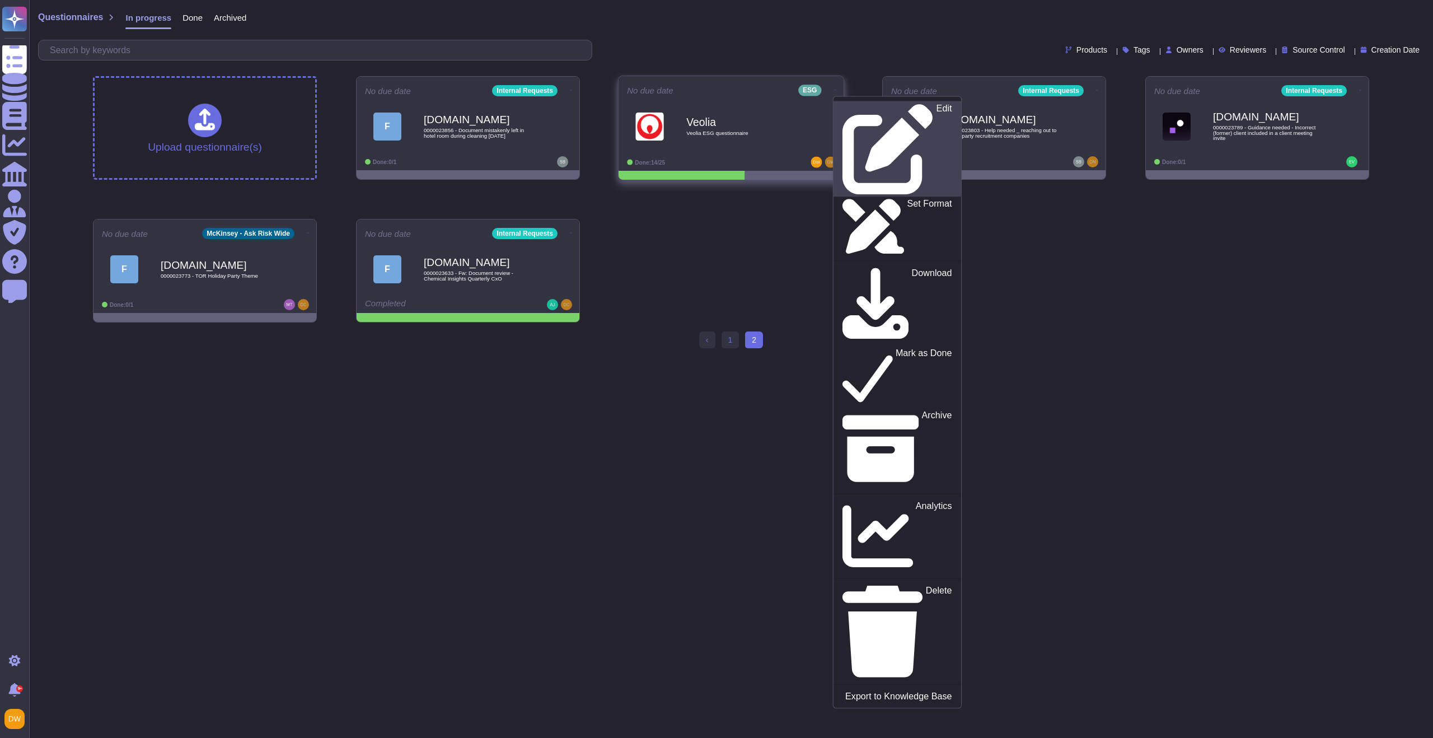
click at [937, 104] on p "Edit" at bounding box center [945, 149] width 16 height 91
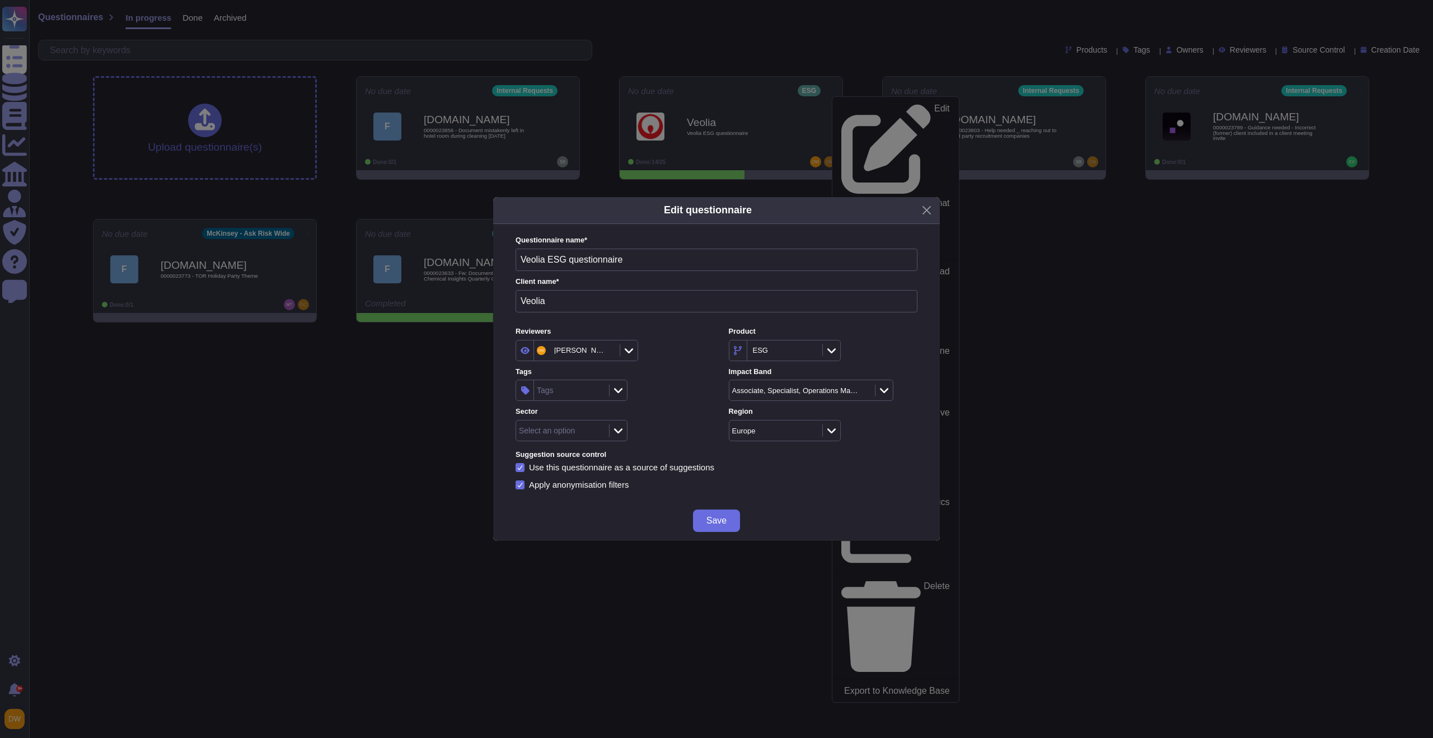
click at [609, 351] on icon at bounding box center [609, 351] width 0 height 0
click at [729, 518] on button "Save" at bounding box center [716, 520] width 47 height 22
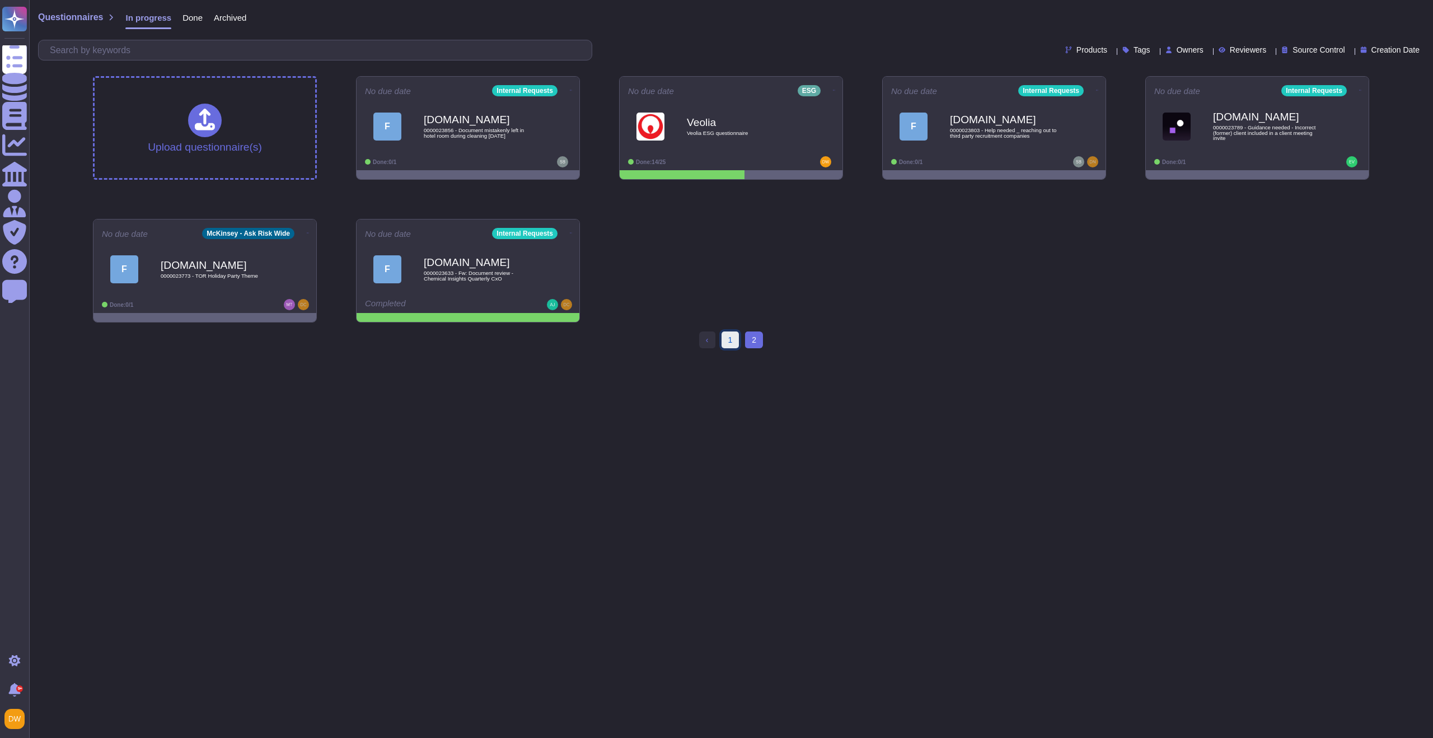
click at [736, 341] on link "1" at bounding box center [731, 339] width 18 height 17
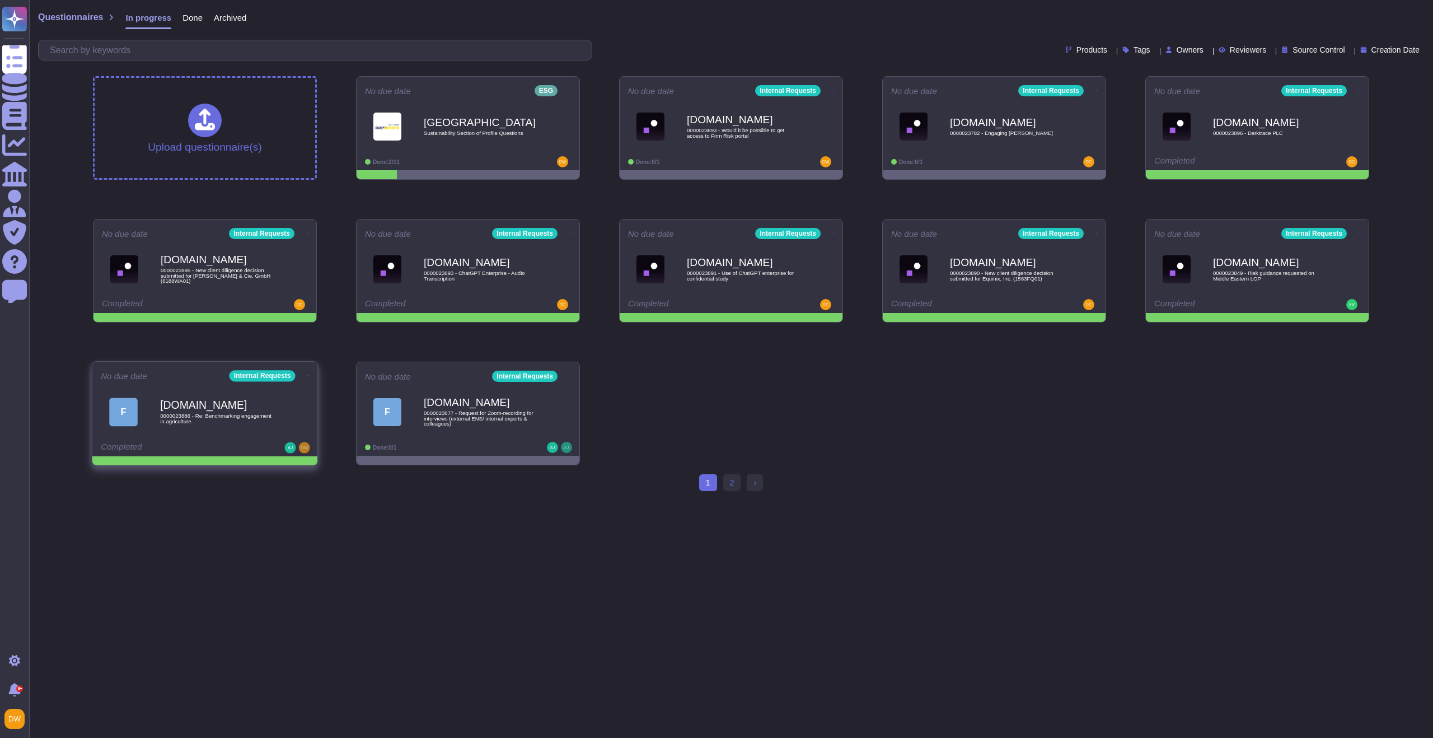
click at [308, 374] on icon at bounding box center [309, 375] width 2 height 3
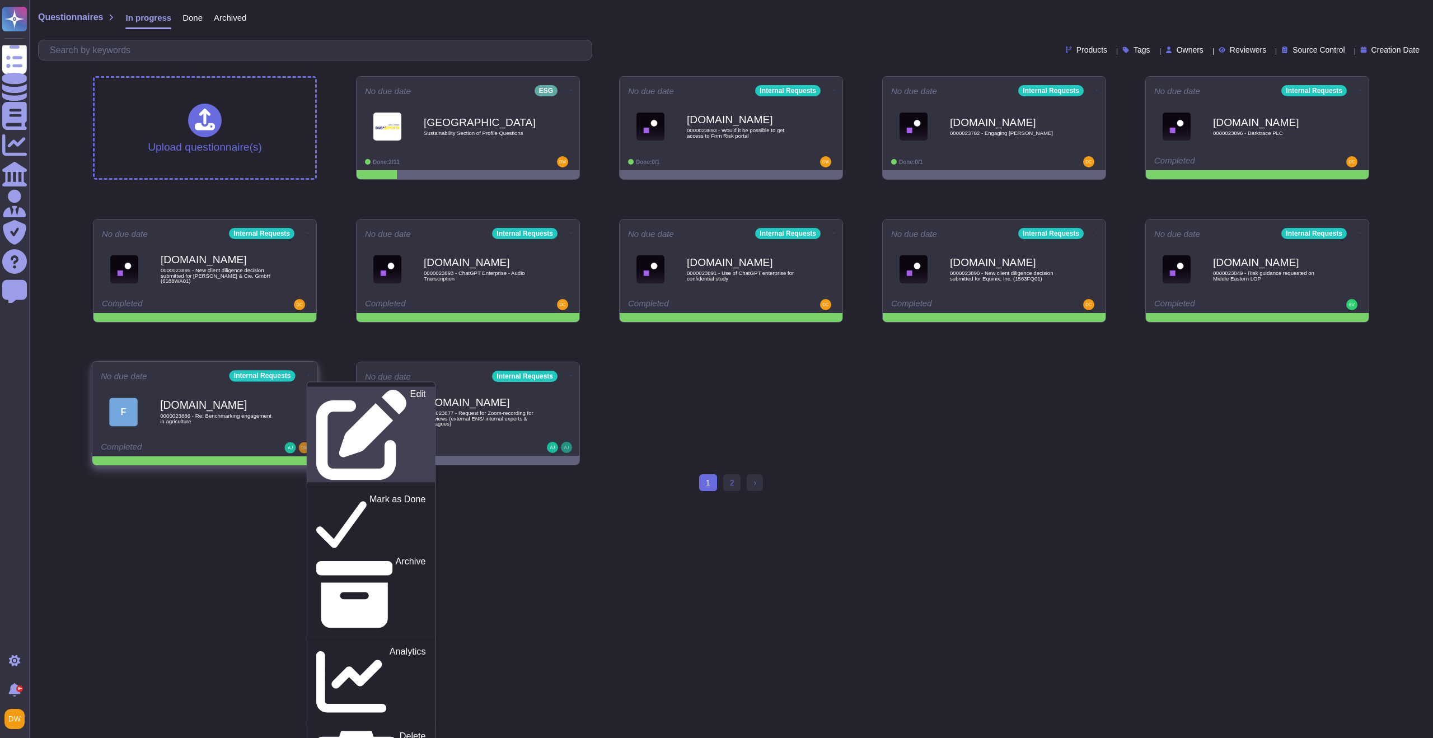
click at [316, 389] on icon at bounding box center [361, 434] width 91 height 91
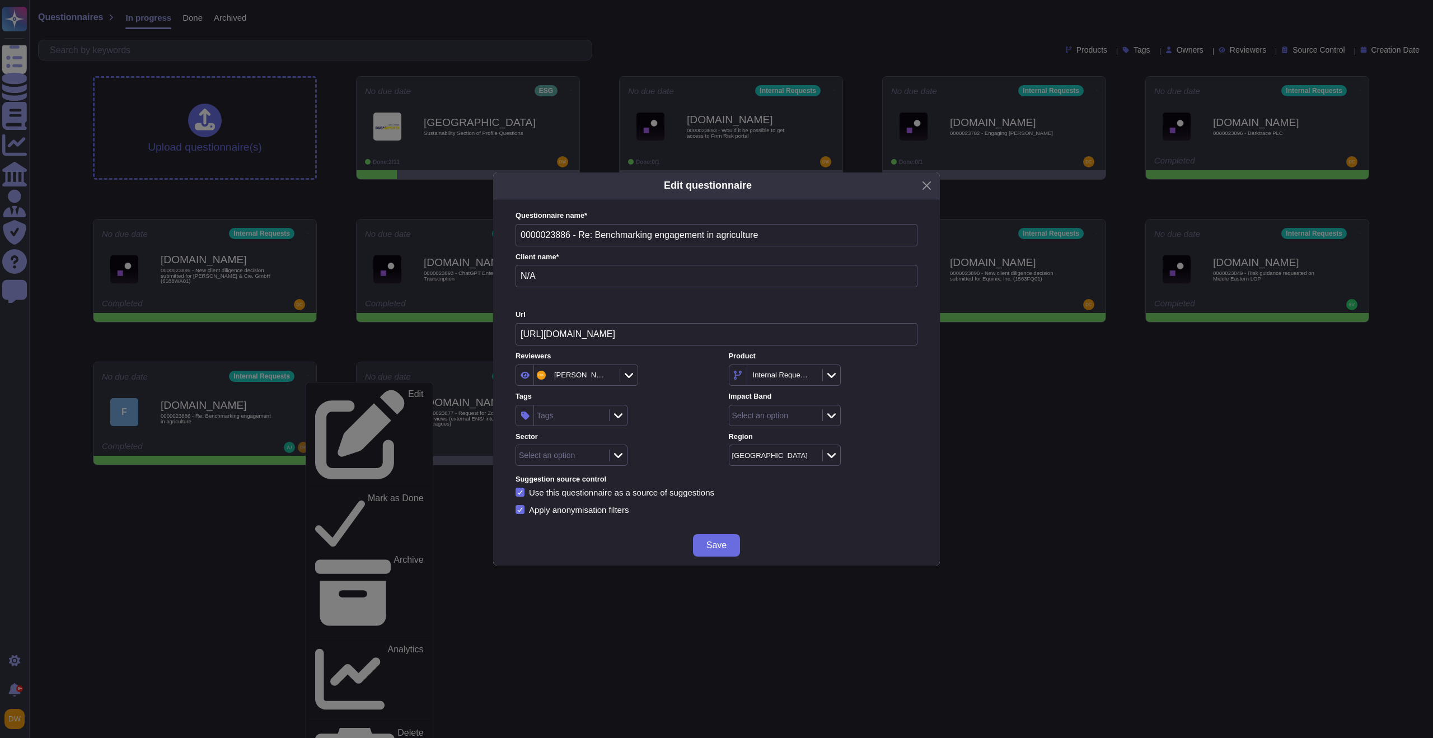
click at [610, 282] on input "N/A" at bounding box center [717, 276] width 402 height 22
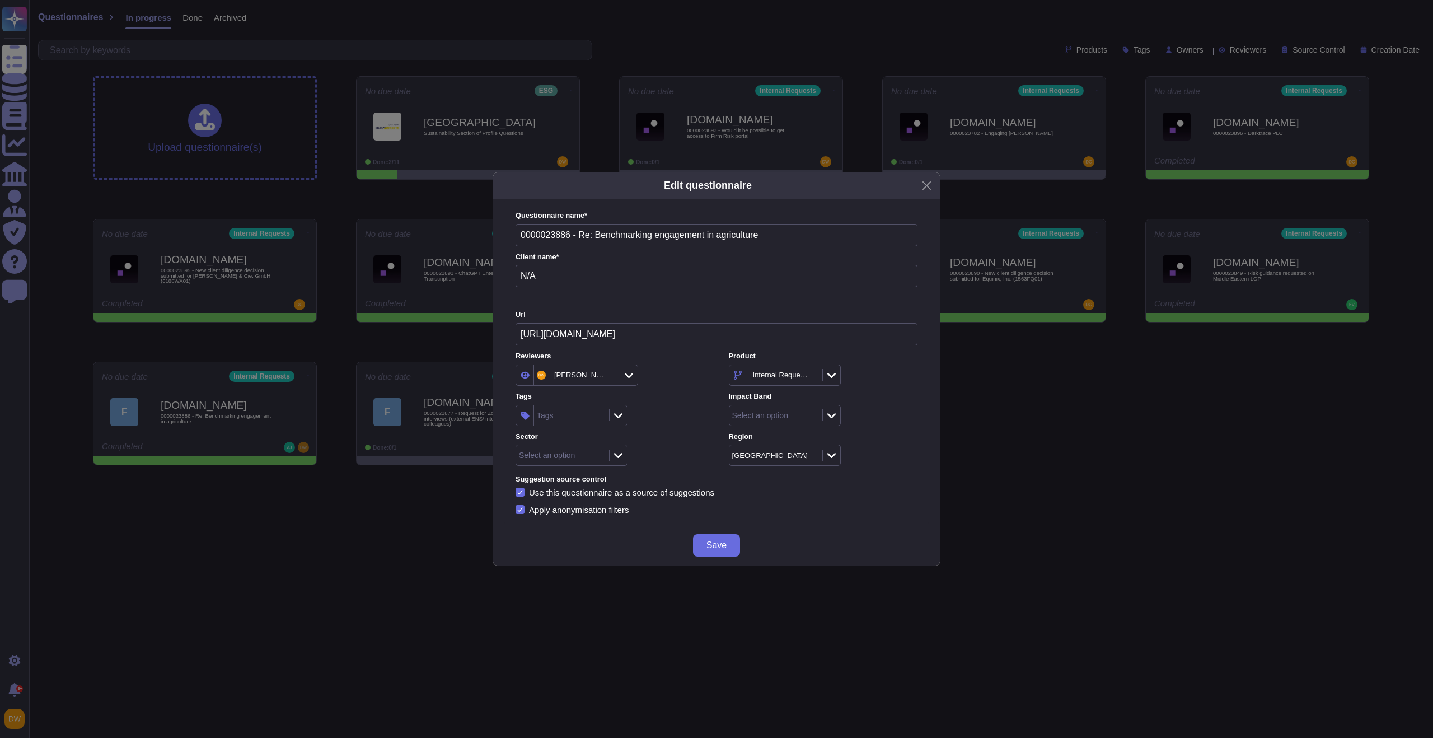
click at [615, 280] on input "N/A" at bounding box center [717, 276] width 402 height 22
type input "N"
type input "Internal"
click at [832, 419] on icon at bounding box center [831, 415] width 8 height 11
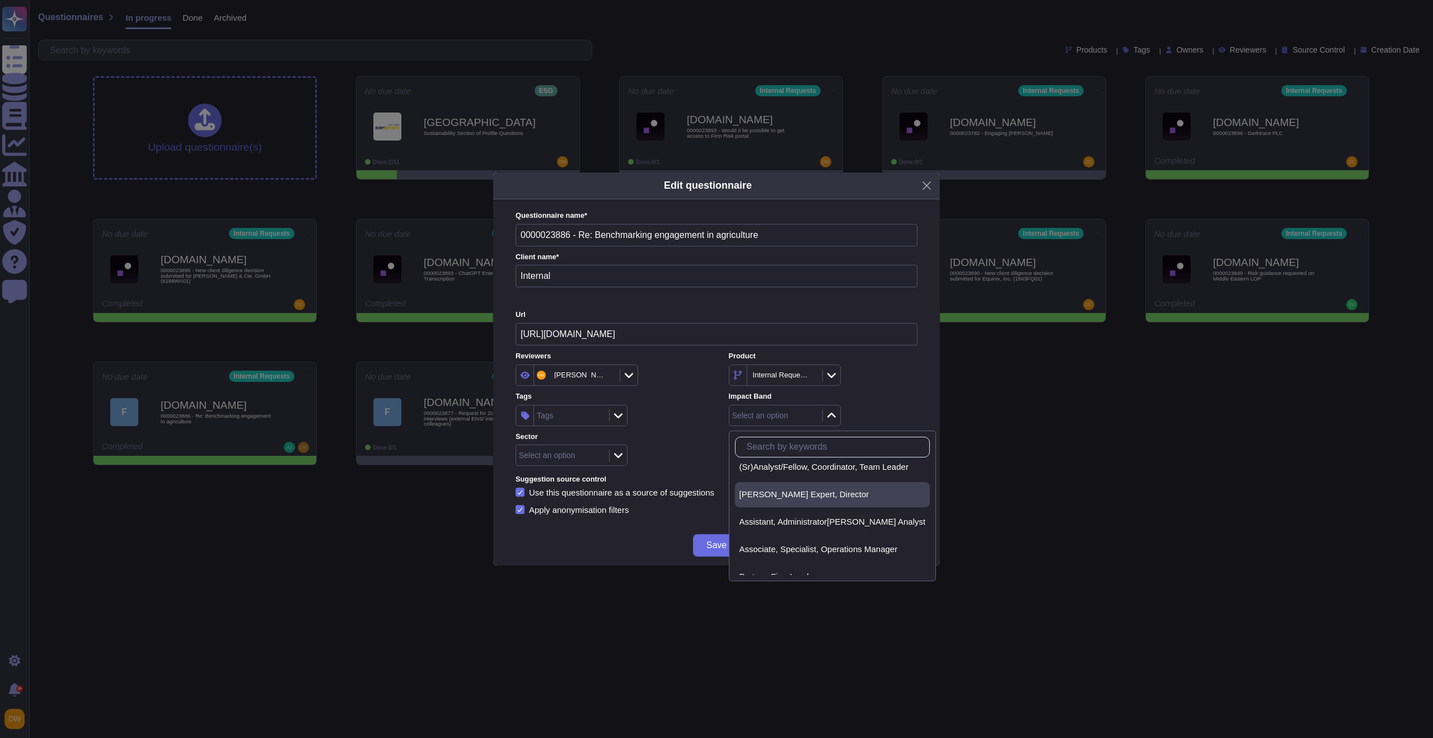
scroll to position [50, 0]
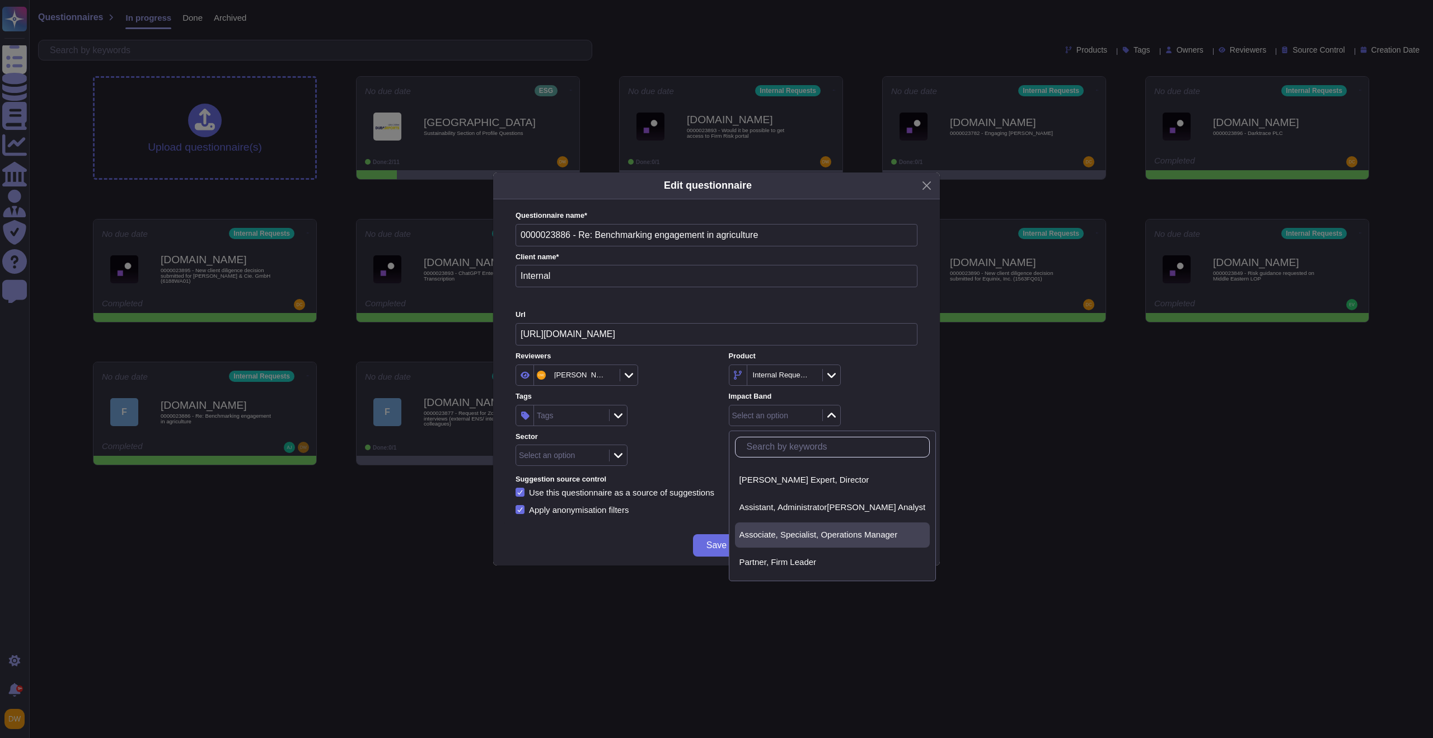
click at [804, 531] on span "Associate, Specialist, Operations Manager" at bounding box center [819, 535] width 158 height 10
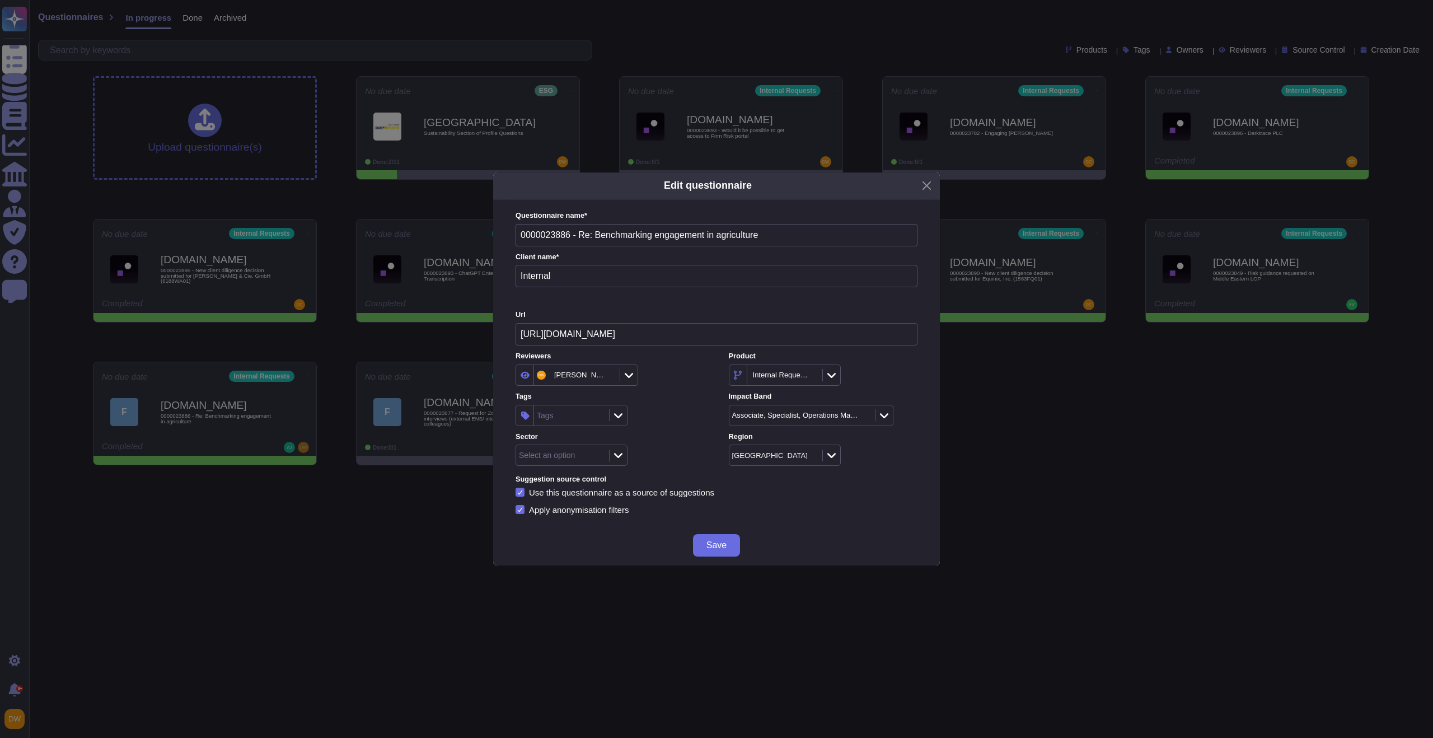
click at [616, 415] on icon at bounding box center [618, 415] width 8 height 11
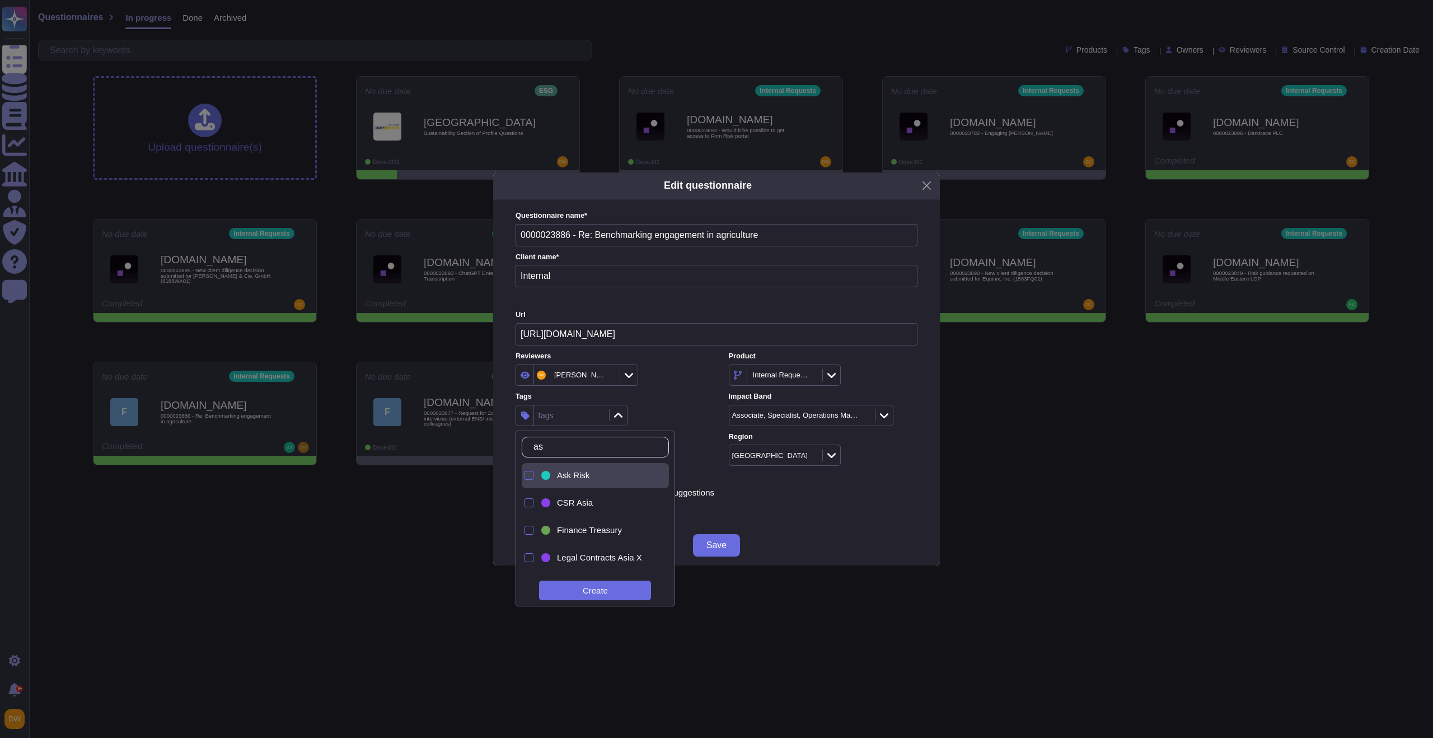
click at [601, 475] on div "Ask Risk" at bounding box center [605, 475] width 96 height 10
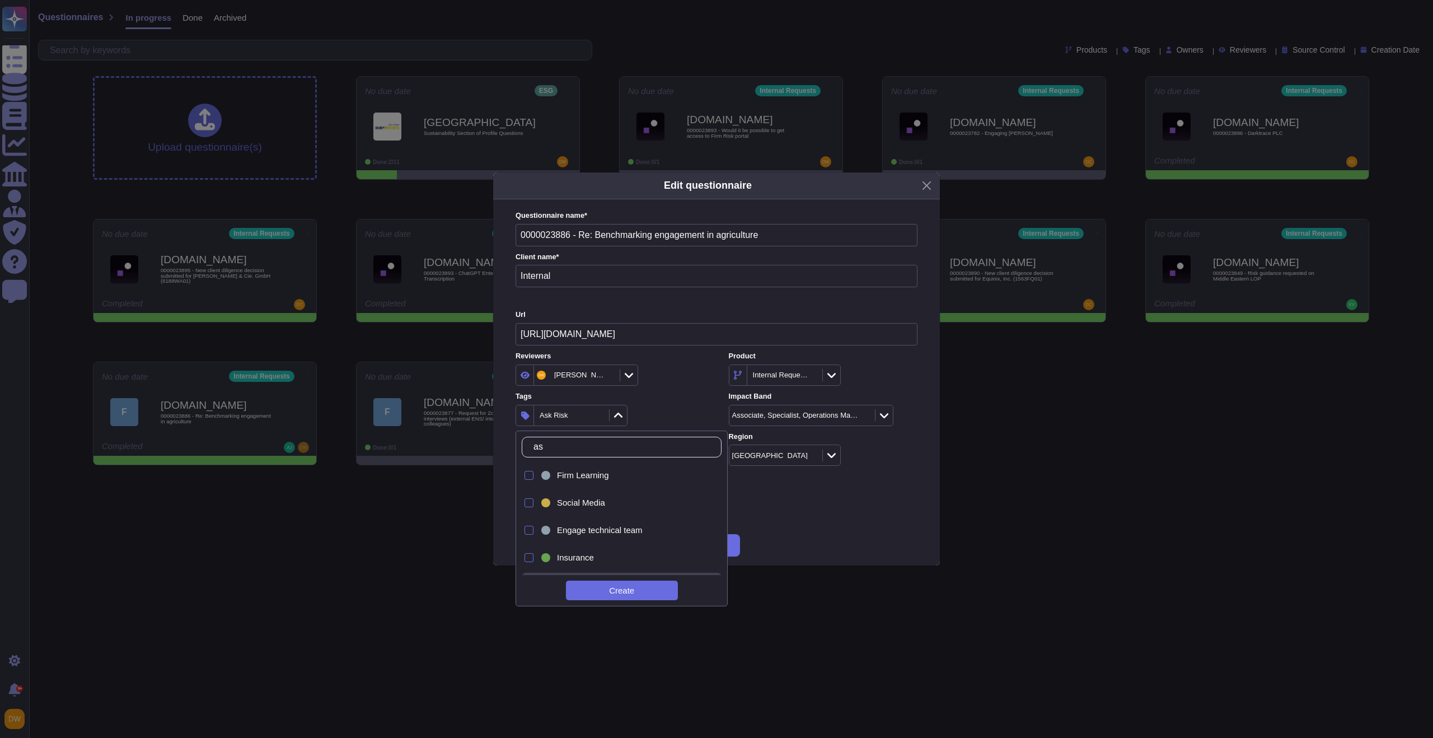
type input "a"
type input "legal"
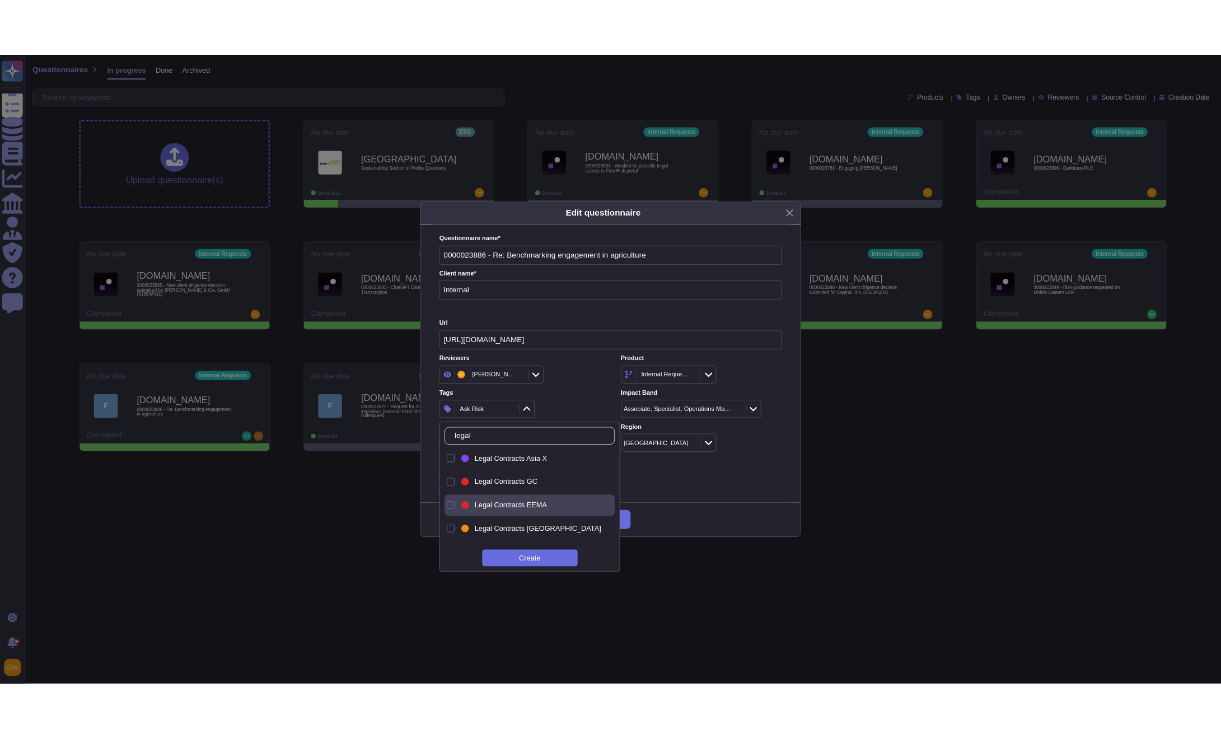
scroll to position [69, 0]
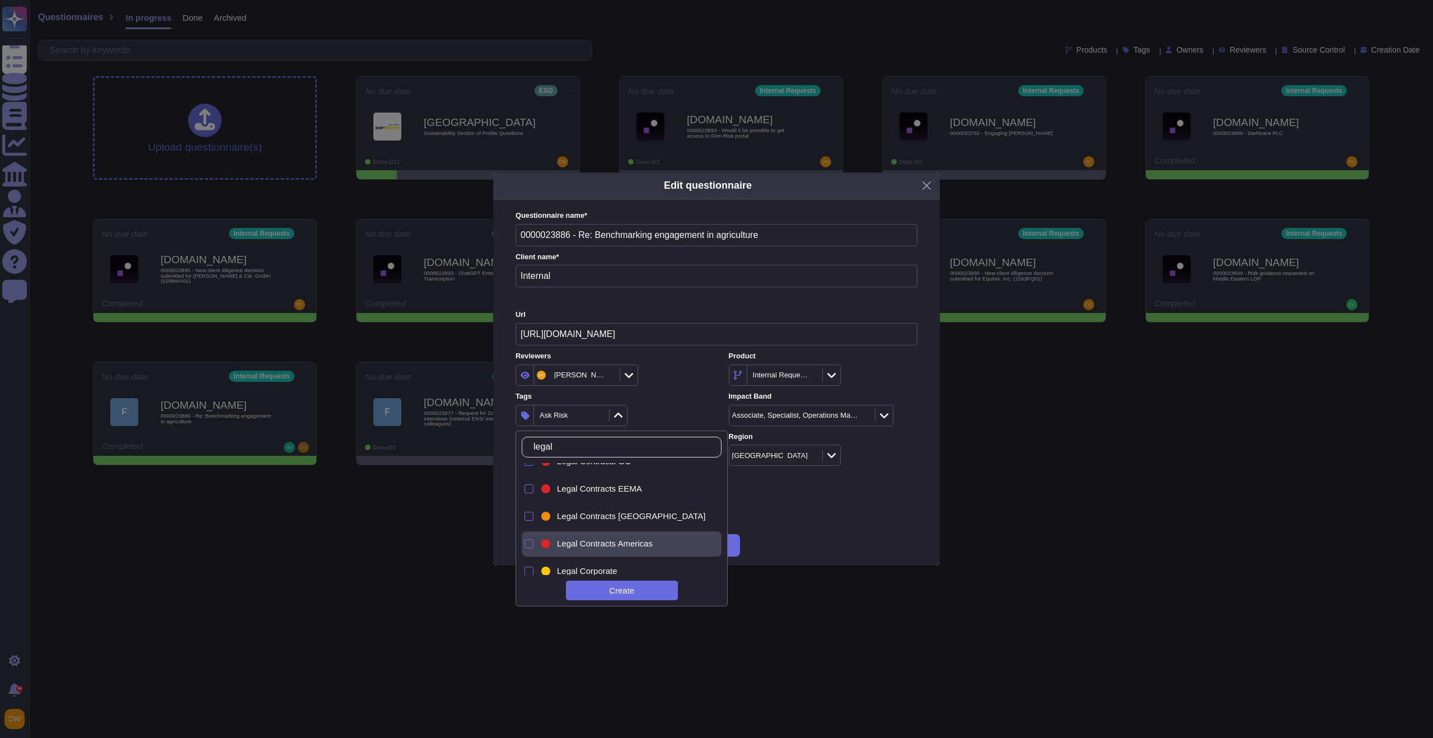
click at [577, 545] on span "Legal Contracts Americas" at bounding box center [605, 544] width 96 height 10
click at [800, 525] on div "Questionnaire name * 0000023886 - Re: Benchmarking engagement in agriculture Cl…" at bounding box center [716, 362] width 424 height 326
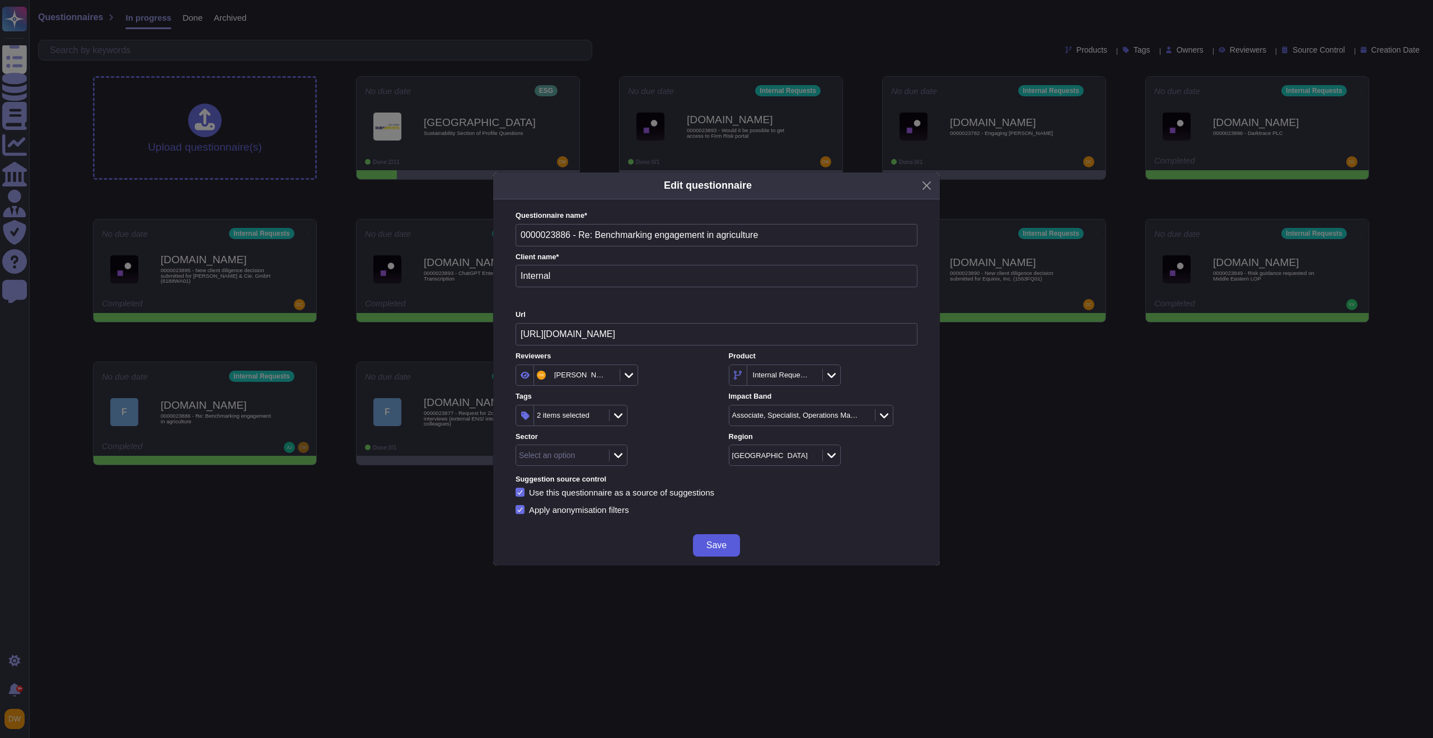
click at [723, 545] on span "Save" at bounding box center [716, 545] width 20 height 9
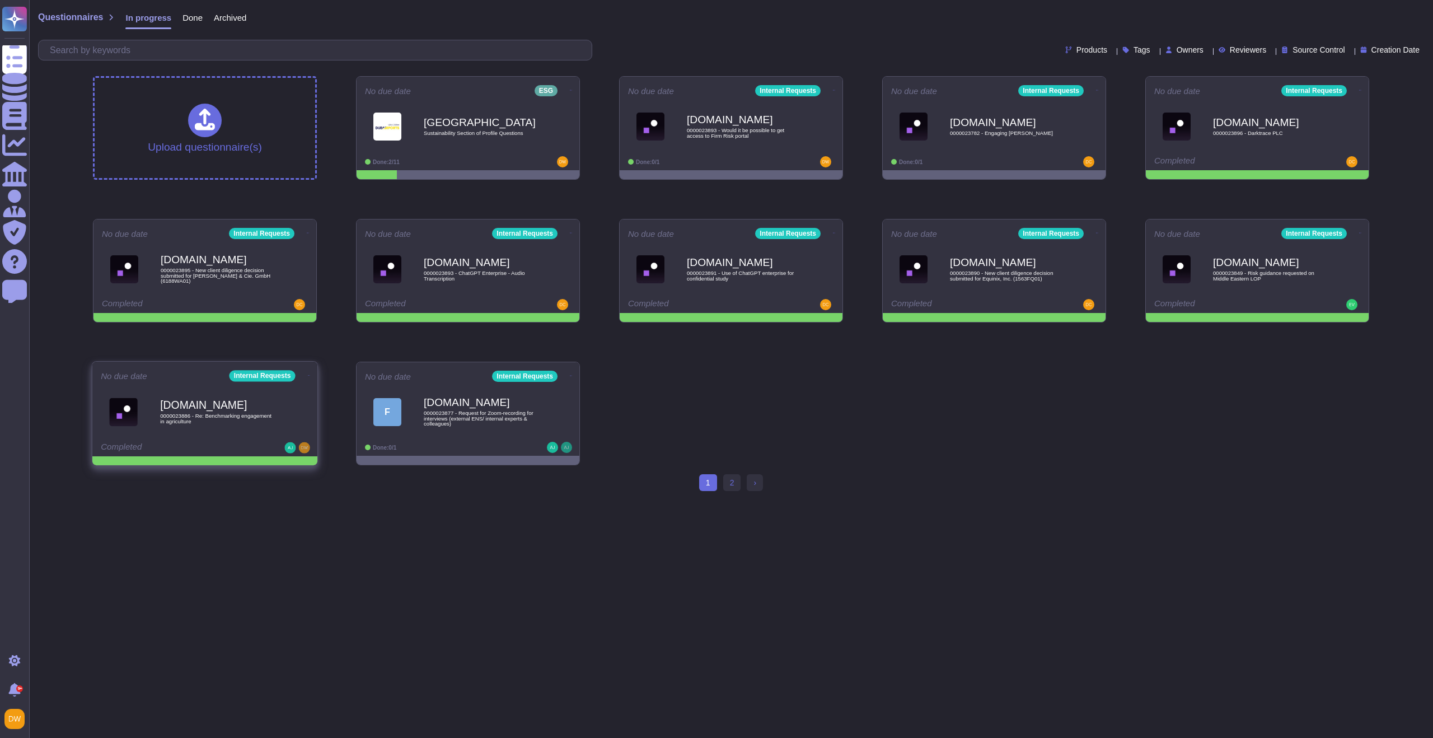
click at [308, 375] on icon at bounding box center [309, 375] width 2 height 1
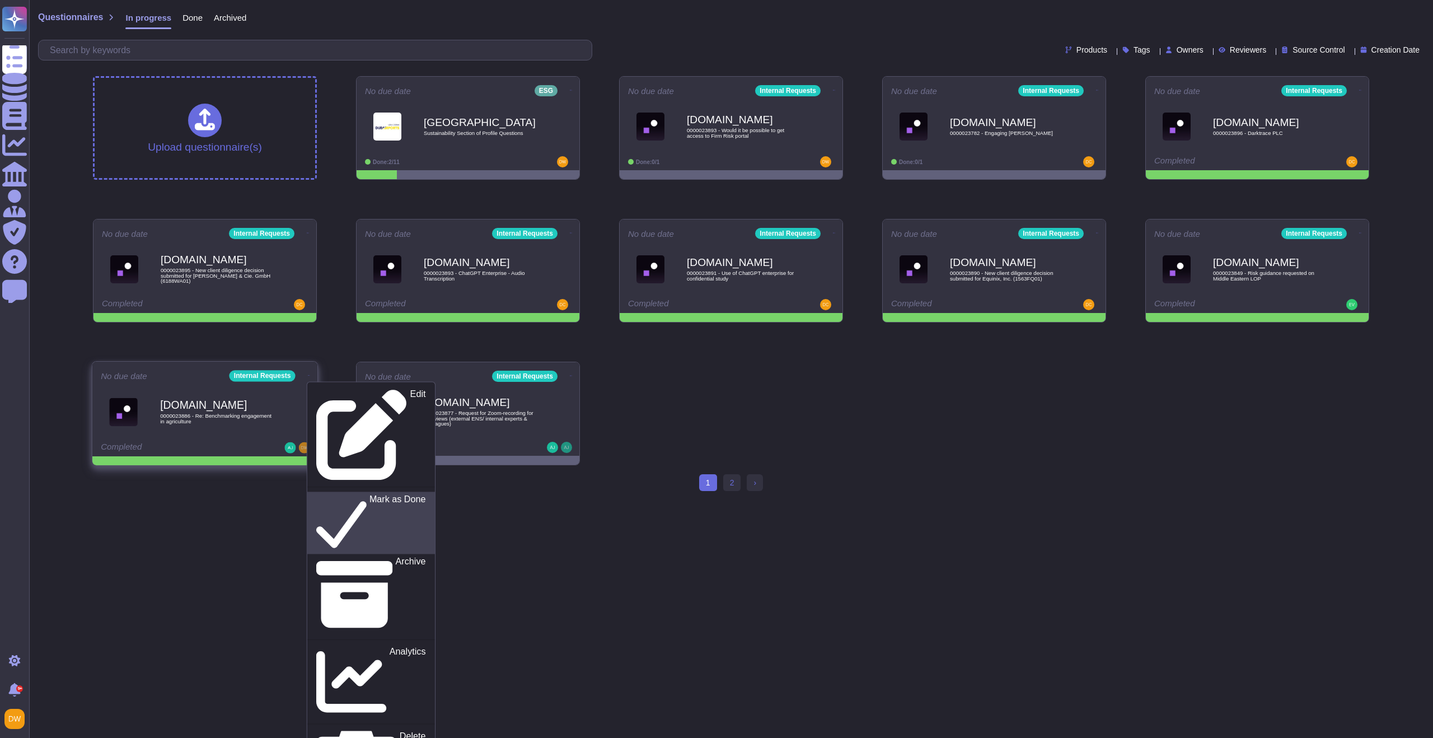
click at [369, 494] on p "Mark as Done" at bounding box center [397, 522] width 57 height 57
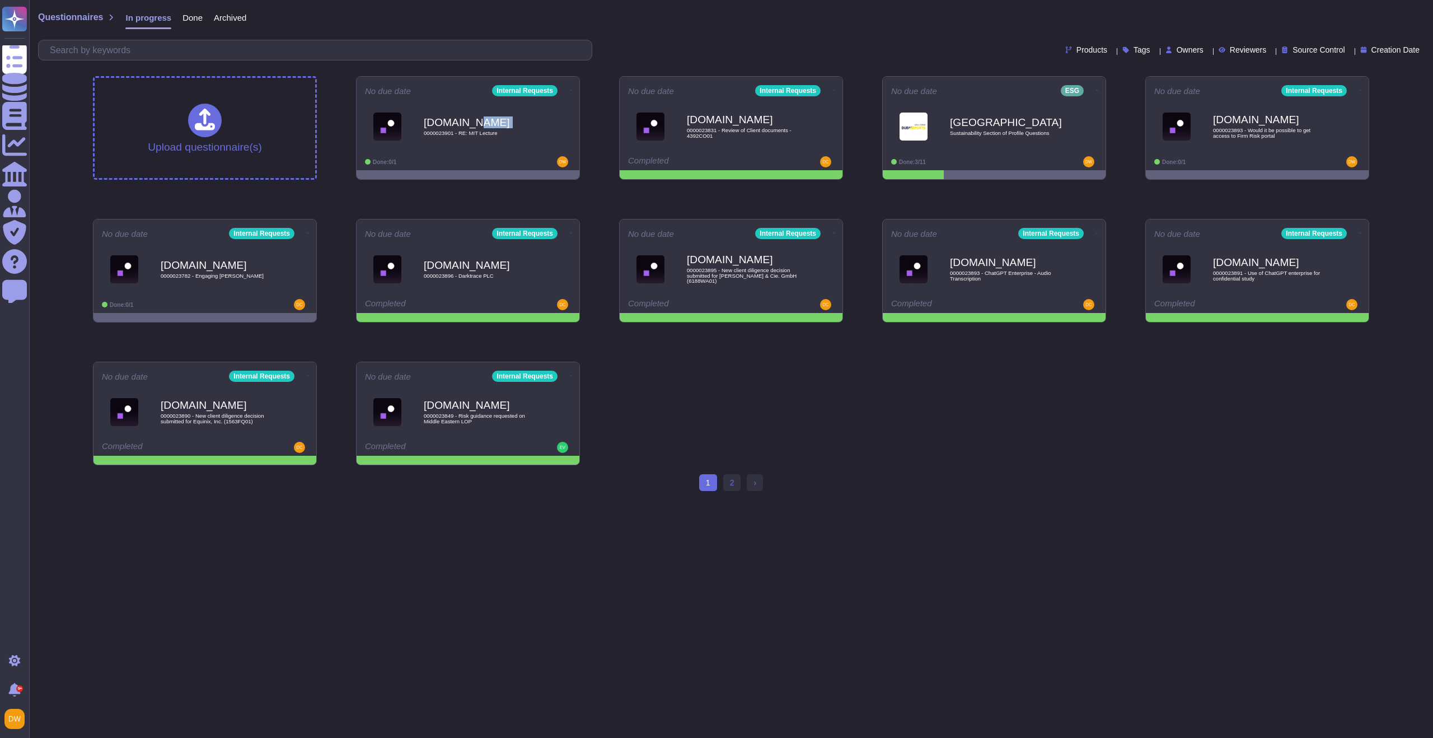
click at [508, 129] on div "[DOMAIN_NAME] 0000023901 - RE: MIT Lecture" at bounding box center [480, 126] width 112 height 45
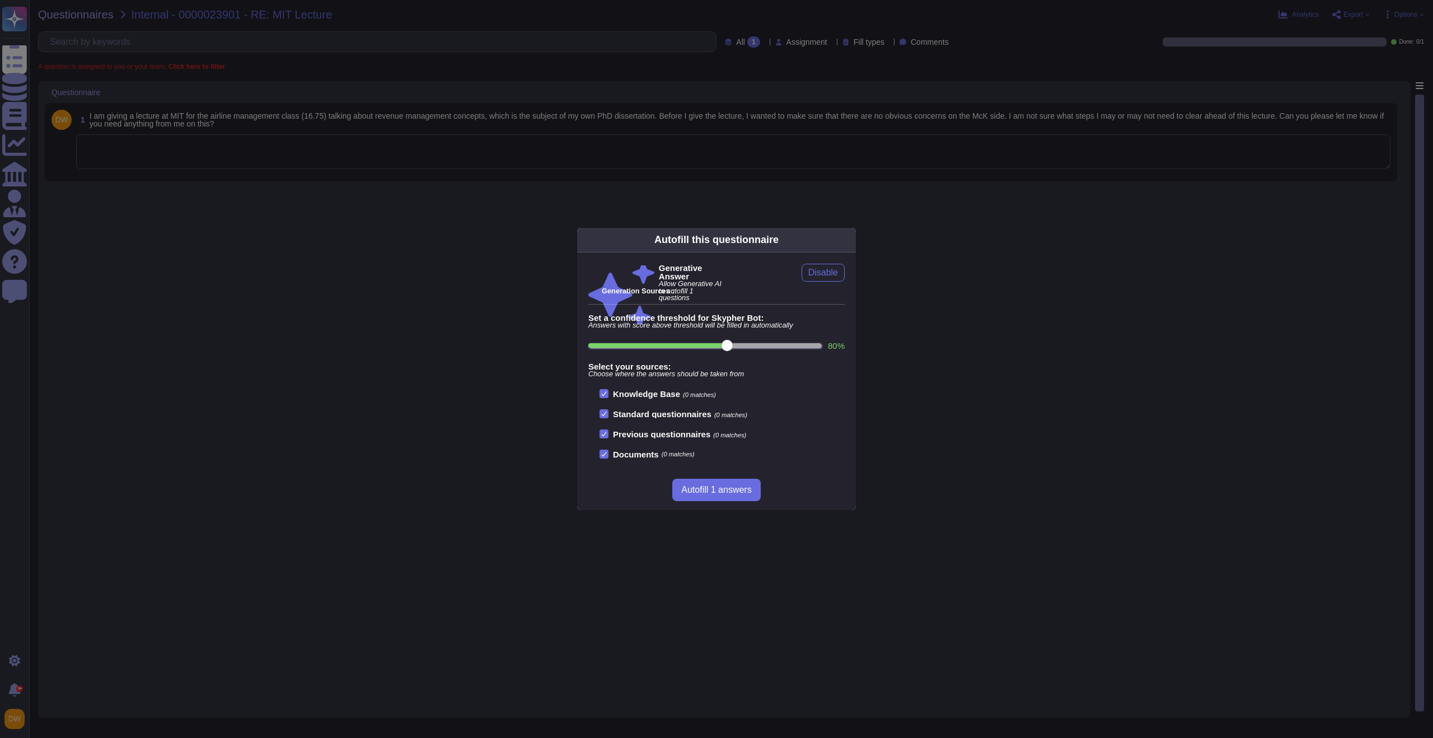
click at [246, 192] on div "Autofill this questionnaire Generative Answer Allow Generative AI to autofill 1…" at bounding box center [716, 369] width 1433 height 738
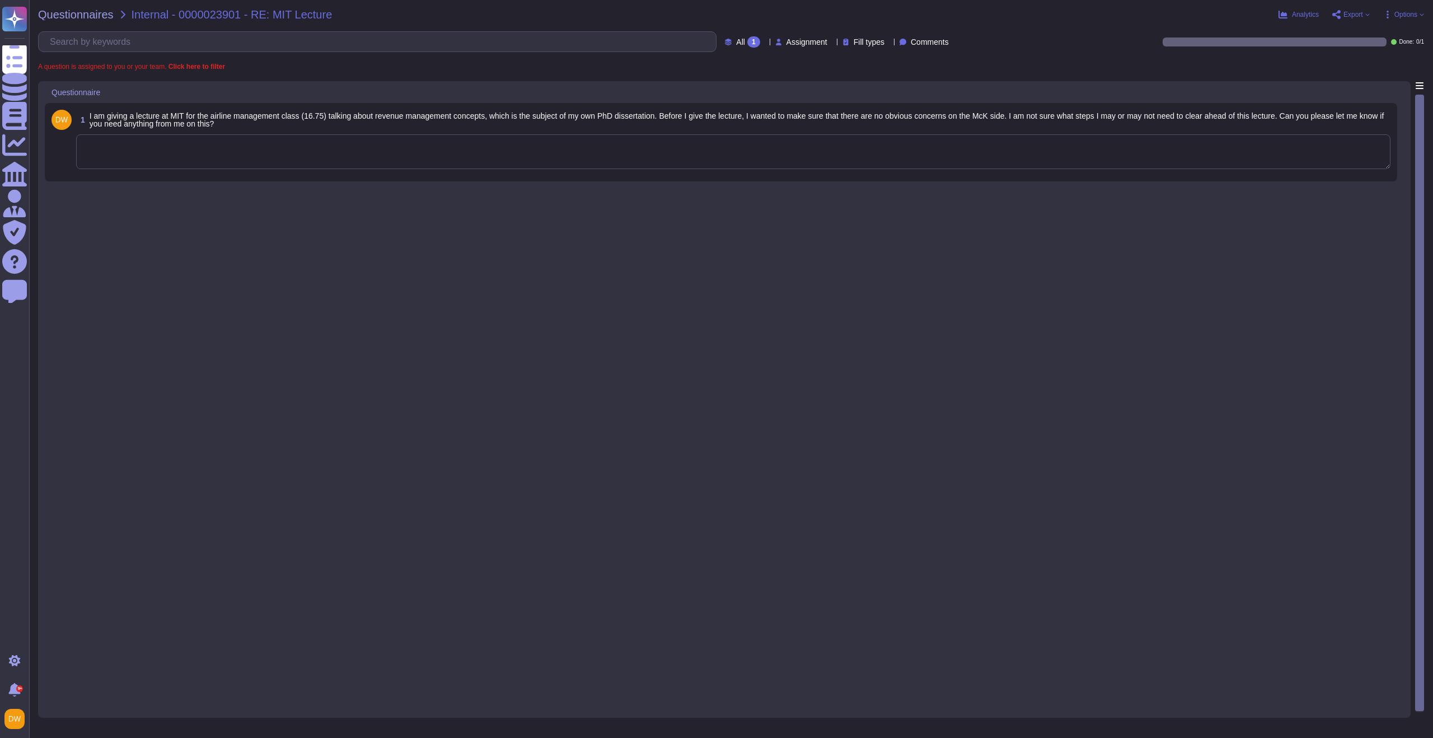
click at [273, 162] on textarea at bounding box center [733, 151] width 1314 height 35
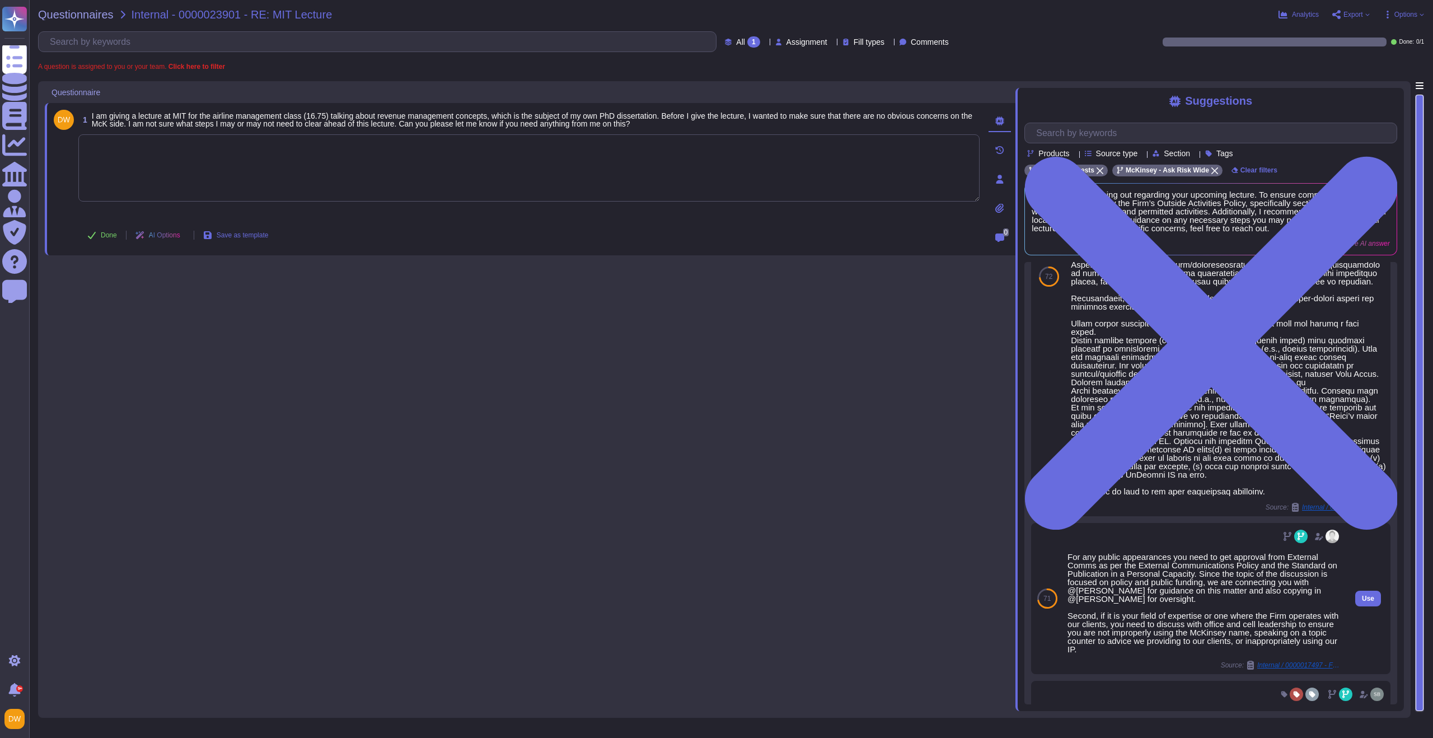
scroll to position [288, 0]
